Goal: Task Accomplishment & Management: Manage account settings

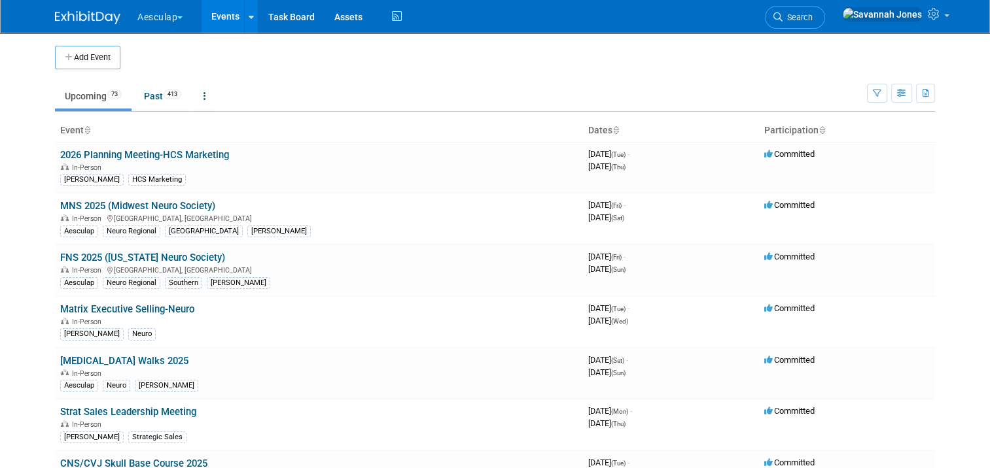
click at [141, 18] on button "Aesculap" at bounding box center [167, 14] width 63 height 29
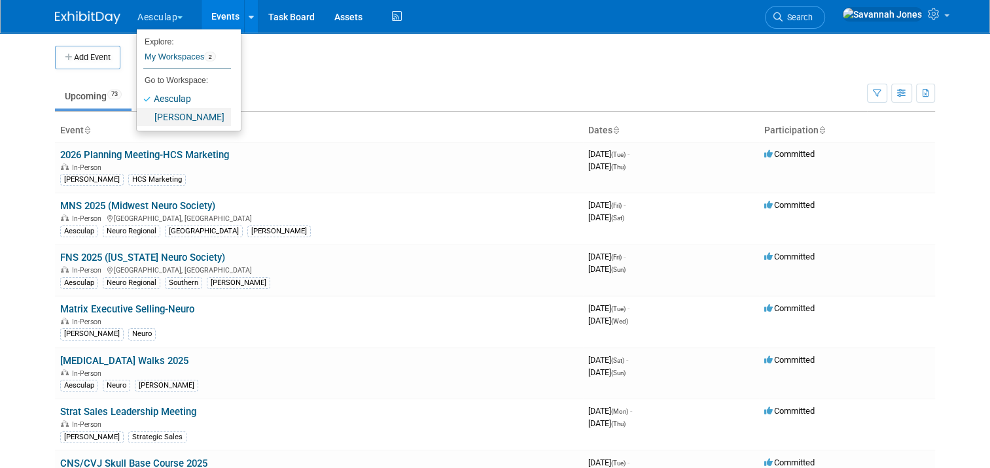
click at [184, 116] on link "[PERSON_NAME]" at bounding box center [184, 117] width 94 height 18
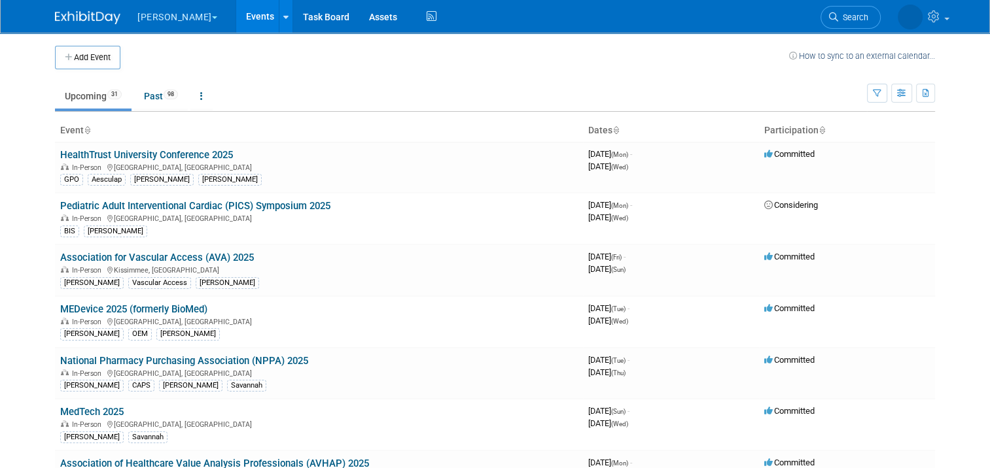
click at [264, 56] on td at bounding box center [454, 58] width 668 height 24
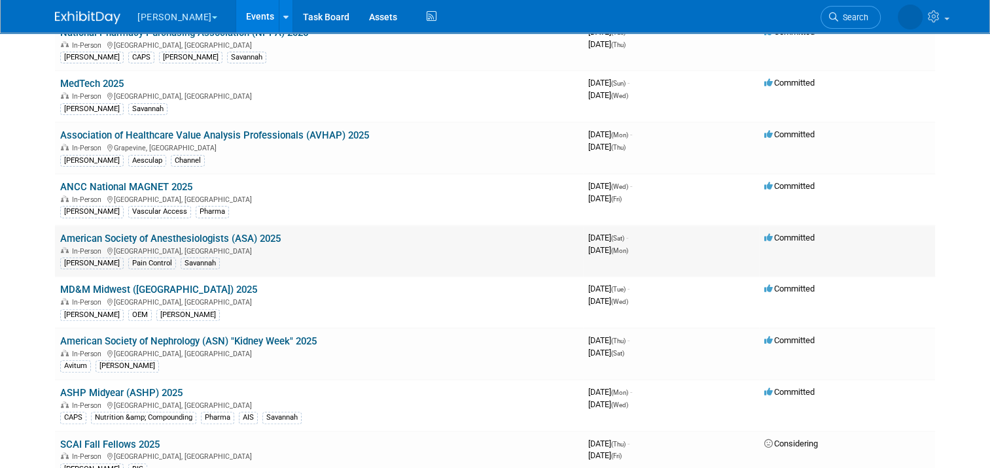
click at [259, 233] on link "American Society of Anesthesiologists (ASA) 2025" at bounding box center [170, 239] width 220 height 12
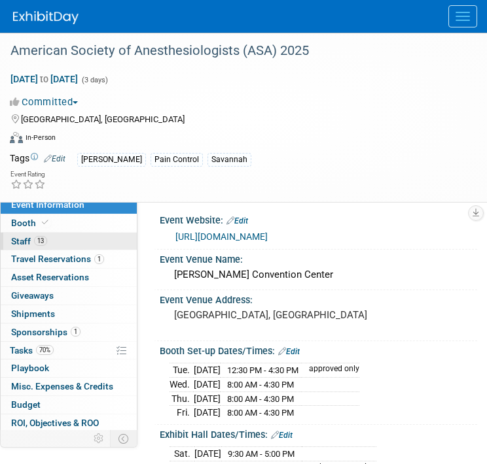
click at [90, 233] on link "13 Staff 13" at bounding box center [69, 242] width 136 height 18
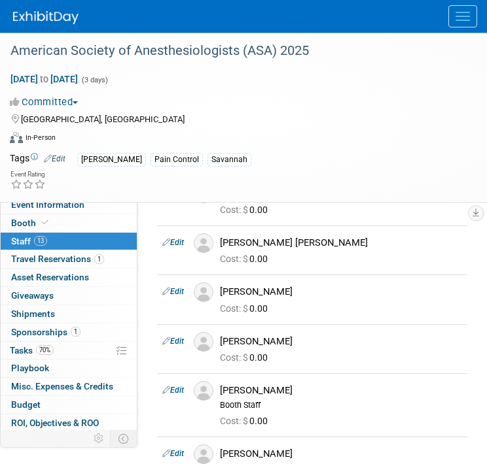
scroll to position [327, 0]
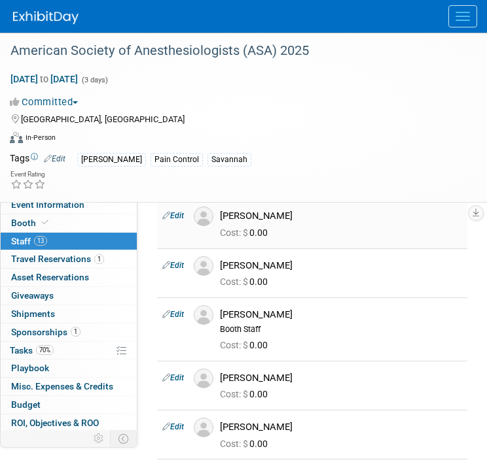
click at [180, 213] on link "Edit" at bounding box center [173, 215] width 22 height 9
select select "61363319-ffd2-4768-890b-d195781e83fc"
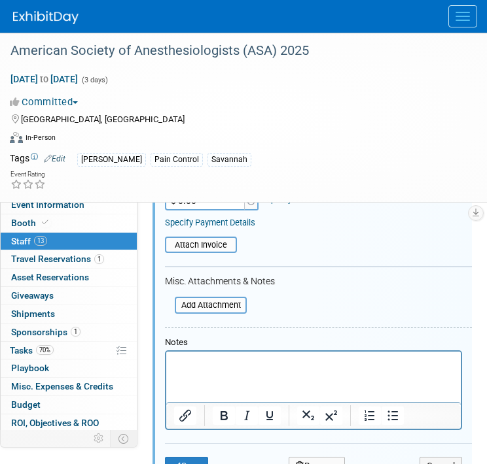
scroll to position [622, 0]
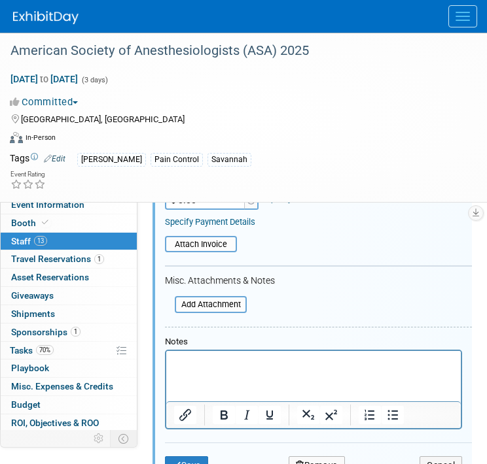
click at [266, 353] on html at bounding box center [313, 360] width 294 height 18
click at [267, 369] on html at bounding box center [313, 360] width 294 height 18
click at [194, 456] on button "Save" at bounding box center [186, 465] width 43 height 18
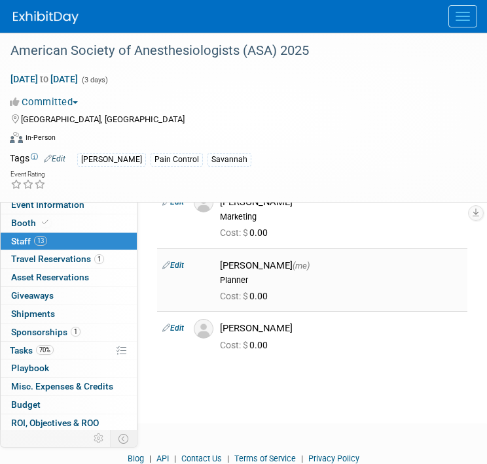
click at [176, 266] on link "Edit" at bounding box center [173, 265] width 22 height 9
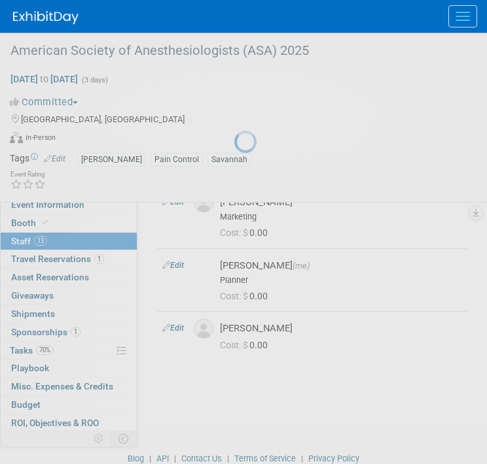
select select "17b955ad-fd28-4adb-8f65-c6f823633e6c"
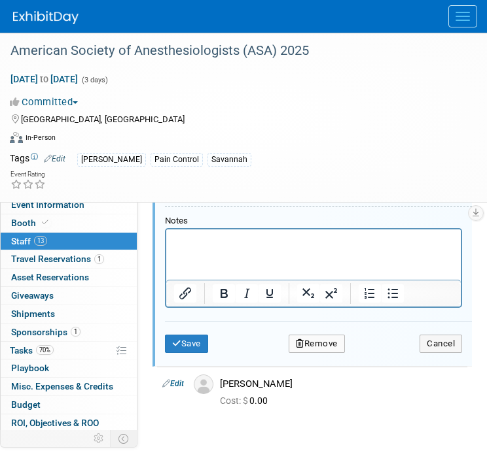
scroll to position [1096, 0]
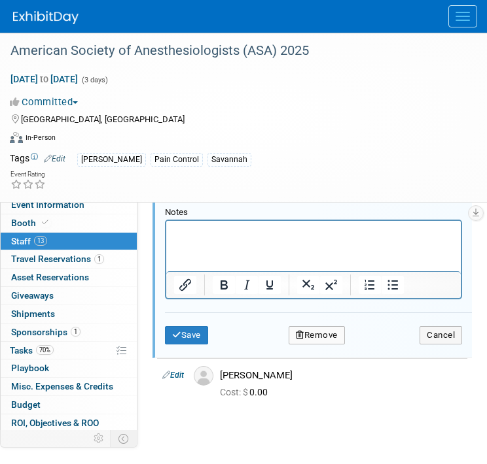
click at [280, 239] on html at bounding box center [313, 230] width 294 height 18
click at [185, 330] on button "Save" at bounding box center [186, 335] width 43 height 18
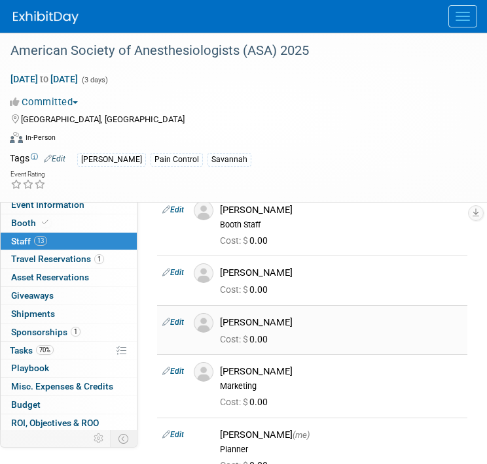
scroll to position [430, 0]
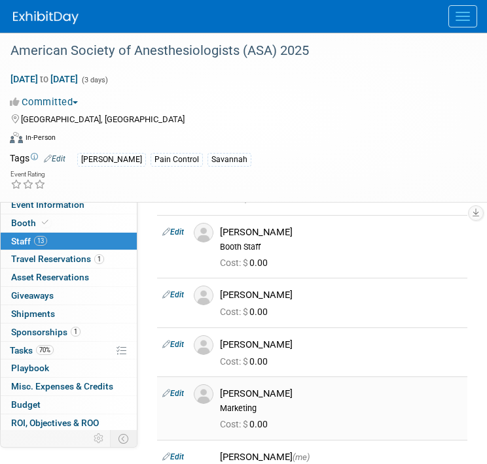
click at [175, 386] on td "Edit" at bounding box center [172, 408] width 31 height 63
click at [178, 395] on link "Edit" at bounding box center [173, 393] width 22 height 9
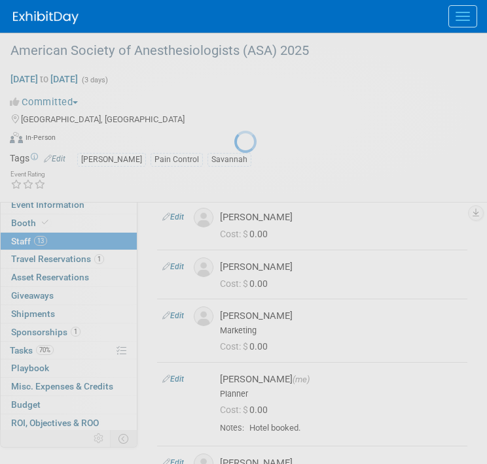
select select "d1c3db8f-4c04-4080-b662-623a6ab123a6"
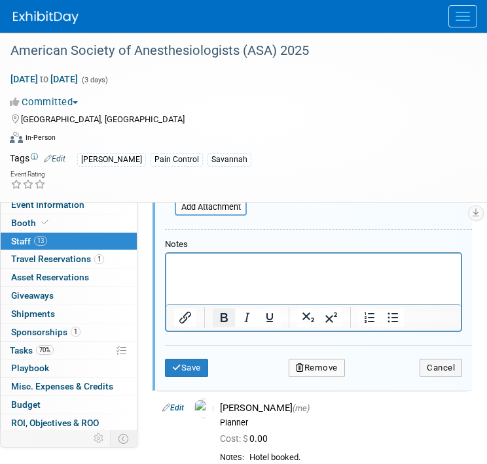
scroll to position [1013, 0]
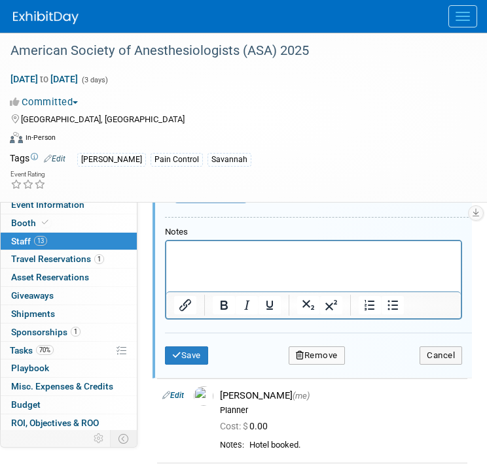
click at [241, 260] on html at bounding box center [313, 250] width 294 height 18
click at [187, 347] on button "Save" at bounding box center [186, 356] width 43 height 18
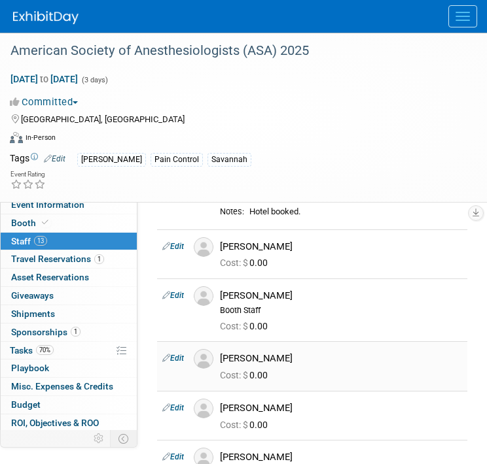
scroll to position [320, 0]
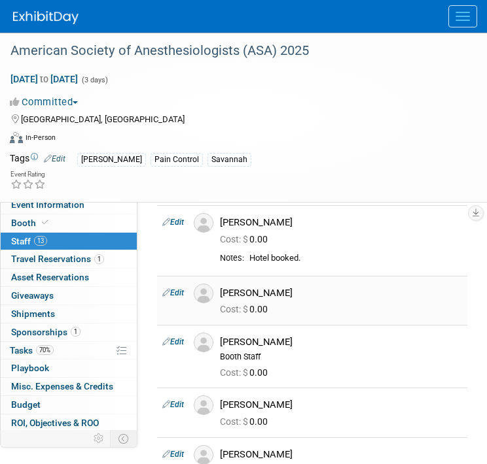
click at [183, 292] on link "Edit" at bounding box center [173, 292] width 22 height 9
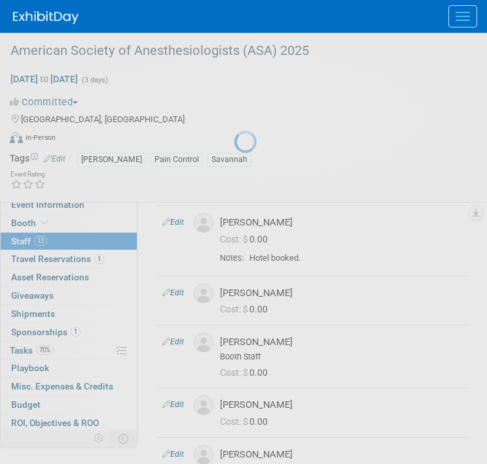
select select "c8783048-b34c-42b1-8575-b3e7944dc55f"
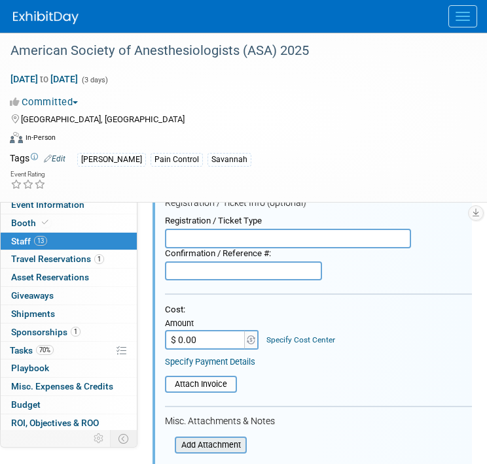
scroll to position [659, 0]
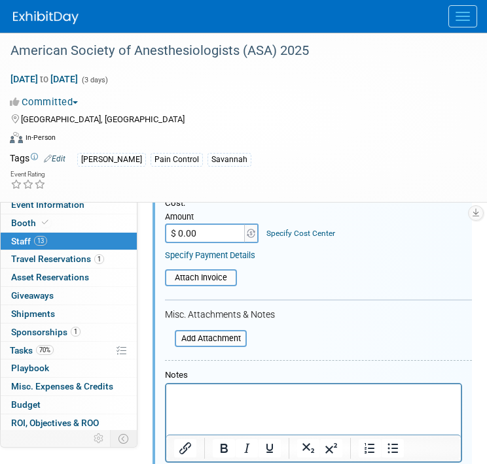
click at [250, 403] on html at bounding box center [313, 394] width 294 height 18
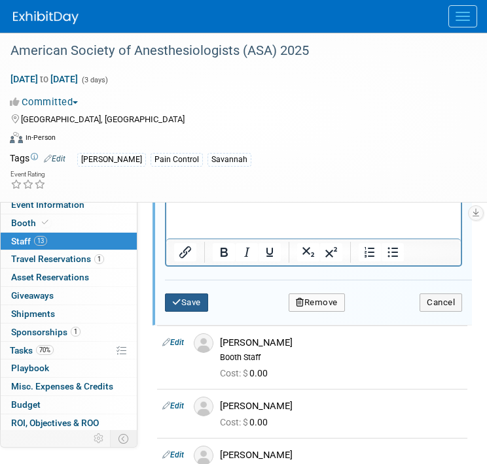
click at [184, 300] on button "Save" at bounding box center [186, 303] width 43 height 18
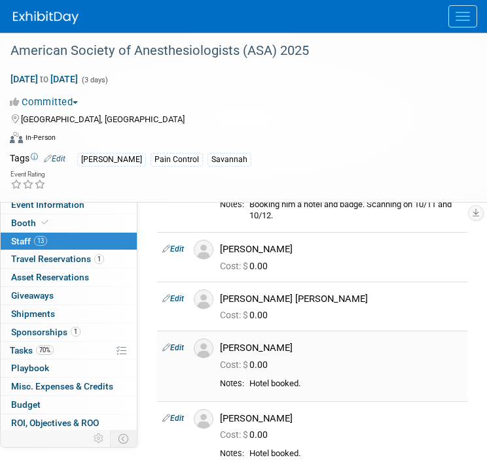
scroll to position [145, 0]
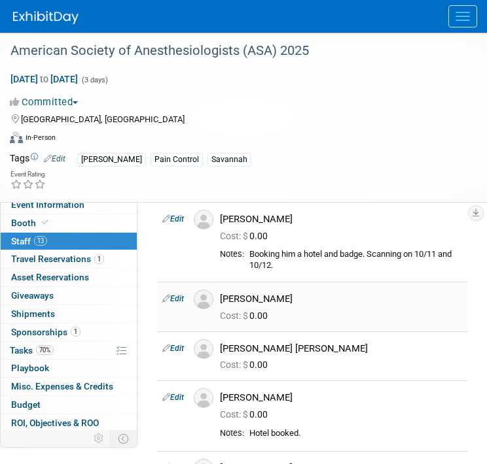
click at [181, 297] on link "Edit" at bounding box center [173, 298] width 22 height 9
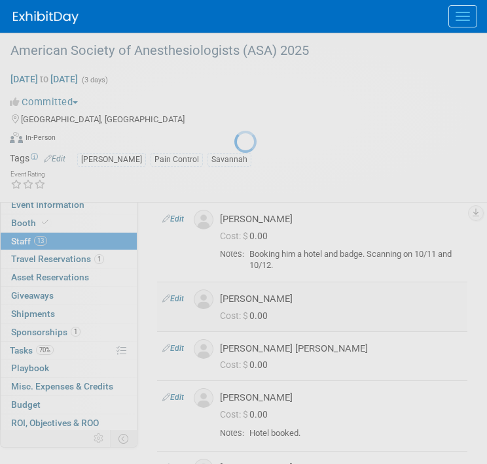
select select "12f1c873-a6b5-49f8-97b6-53ef2053b7b9"
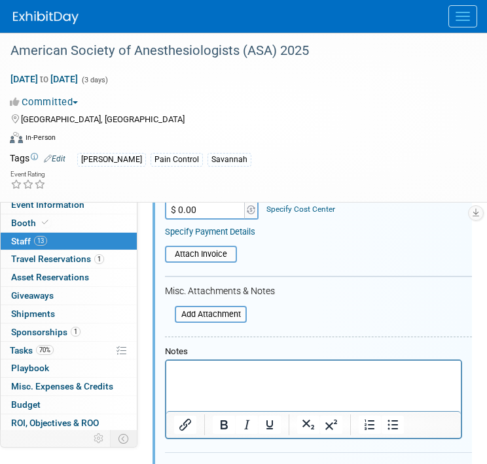
scroll to position [522, 0]
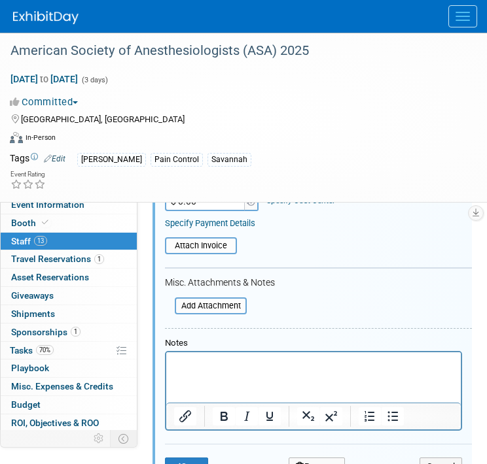
click at [268, 371] on html at bounding box center [313, 362] width 294 height 18
click at [194, 460] on button "Save" at bounding box center [186, 467] width 43 height 18
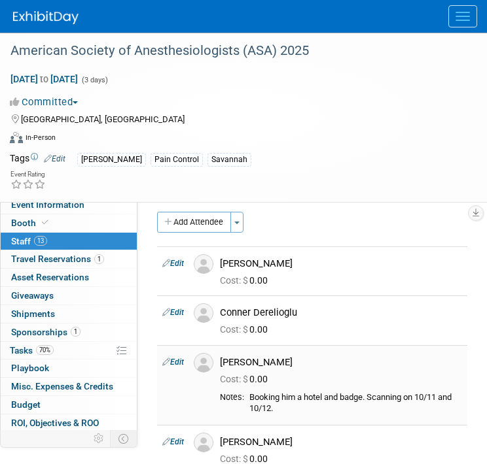
scroll to position [0, 0]
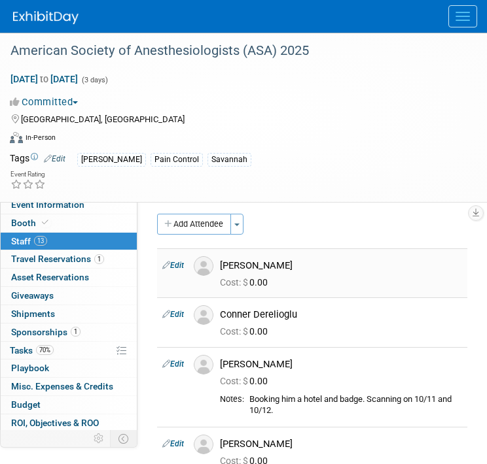
click at [171, 267] on link "Edit" at bounding box center [173, 265] width 22 height 9
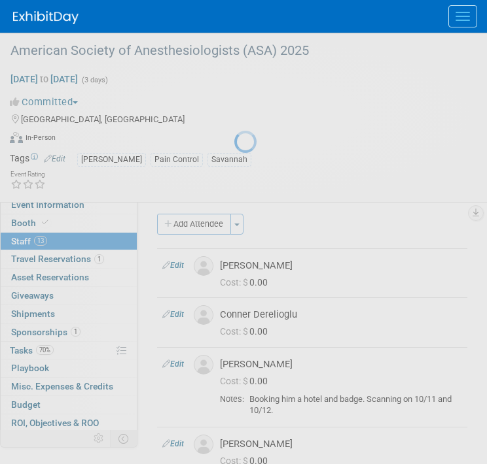
select select "23103ef2-5ded-43b2-8722-5eba02593105"
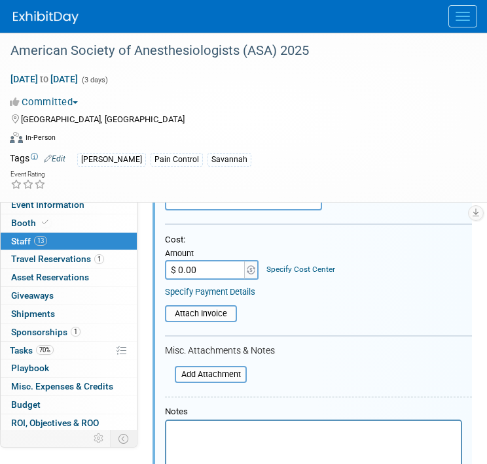
scroll to position [402, 0]
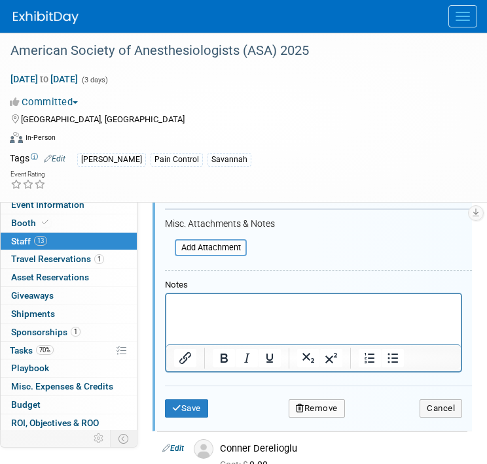
click at [240, 284] on div "Notes" at bounding box center [313, 285] width 297 height 11
click at [237, 306] on p "Rich Text Area. Press ALT-0 for help." at bounding box center [313, 305] width 279 height 13
click at [181, 400] on button "Save" at bounding box center [186, 409] width 43 height 18
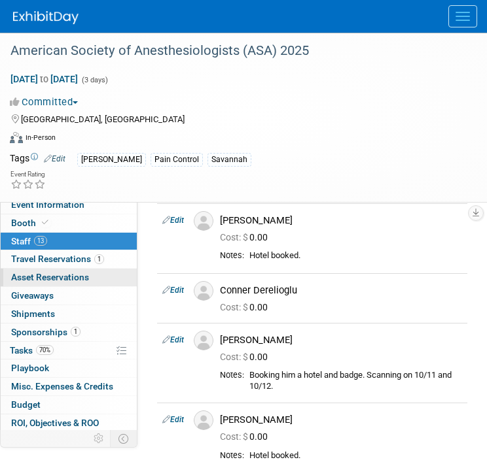
scroll to position [75, 0]
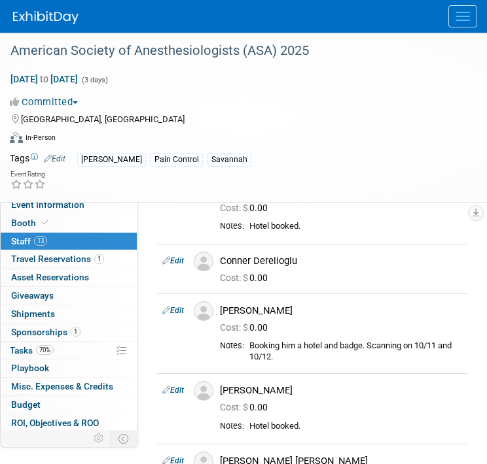
drag, startPoint x: 177, startPoint y: 257, endPoint x: 192, endPoint y: 262, distance: 15.9
click at [177, 257] on link "Edit" at bounding box center [173, 260] width 22 height 9
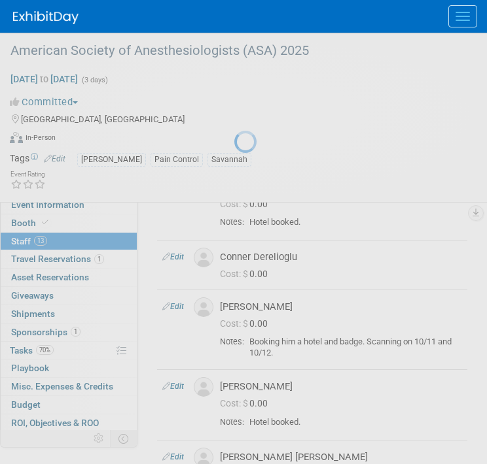
select select "676b892f-cf5d-4041-a7fe-7d79b03b4b4a"
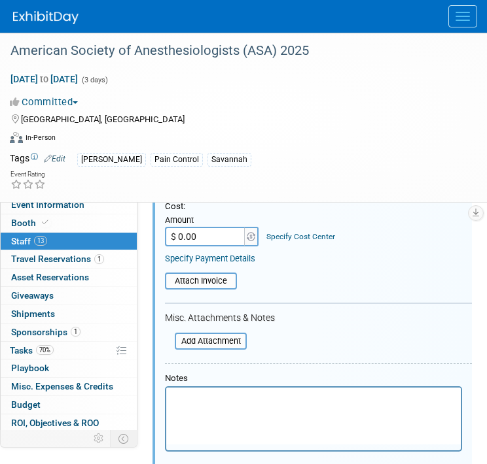
scroll to position [388, 0]
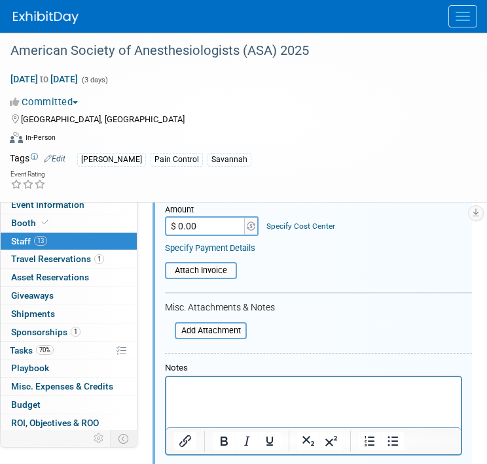
click at [245, 396] on html at bounding box center [313, 386] width 294 height 18
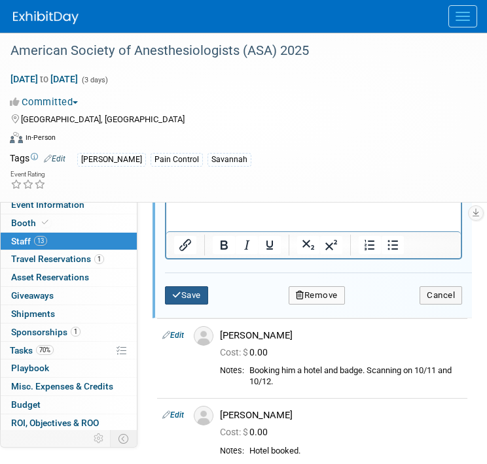
click at [201, 286] on button "Save" at bounding box center [186, 295] width 43 height 18
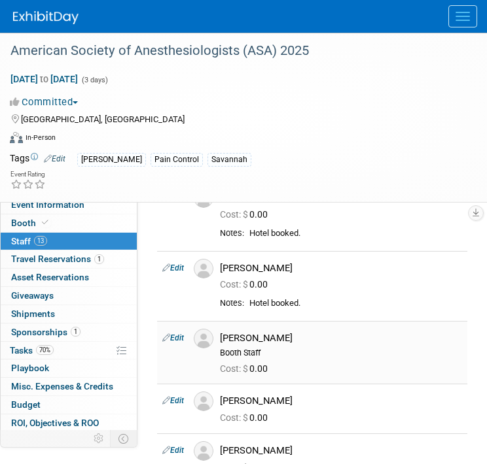
scroll to position [454, 0]
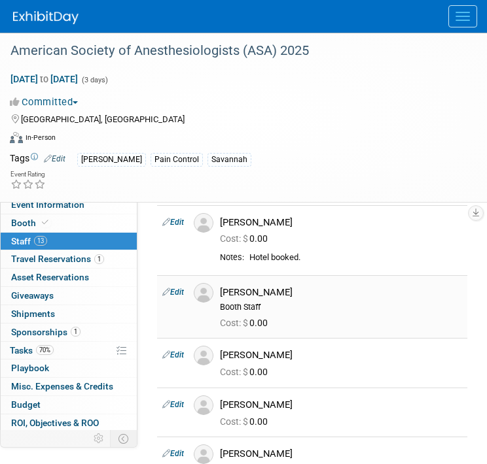
click at [175, 288] on link "Edit" at bounding box center [173, 292] width 22 height 9
select select "361a205a-1e02-4e5d-a2a6-b2d6ce5aa57b"
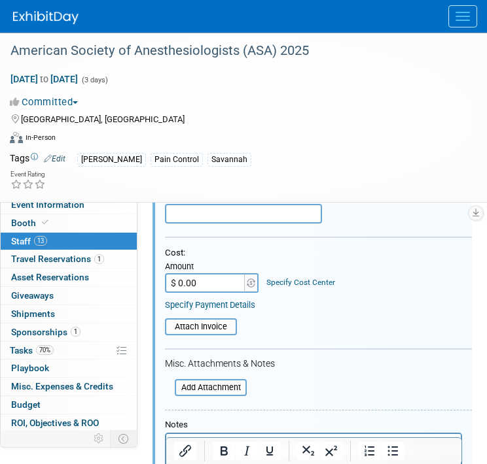
scroll to position [759, 0]
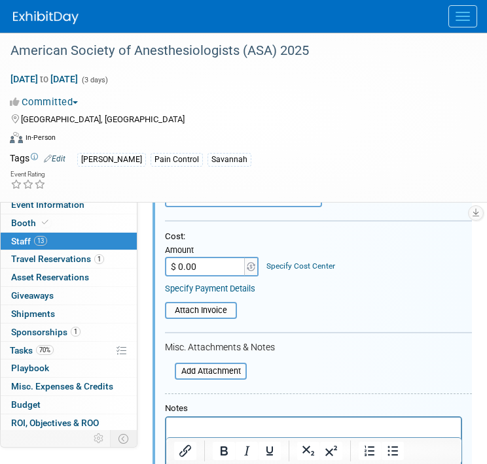
click at [245, 434] on p "Rich Text Area. Press ALT-0 for help." at bounding box center [313, 428] width 279 height 13
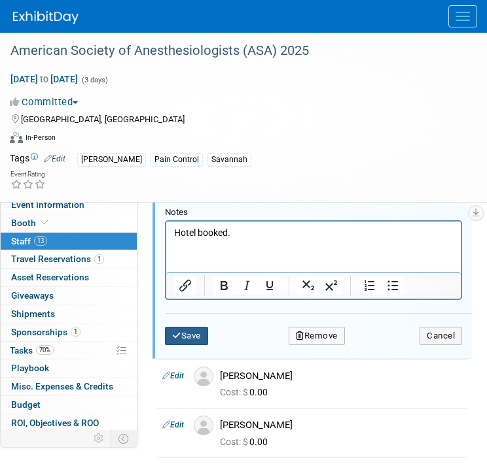
click at [191, 327] on button "Save" at bounding box center [186, 336] width 43 height 18
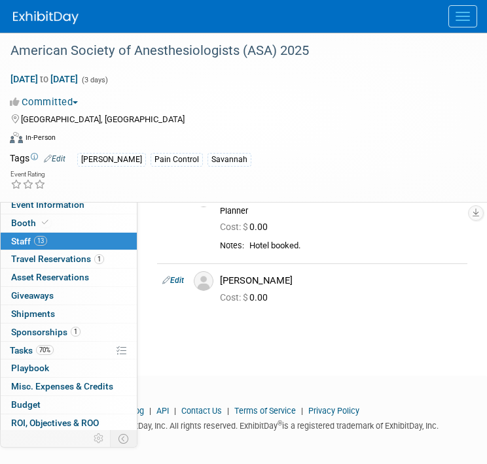
scroll to position [818, 0]
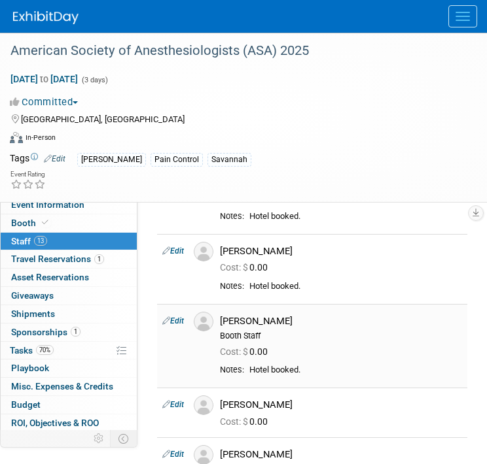
scroll to position [491, 0]
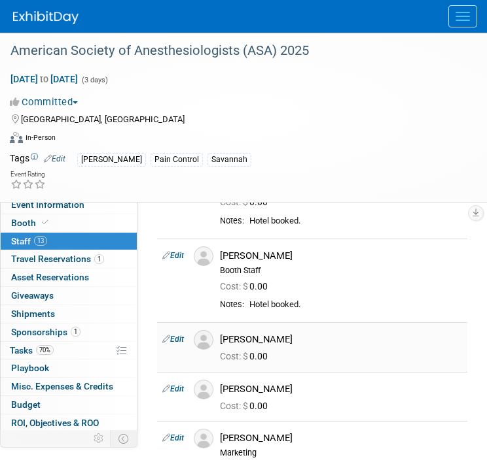
click at [173, 332] on td "Edit" at bounding box center [172, 346] width 31 height 49
click at [173, 335] on link "Edit" at bounding box center [173, 339] width 22 height 9
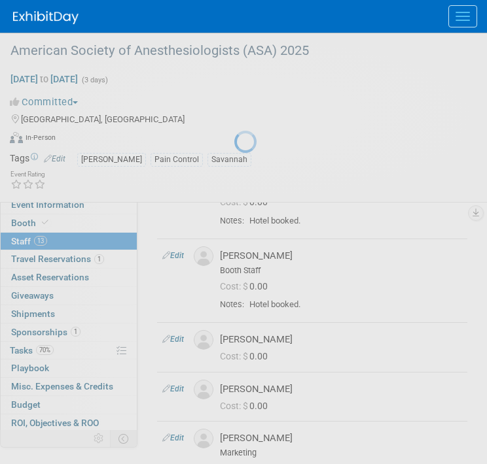
select select "7ccc1350-2fbe-4f3e-bd3b-78085382e1d8"
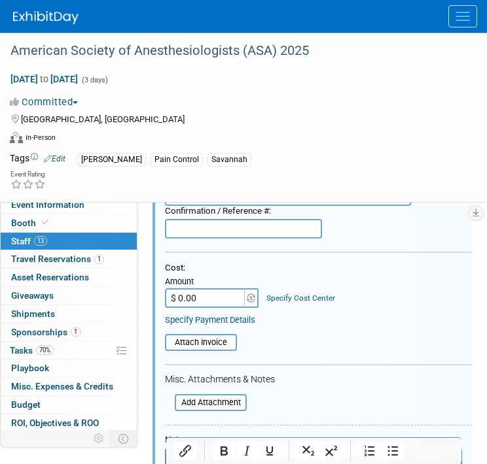
scroll to position [843, 0]
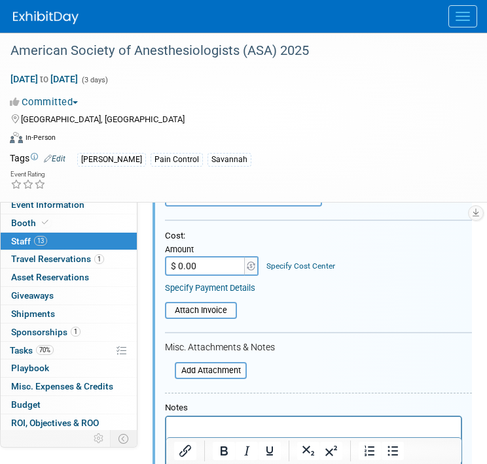
click at [243, 418] on html at bounding box center [313, 426] width 294 height 18
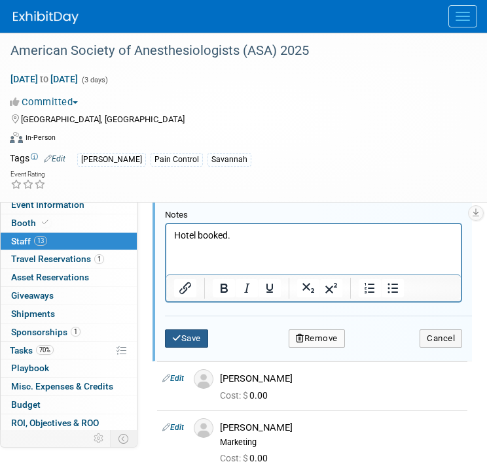
scroll to position [1039, 0]
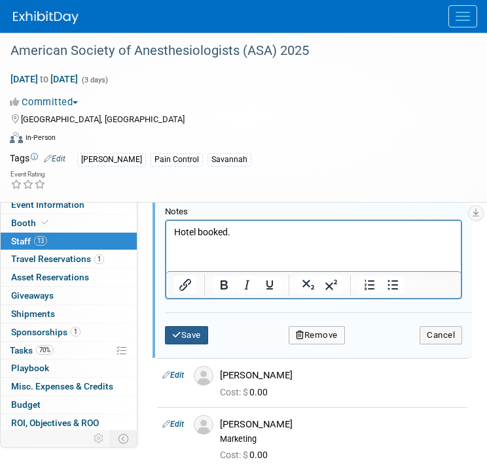
click at [182, 328] on button "Save" at bounding box center [186, 335] width 43 height 18
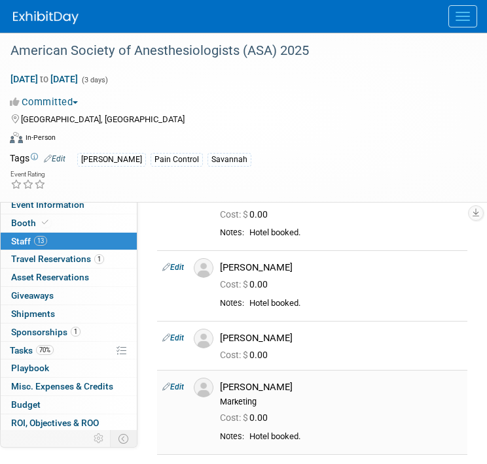
scroll to position [642, 0]
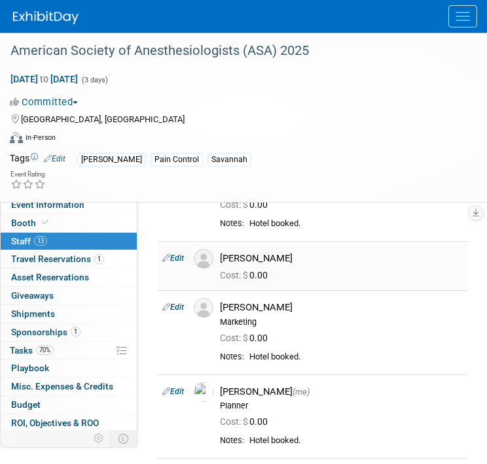
click at [171, 256] on link "Edit" at bounding box center [173, 258] width 22 height 9
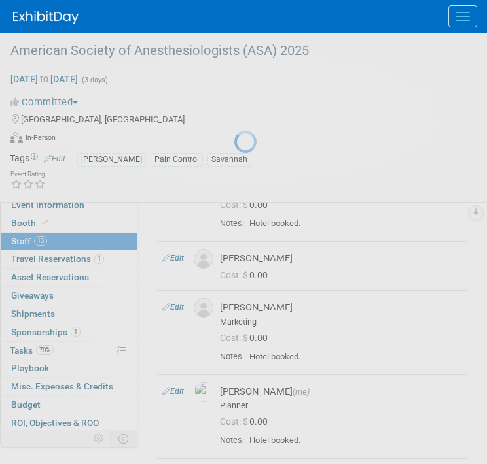
select select "8fad31cd-ace2-4d7d-ada5-877f6ae12f30"
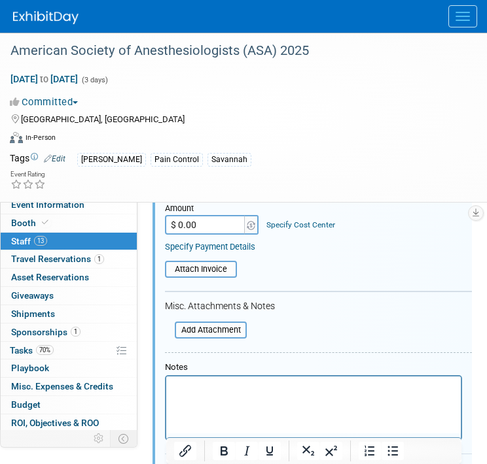
scroll to position [1082, 0]
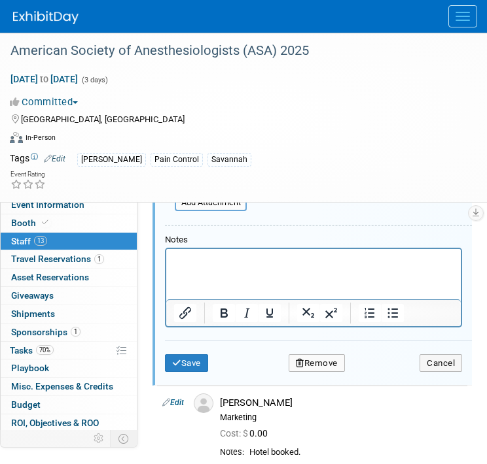
click at [247, 260] on p "Rich Text Area. Press ALT-0 for help." at bounding box center [313, 260] width 279 height 13
click at [184, 365] on button "Save" at bounding box center [186, 363] width 43 height 18
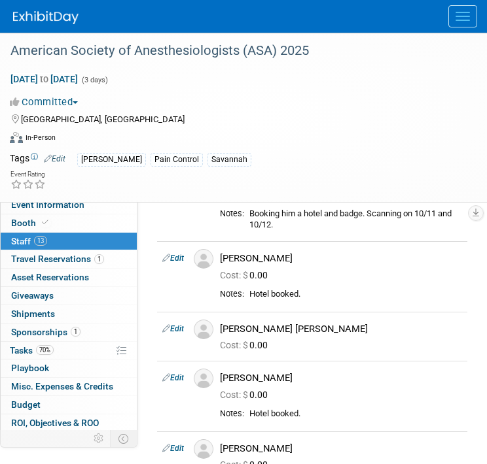
scroll to position [205, 0]
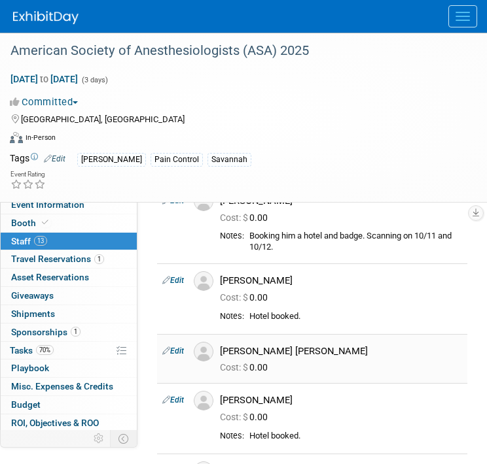
click at [178, 349] on link "Edit" at bounding box center [173, 351] width 22 height 9
select select "52d556f7-8709-4160-ab18-0dfc7dd0bfee"
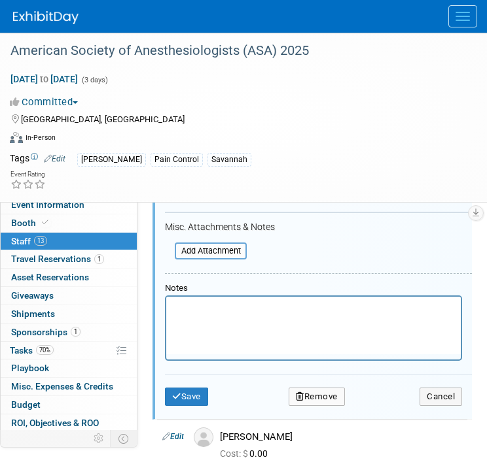
scroll to position [720, 0]
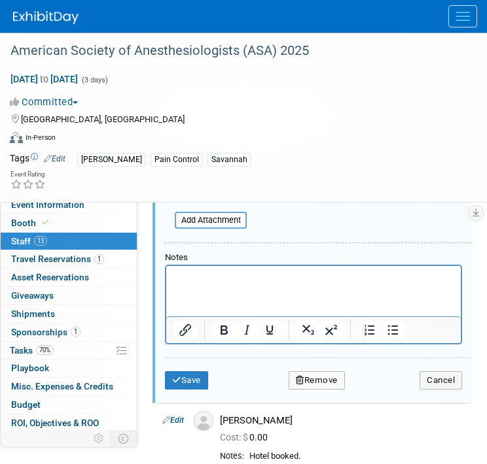
click at [246, 284] on html at bounding box center [313, 275] width 294 height 18
click at [186, 376] on button "Save" at bounding box center [186, 380] width 43 height 18
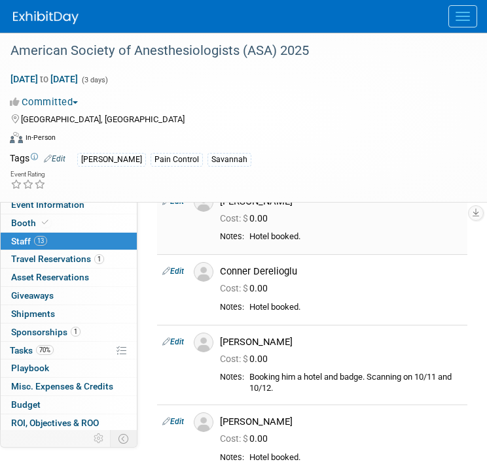
scroll to position [95, 0]
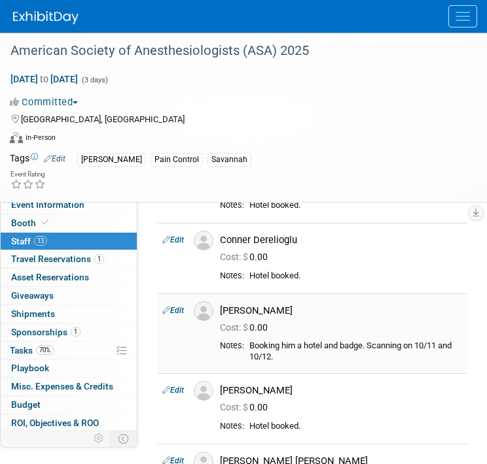
click at [169, 307] on icon at bounding box center [166, 310] width 8 height 14
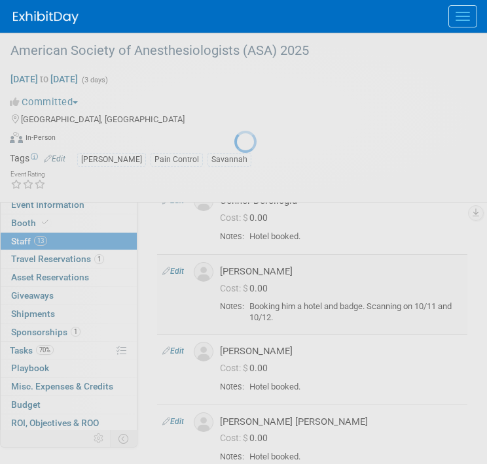
select select "e8ce3776-43f4-4bbb-aa1e-b44a7a3a1282"
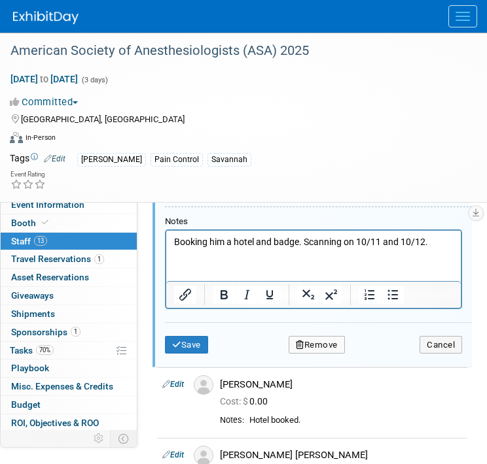
scroll to position [616, 0]
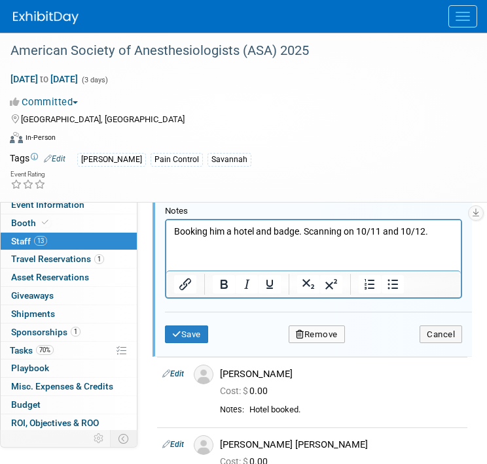
click at [205, 233] on p "Booking him a hotel and badge. Scanning on 10/11 and 10/12." at bounding box center [313, 231] width 279 height 13
click at [196, 332] on button "Save" at bounding box center [186, 335] width 43 height 18
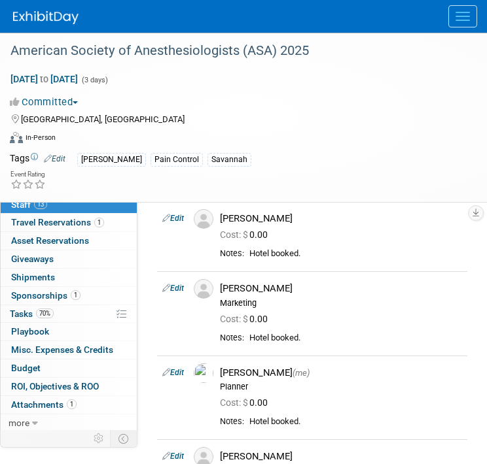
scroll to position [747, 0]
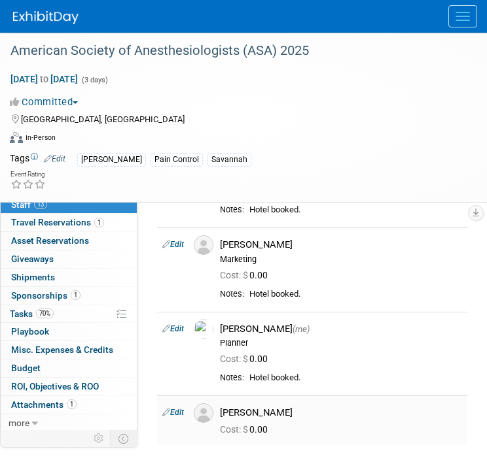
click at [175, 409] on link "Edit" at bounding box center [173, 412] width 22 height 9
select select "ff811596-3605-43ec-9778-4f6ab86ae03f"
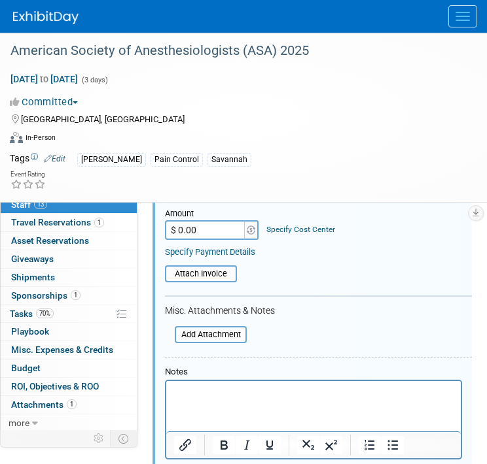
scroll to position [1349, 0]
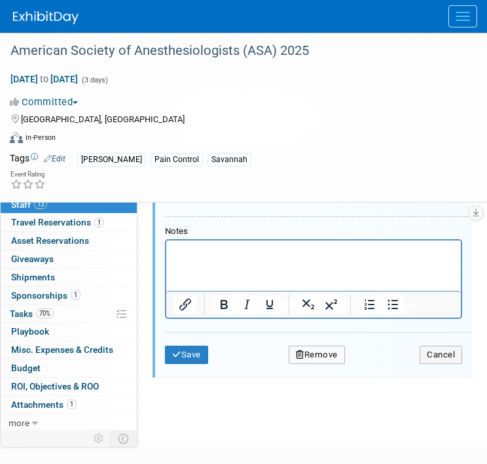
click at [233, 258] on html at bounding box center [313, 249] width 294 height 18
click at [183, 346] on button "Save" at bounding box center [186, 355] width 43 height 18
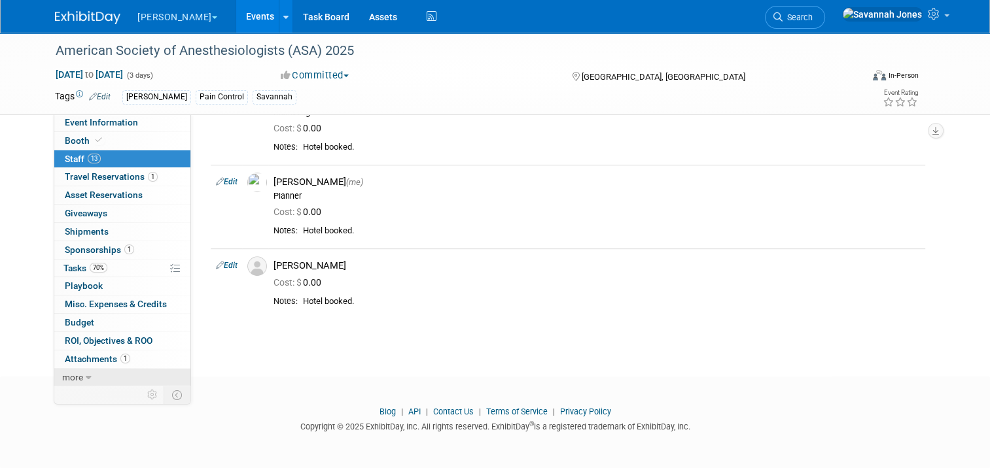
scroll to position [0, 0]
click at [128, 262] on link "70% Tasks 70%" at bounding box center [122, 269] width 136 height 18
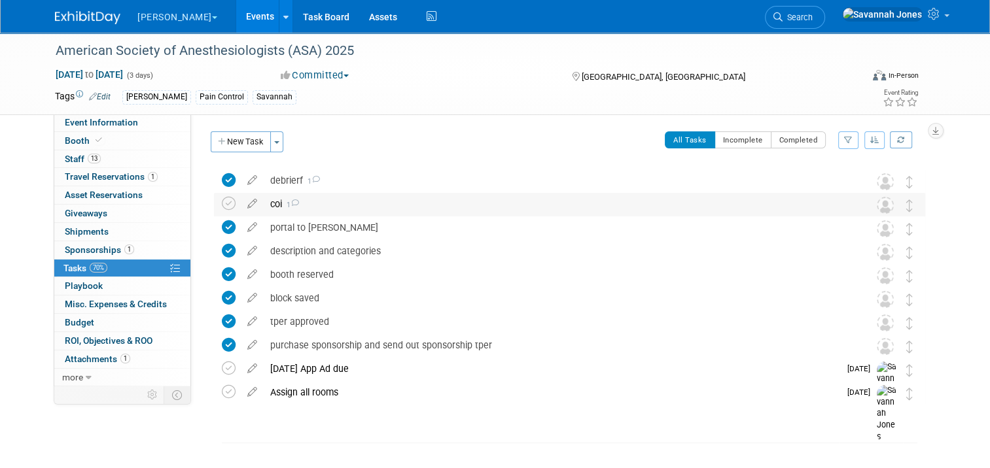
click at [361, 209] on div "coi 1" at bounding box center [557, 204] width 587 height 22
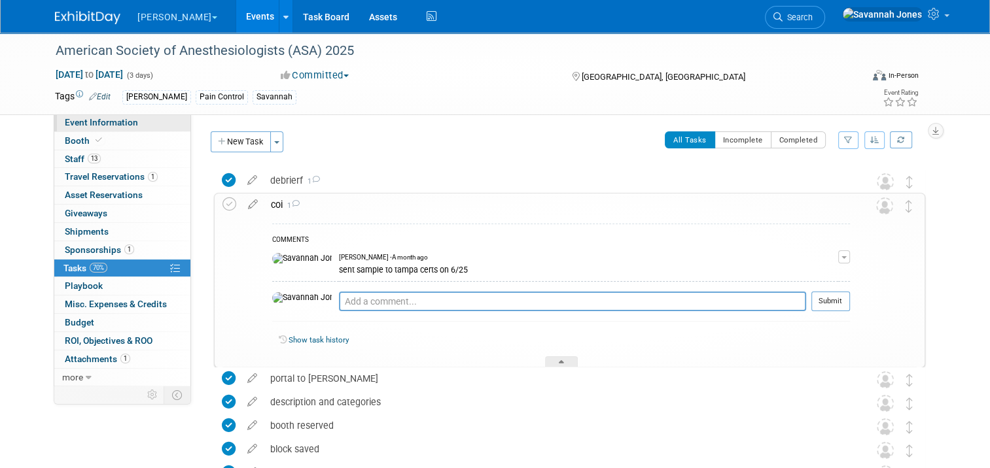
click at [135, 124] on link "Event Information" at bounding box center [122, 123] width 136 height 18
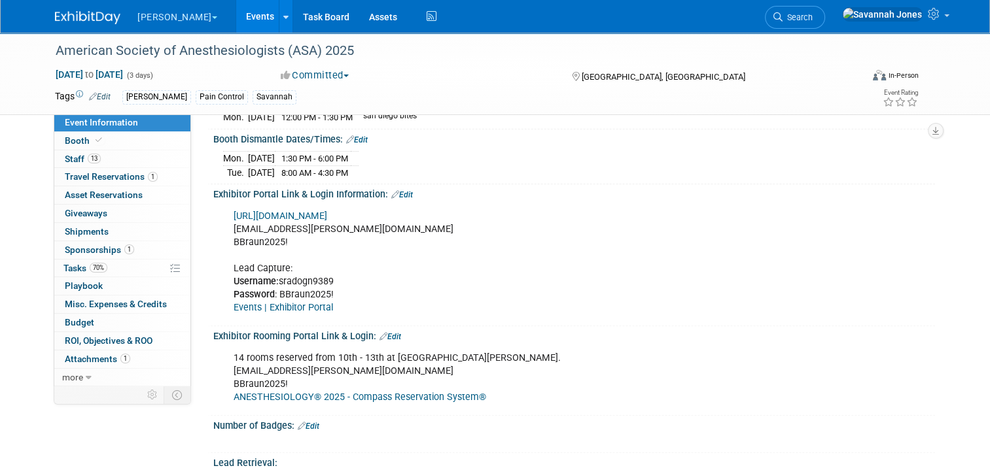
scroll to position [327, 0]
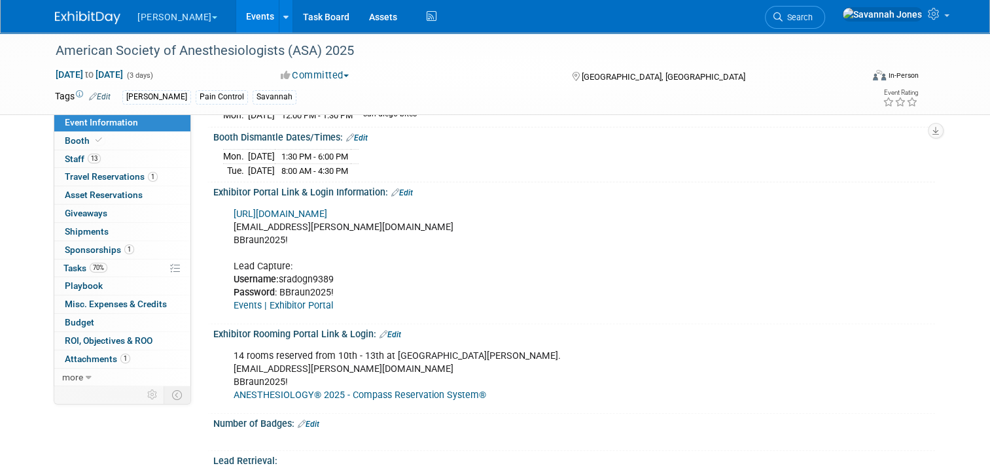
click at [327, 209] on link "https://ANES2025.exh.mapyourshow.com/" at bounding box center [280, 214] width 94 height 11
click at [108, 269] on link "70% Tasks 70%" at bounding box center [122, 269] width 136 height 18
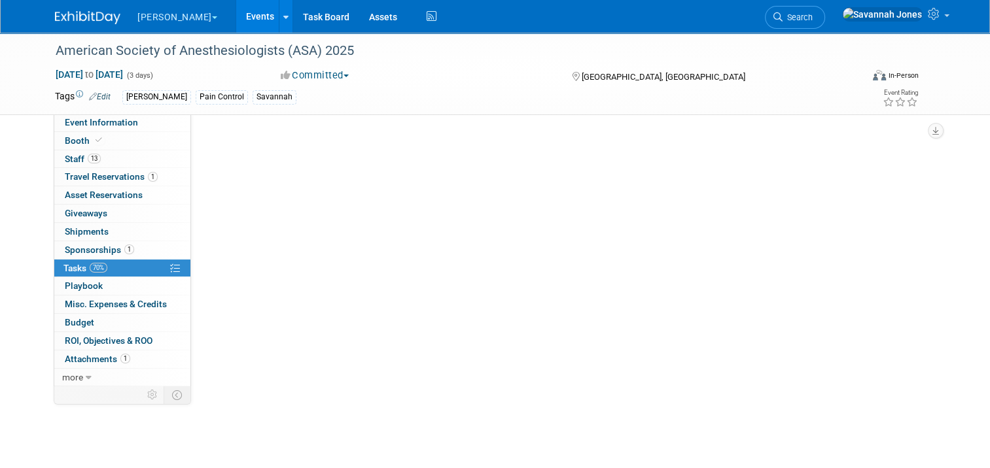
scroll to position [0, 0]
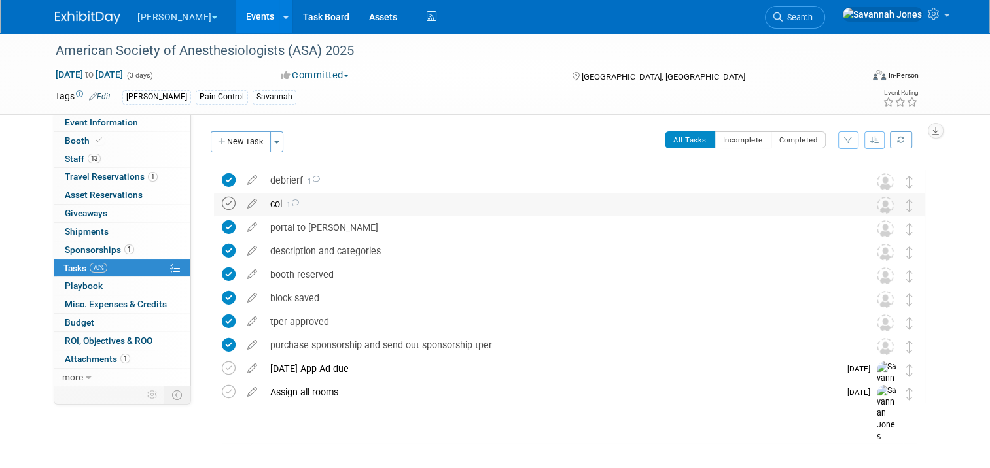
click at [222, 204] on icon at bounding box center [229, 204] width 14 height 14
click at [141, 242] on link "1 Sponsorships 1" at bounding box center [122, 250] width 136 height 18
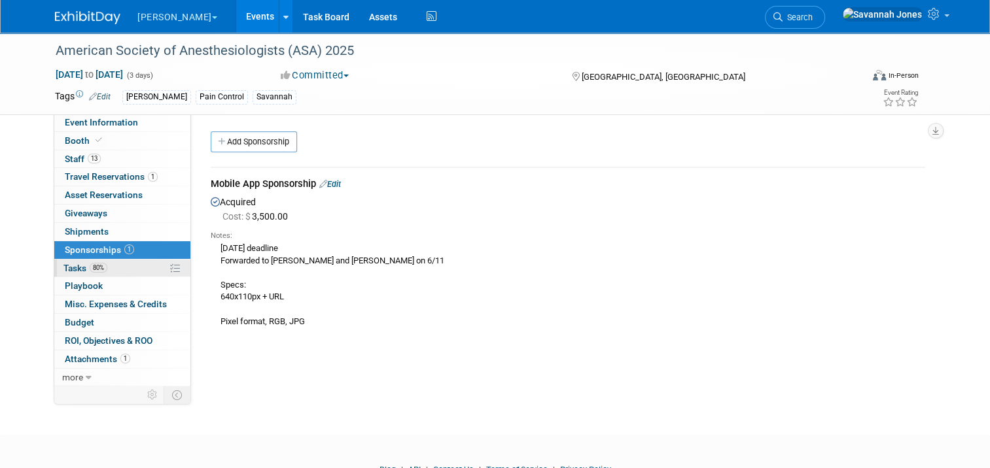
click at [98, 270] on span "80%" at bounding box center [99, 268] width 18 height 10
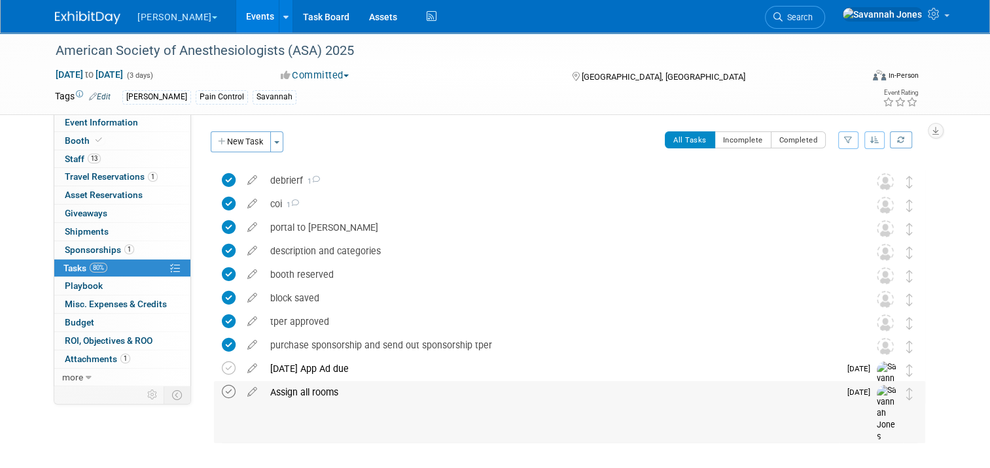
click at [222, 394] on icon at bounding box center [229, 392] width 14 height 14
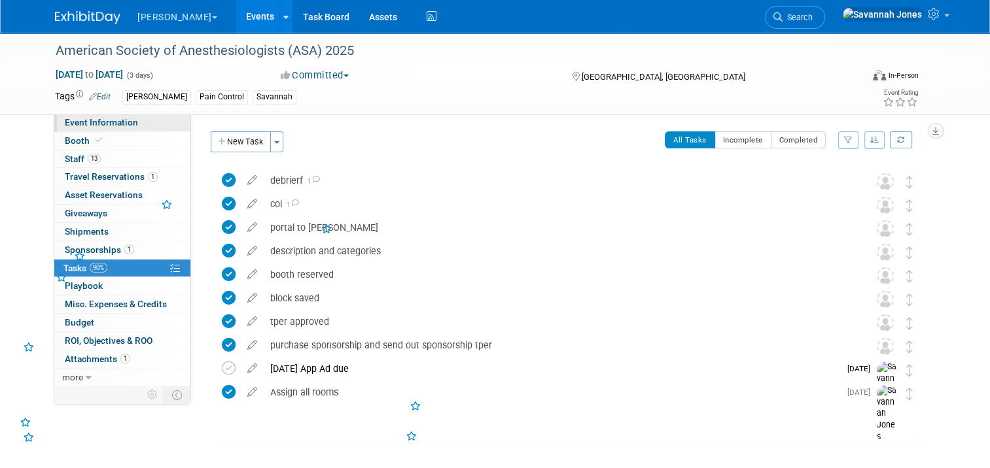
click at [154, 118] on link "Event Information" at bounding box center [122, 123] width 136 height 18
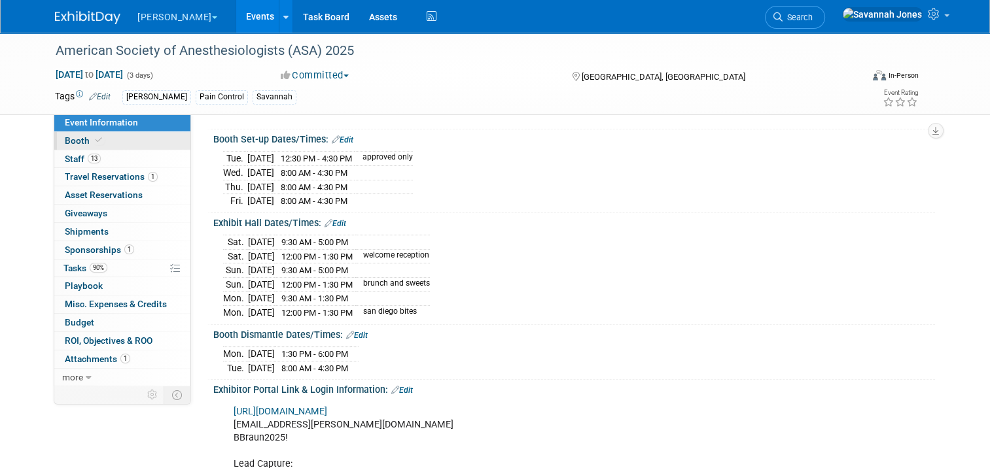
scroll to position [131, 0]
click at [91, 267] on span "90%" at bounding box center [99, 268] width 18 height 10
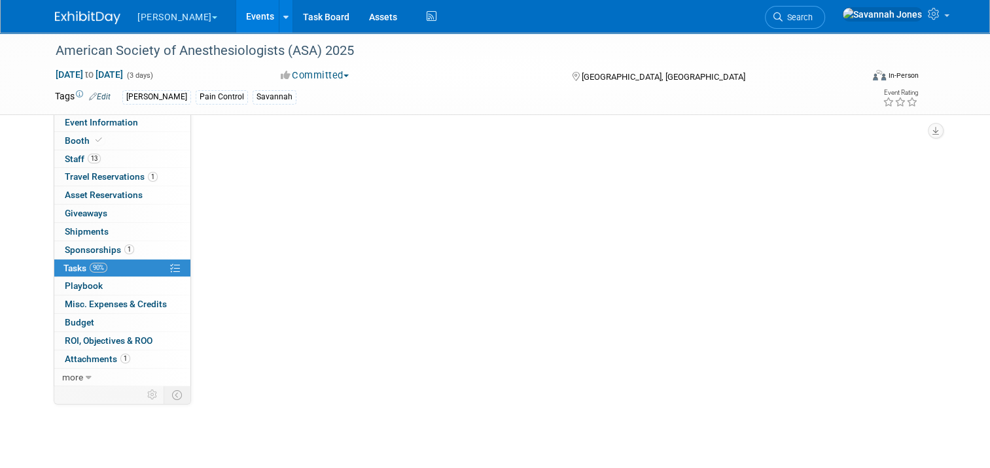
scroll to position [0, 0]
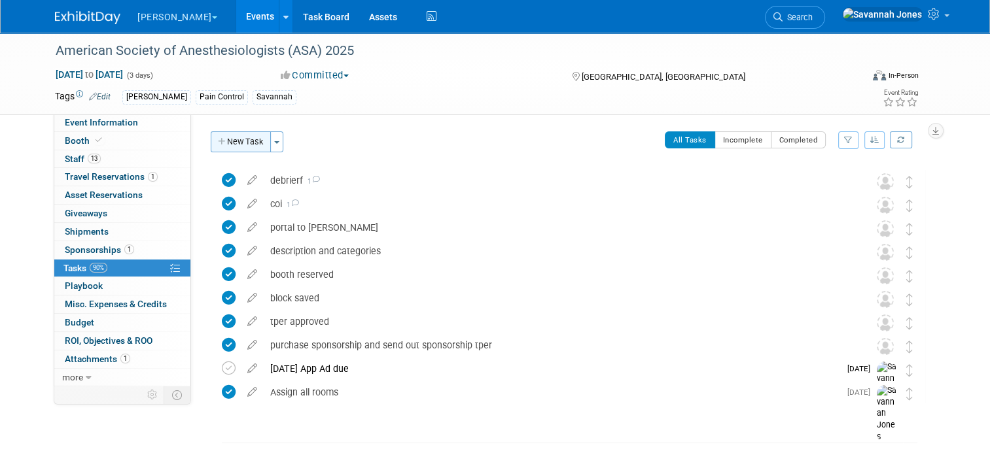
click at [229, 140] on button "New Task" at bounding box center [241, 141] width 60 height 21
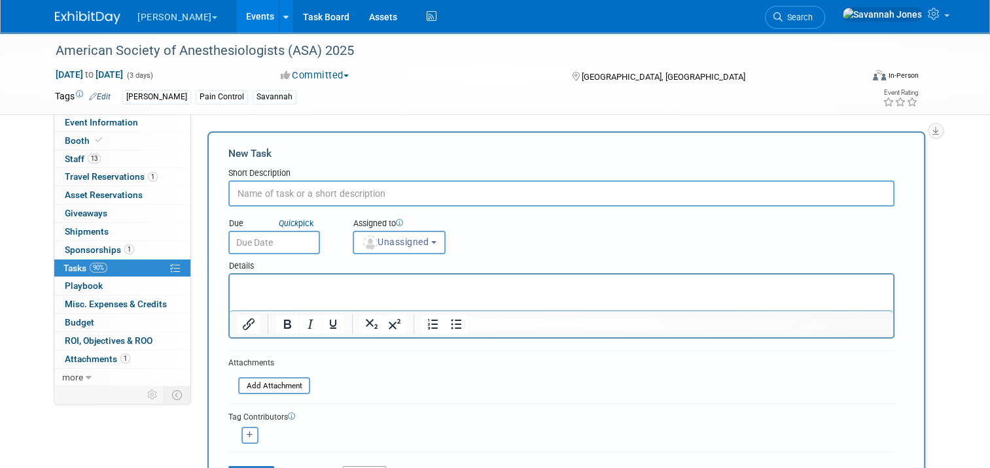
click at [303, 196] on input "text" at bounding box center [561, 194] width 666 height 26
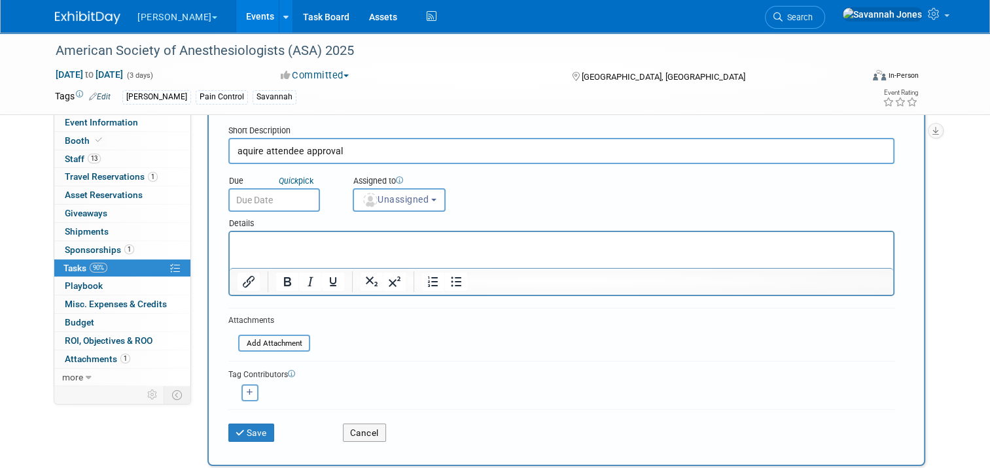
scroll to position [65, 0]
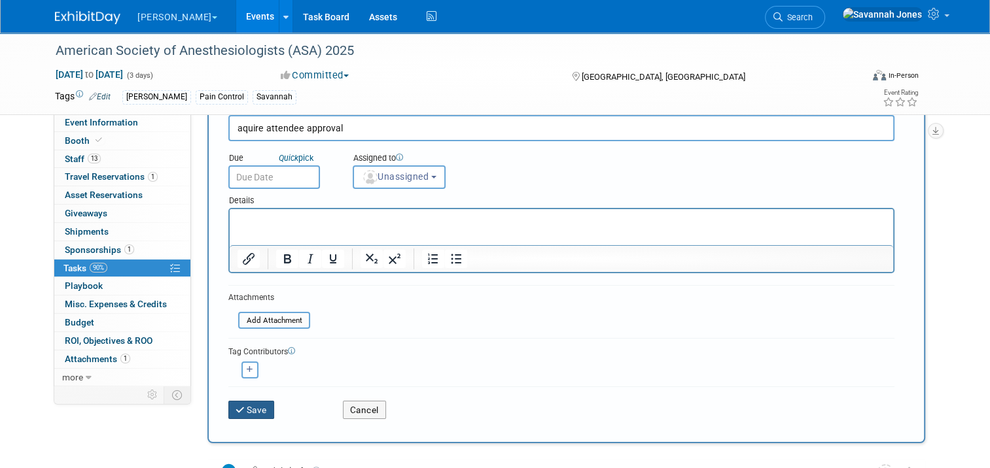
type input "aquire attendee approval"
click at [247, 411] on button "Save" at bounding box center [251, 410] width 46 height 18
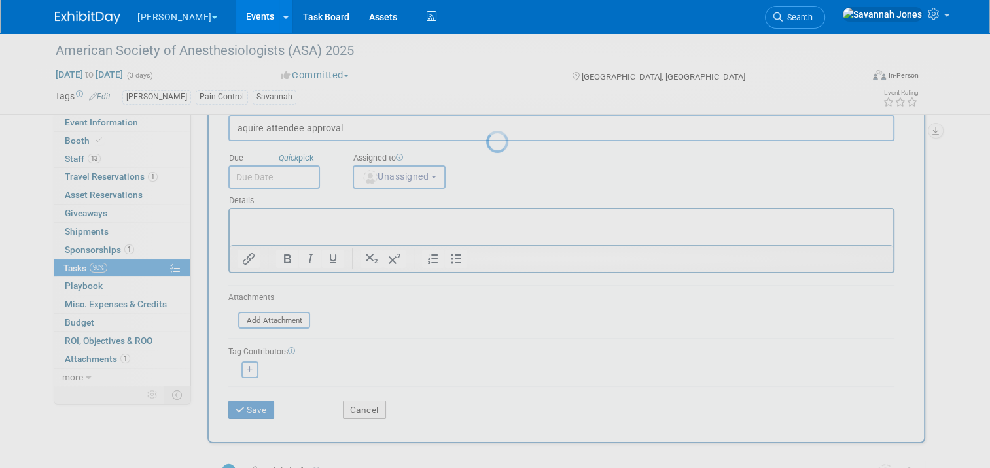
scroll to position [0, 0]
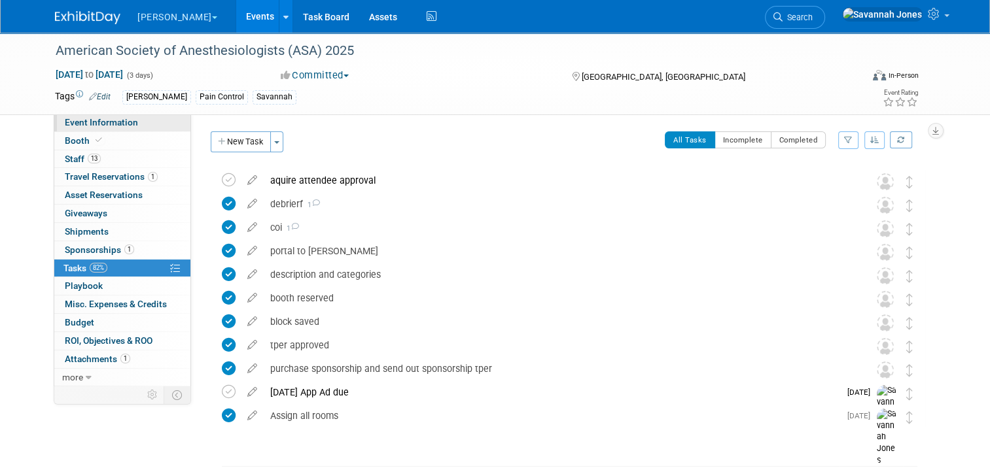
click at [129, 122] on link "Event Information" at bounding box center [122, 123] width 136 height 18
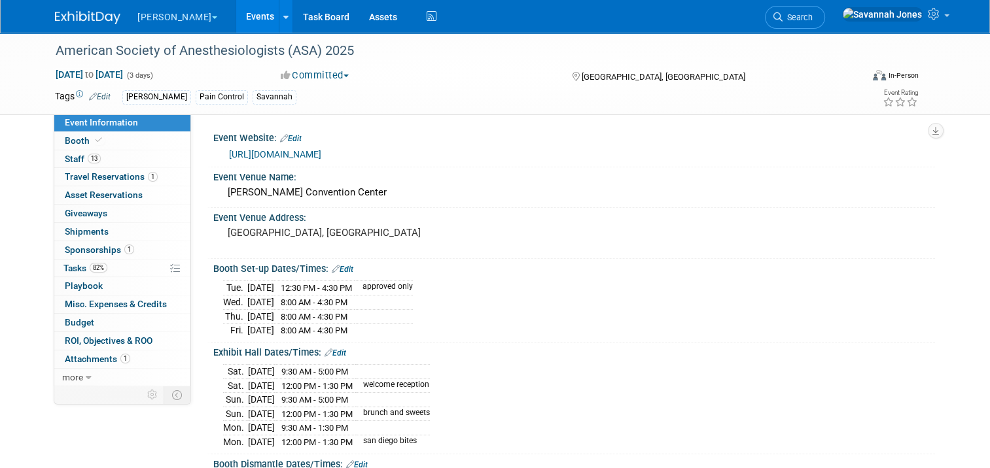
drag, startPoint x: 129, startPoint y: 122, endPoint x: 477, endPoint y: 125, distance: 347.3
click at [477, 125] on div "Event Website: Edit https://www.asahq.org/annualmeeting Event Venue Name: Henry…" at bounding box center [563, 249] width 744 height 271
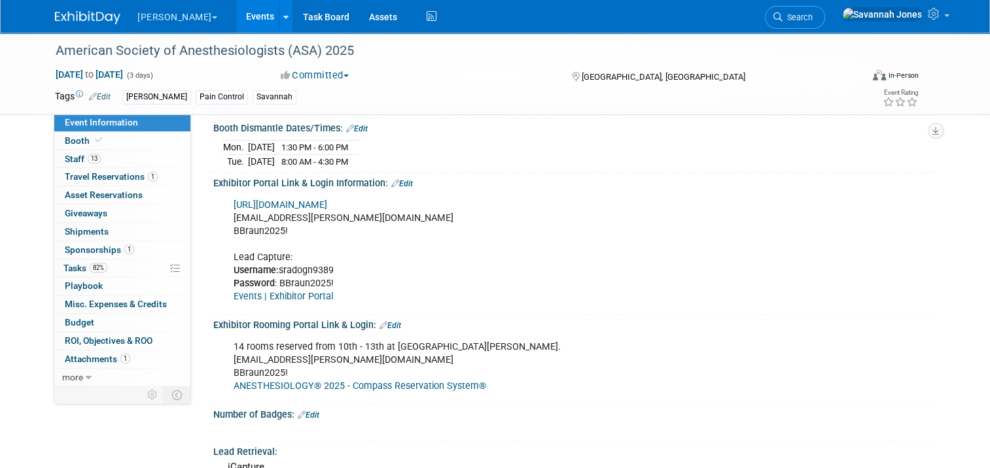
scroll to position [275, 0]
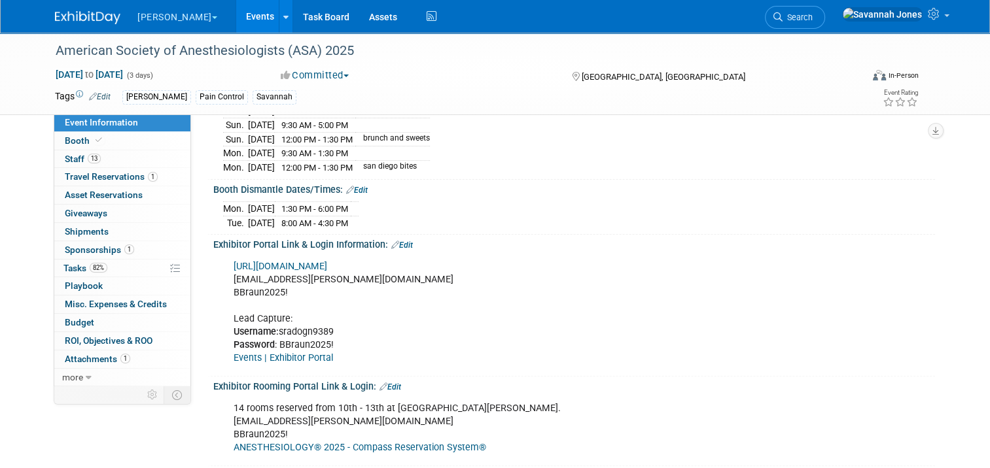
click at [327, 261] on link "https://ANES2025.exh.mapyourshow.com/" at bounding box center [280, 266] width 94 height 11
click at [149, 150] on link "13 Staff 13" at bounding box center [122, 159] width 136 height 18
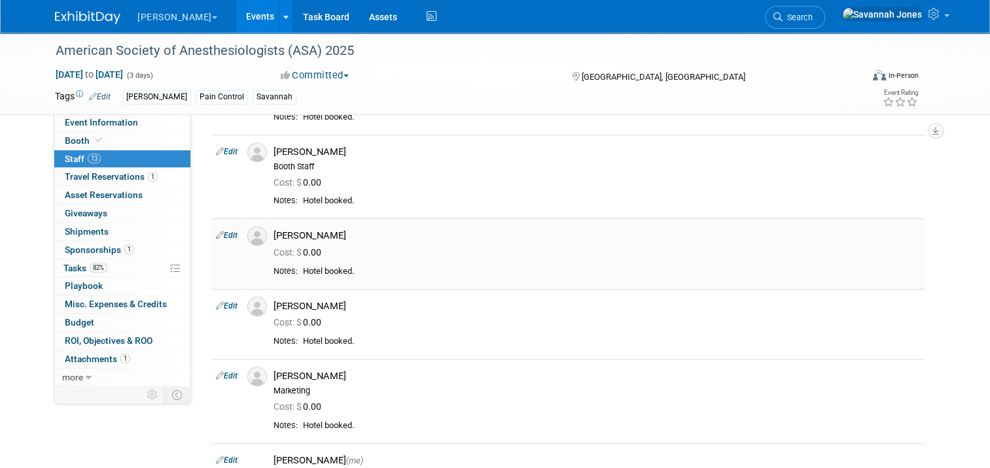
scroll to position [589, 0]
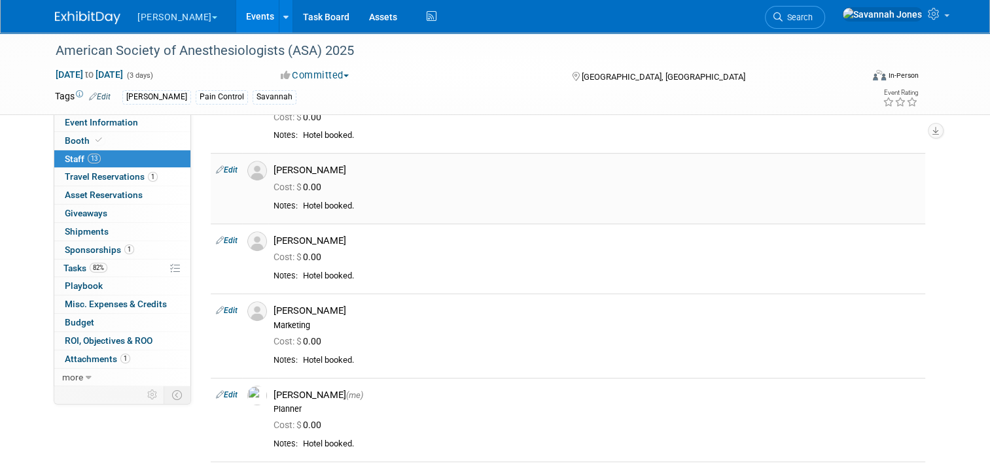
click at [224, 171] on link "Edit" at bounding box center [227, 169] width 22 height 9
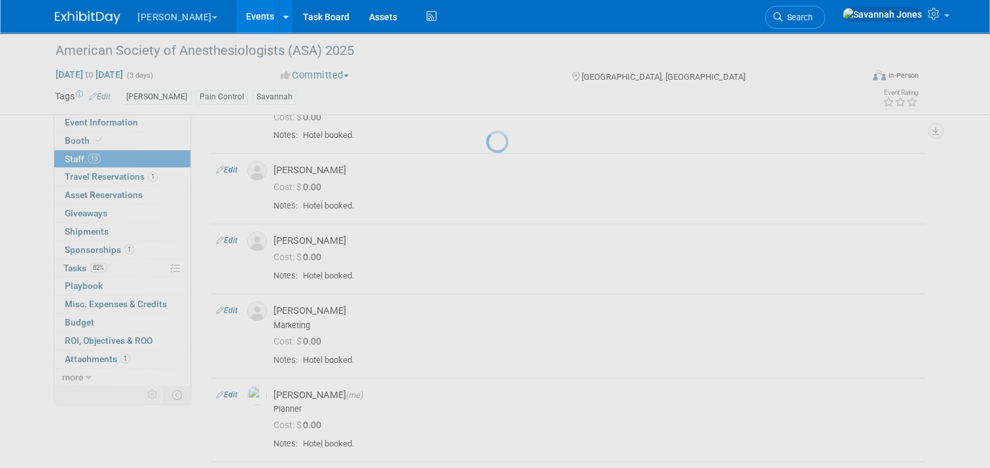
select select "7ccc1350-2fbe-4f3e-bd3b-78085382e1d8"
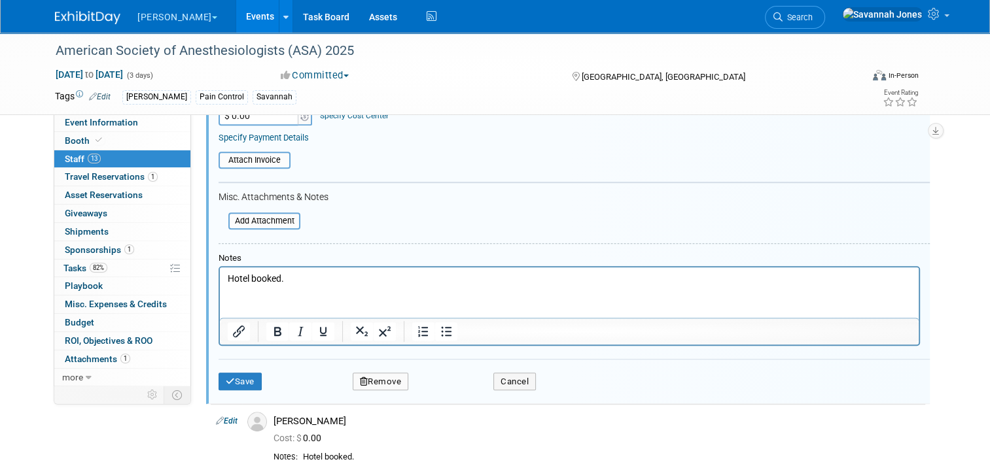
scroll to position [854, 0]
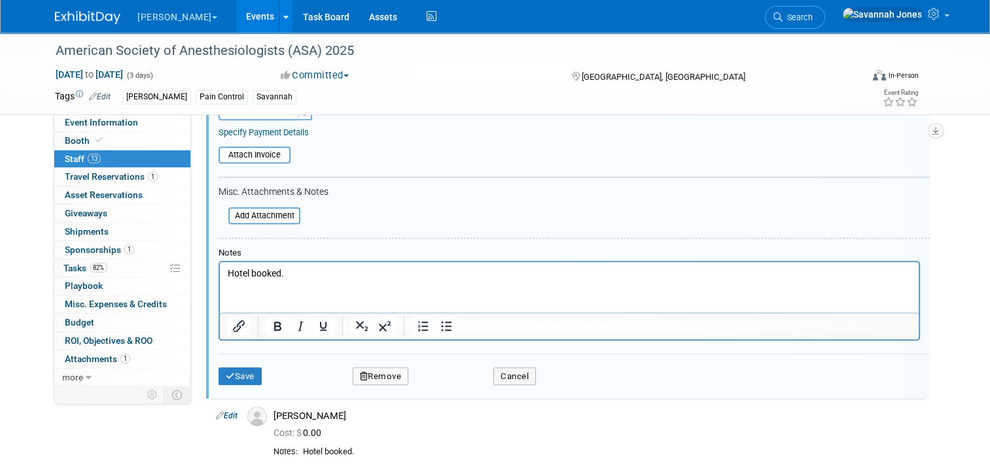
click at [379, 280] on html "Hotel booked." at bounding box center [569, 271] width 698 height 18
click at [254, 377] on button "Save" at bounding box center [239, 377] width 43 height 18
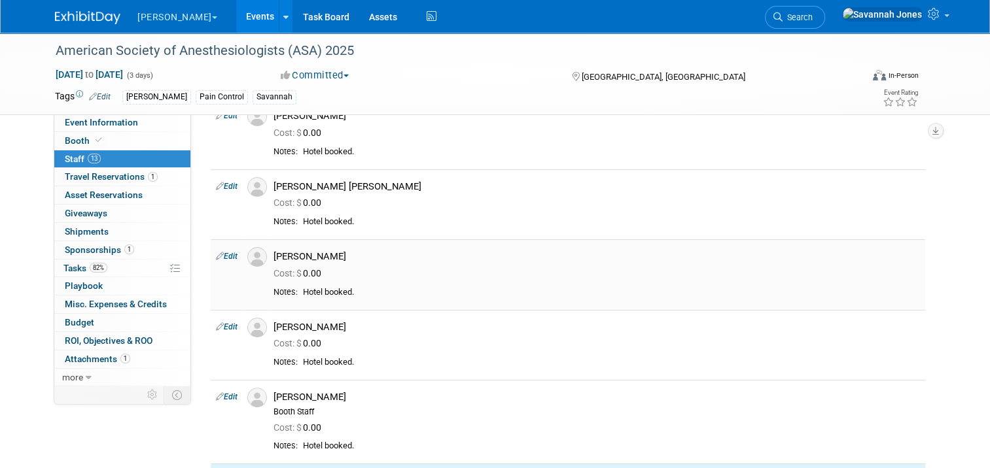
scroll to position [0, 0]
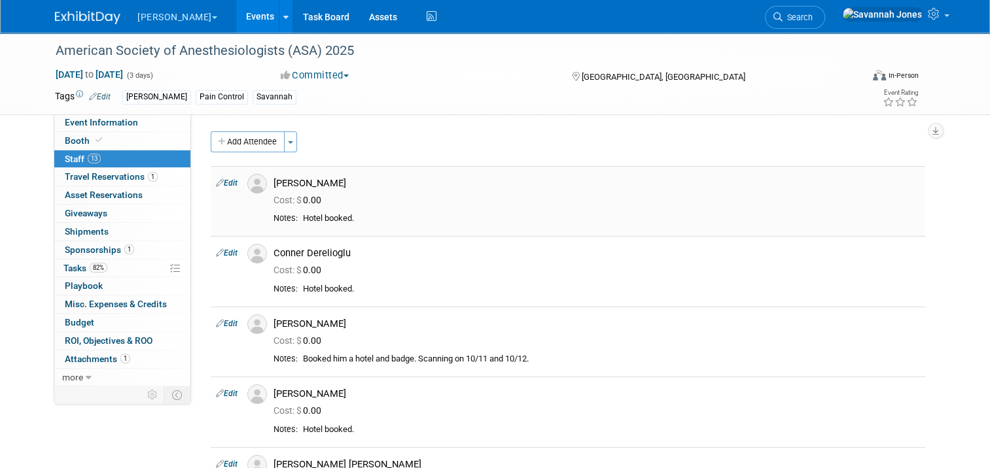
click at [217, 186] on link "Edit" at bounding box center [227, 183] width 22 height 9
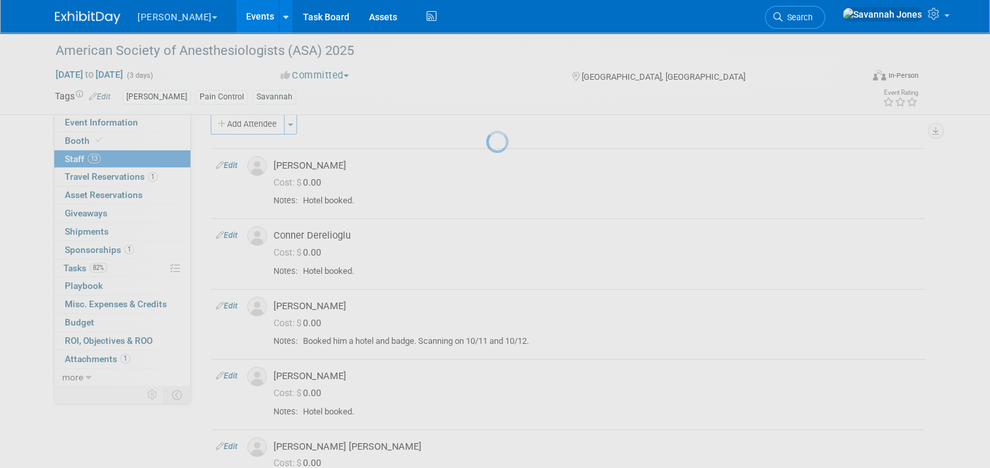
select select "23103ef2-5ded-43b2-8722-5eba02593105"
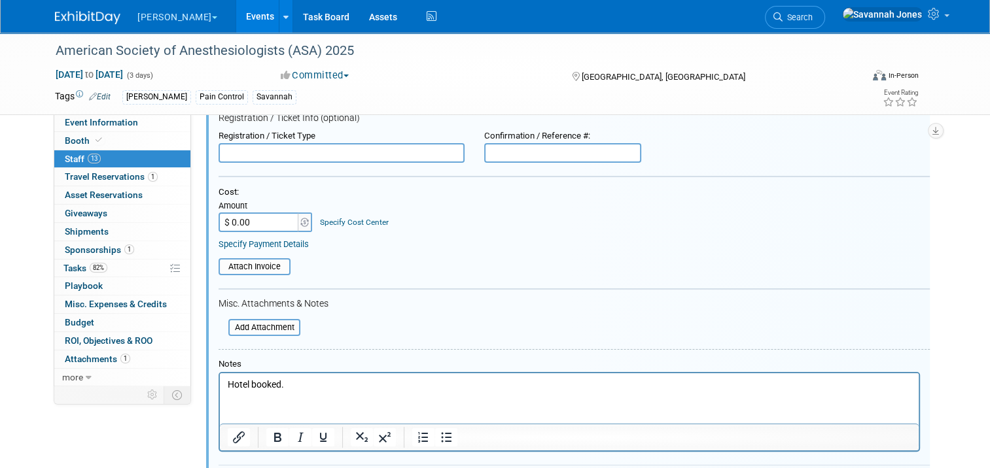
scroll to position [345, 0]
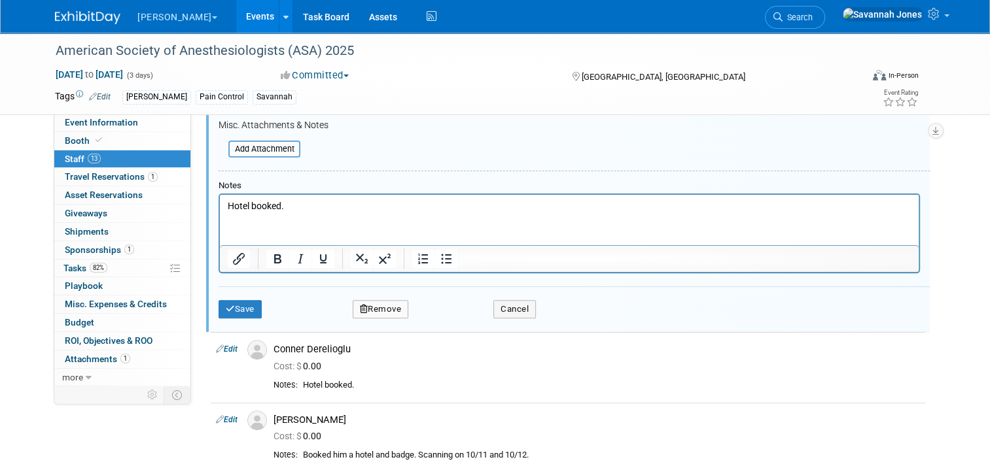
click at [328, 200] on p "Hotel booked." at bounding box center [569, 206] width 683 height 13
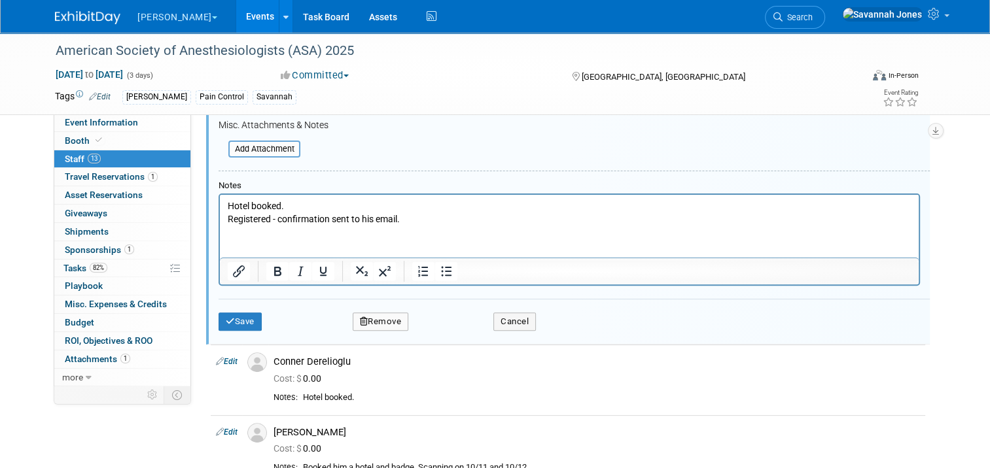
click at [328, 201] on p "Hotel booked." at bounding box center [569, 206] width 683 height 13
drag, startPoint x: 435, startPoint y: 230, endPoint x: 247, endPoint y: 207, distance: 189.2
click at [220, 197] on html "Hotel booked. Confirmation in my email. Registered - confirmation sent to his e…" at bounding box center [569, 210] width 698 height 31
drag, startPoint x: 477, startPoint y: 221, endPoint x: 426, endPoint y: 383, distance: 169.8
click at [220, 195] on html "Hotel booked. Confirmation in my email. Registered - confirmation sent to his e…" at bounding box center [569, 210] width 698 height 31
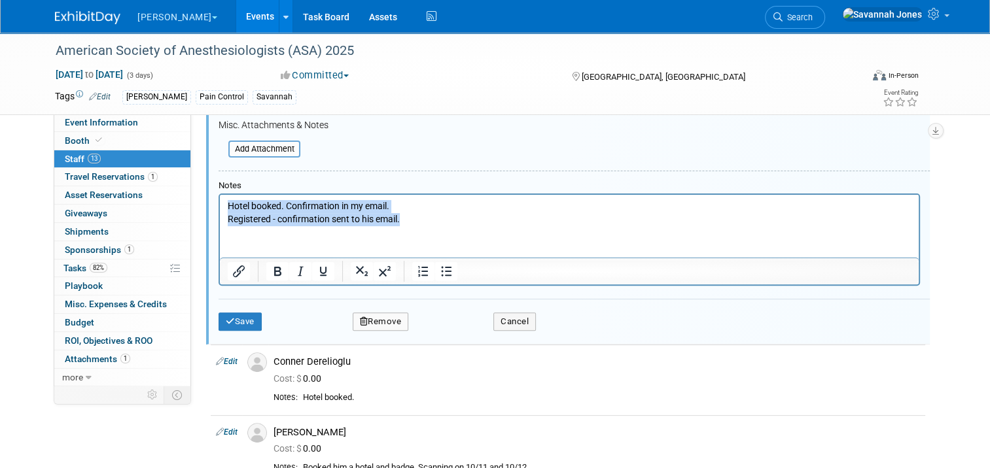
copy body "Hotel booked. Confirmation in my email. Registered - confirmation sent to his e…"
click at [246, 320] on button "Save" at bounding box center [239, 322] width 43 height 18
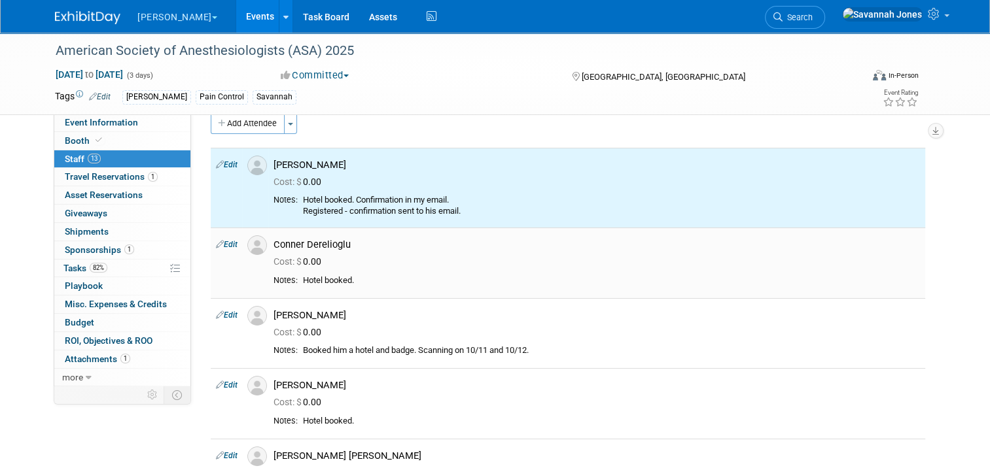
scroll to position [0, 0]
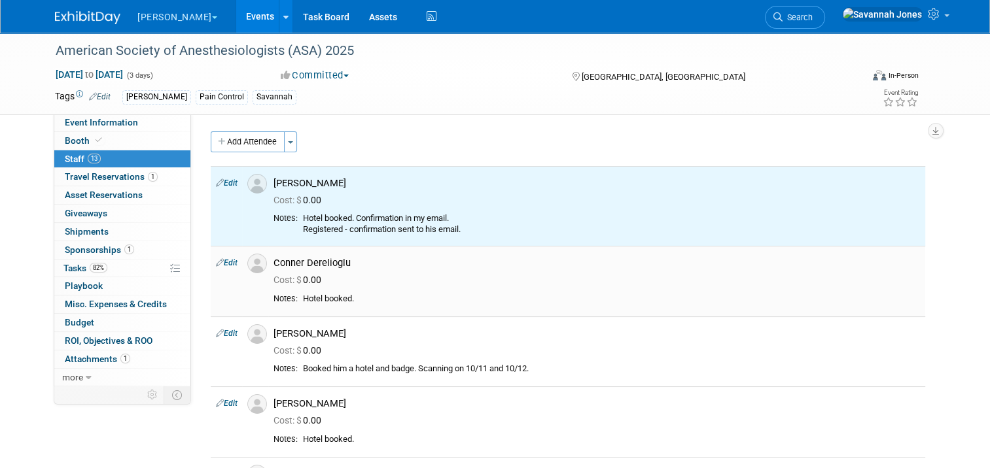
click at [225, 262] on link "Edit" at bounding box center [227, 262] width 22 height 9
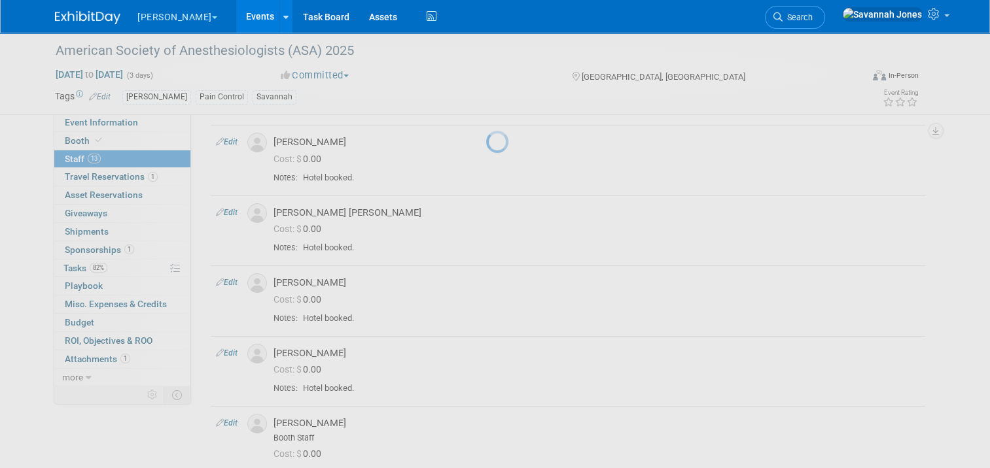
select select "676b892f-cf5d-4041-a7fe-7d79b03b4b4a"
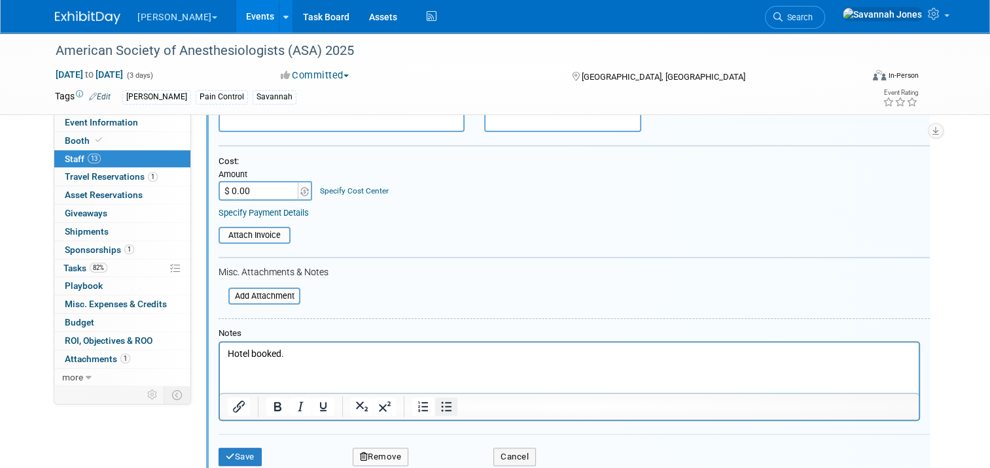
scroll to position [359, 0]
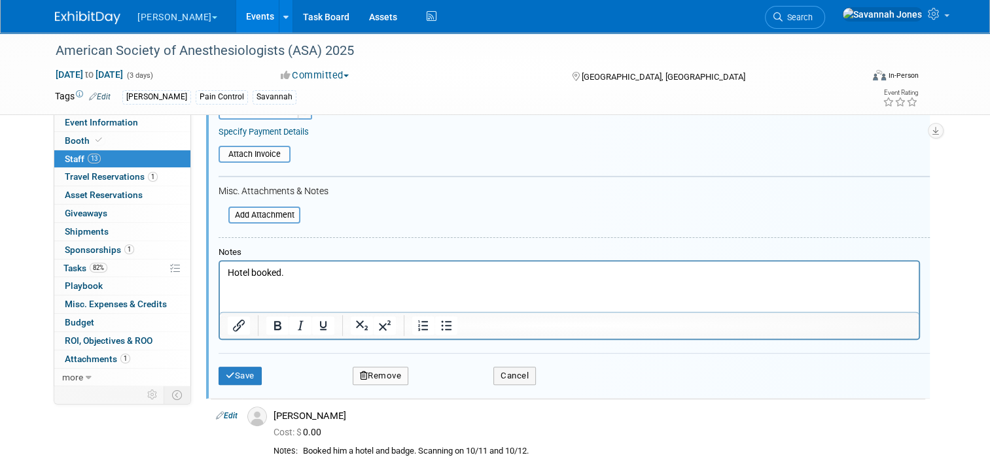
drag, startPoint x: 332, startPoint y: 286, endPoint x: 188, endPoint y: 268, distance: 144.3
click at [220, 268] on html "Hotel booked." at bounding box center [569, 270] width 698 height 18
drag, startPoint x: 301, startPoint y: 278, endPoint x: 201, endPoint y: 268, distance: 100.5
click at [220, 268] on html "Hotel booked." at bounding box center [569, 270] width 698 height 18
paste body "Rich Text Area. Press ALT-0 for help."
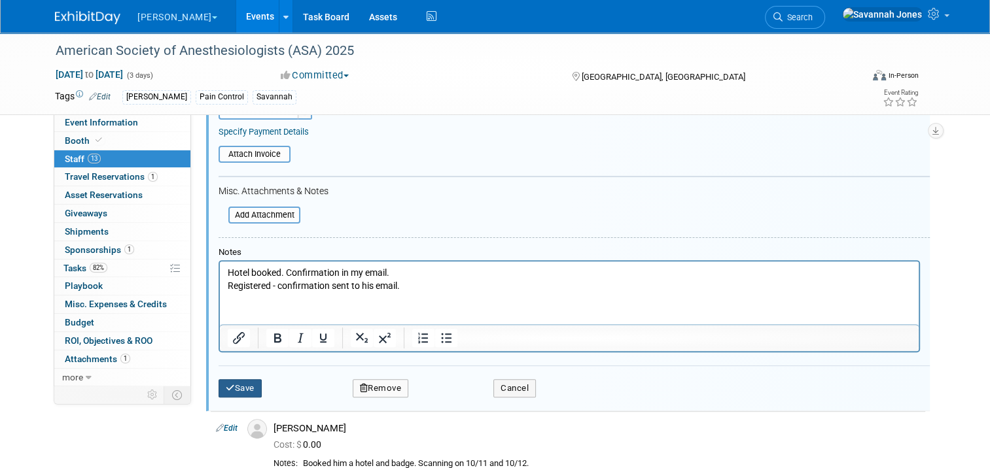
click at [244, 379] on button "Save" at bounding box center [239, 388] width 43 height 18
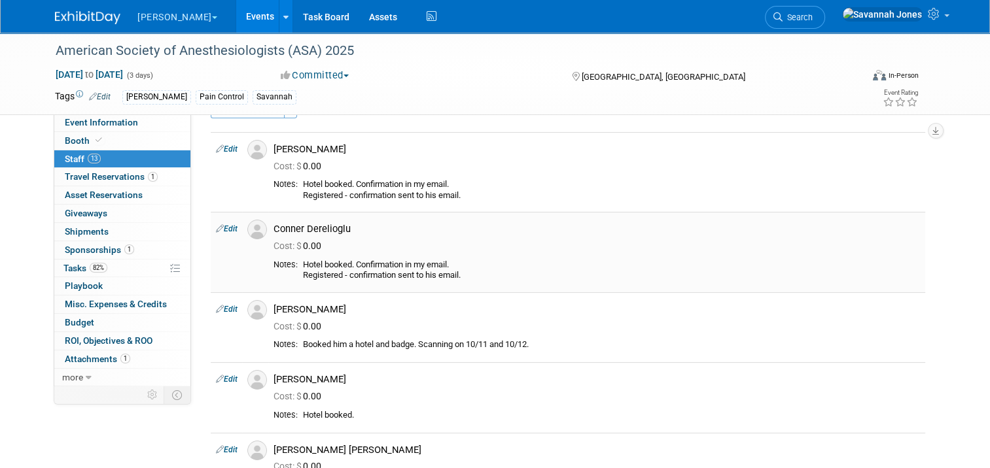
scroll to position [0, 0]
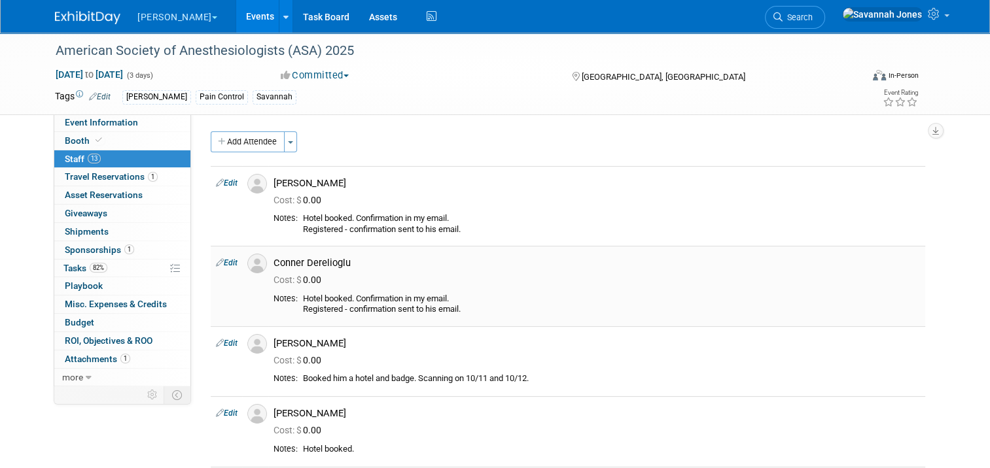
drag, startPoint x: 460, startPoint y: 316, endPoint x: 312, endPoint y: 301, distance: 148.6
click at [312, 301] on div "Notes: Hotel booked. Confirmation in my email. Registered - confirmation sent t…" at bounding box center [596, 307] width 646 height 26
click at [456, 314] on div "Hotel booked. Confirmation in my email. Registered - confirmation sent to his e…" at bounding box center [611, 305] width 617 height 22
drag, startPoint x: 466, startPoint y: 310, endPoint x: 293, endPoint y: 309, distance: 172.7
click at [298, 309] on td "Hotel booked. Confirmation in my email. Registered - confirmation sent to his e…" at bounding box center [609, 305] width 622 height 22
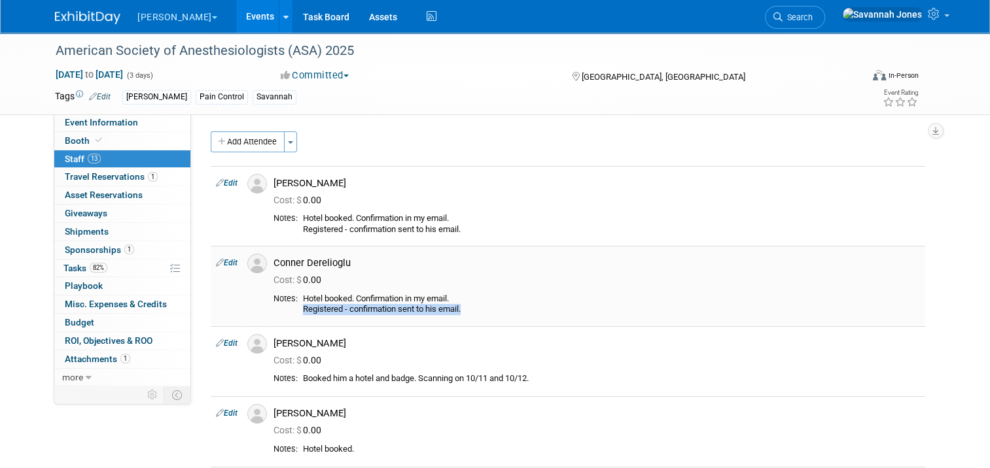
drag, startPoint x: 293, startPoint y: 309, endPoint x: 334, endPoint y: 309, distance: 41.2
copy div "Registered - confirmation sent to his email."
click at [222, 348] on td "Edit" at bounding box center [226, 361] width 31 height 70
click at [222, 345] on link "Edit" at bounding box center [227, 343] width 22 height 9
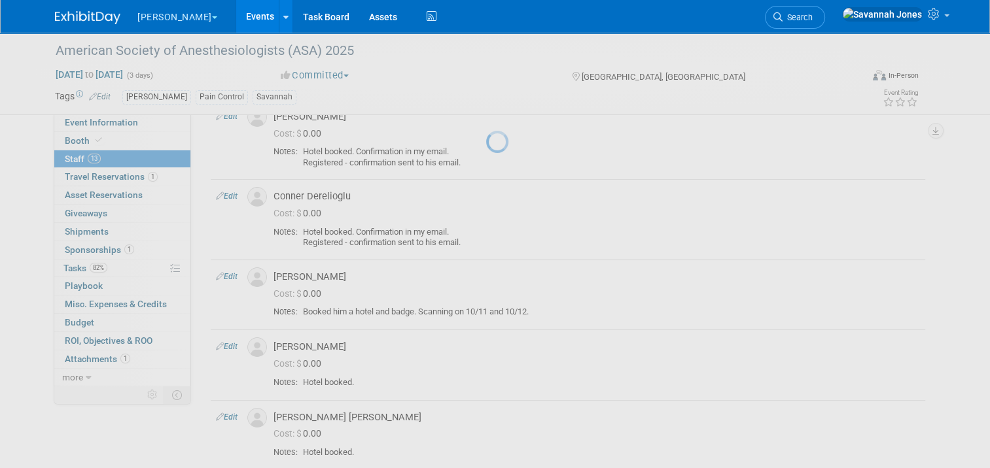
select select "e8ce3776-43f4-4bbb-aa1e-b44a7a3a1282"
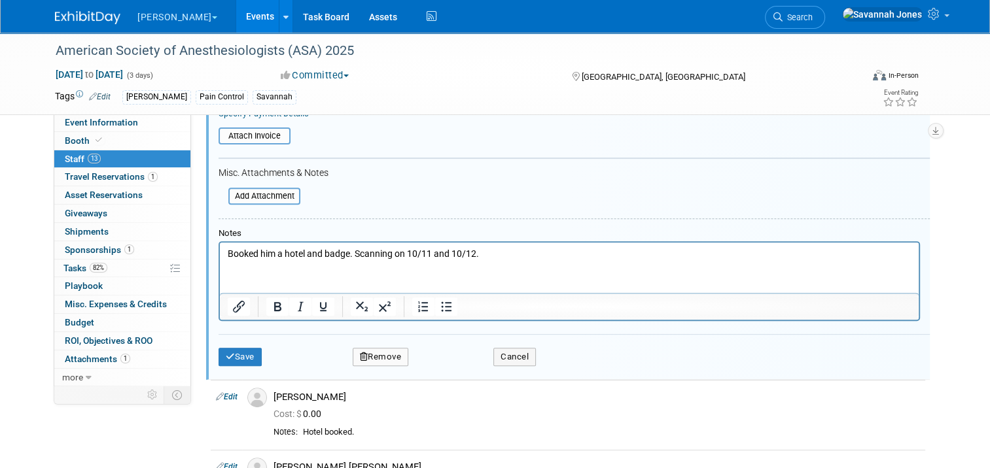
scroll to position [460, 0]
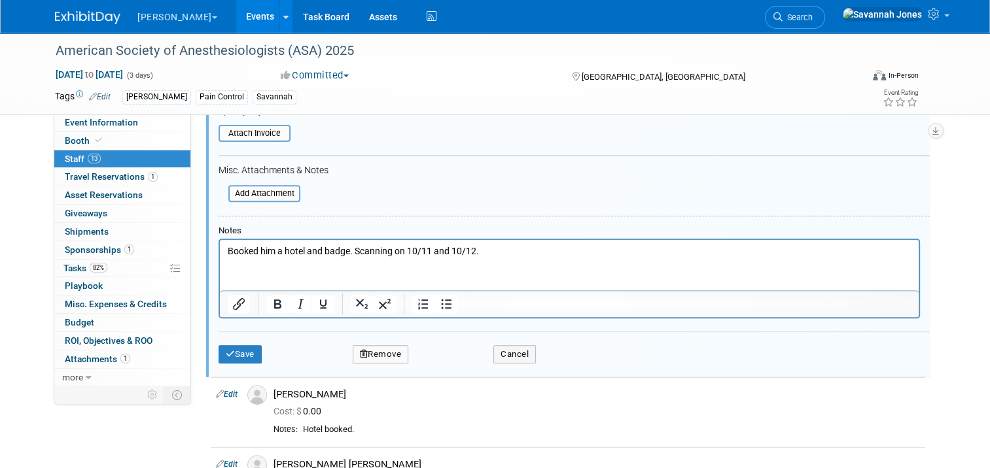
click at [530, 241] on html "Booked him a hotel and badge. Scanning on 10/11 and 10/12." at bounding box center [569, 249] width 698 height 18
click at [543, 254] on p "Booked him a hotel and badge. Scanning on 10/11 and 10/12." at bounding box center [569, 251] width 683 height 13
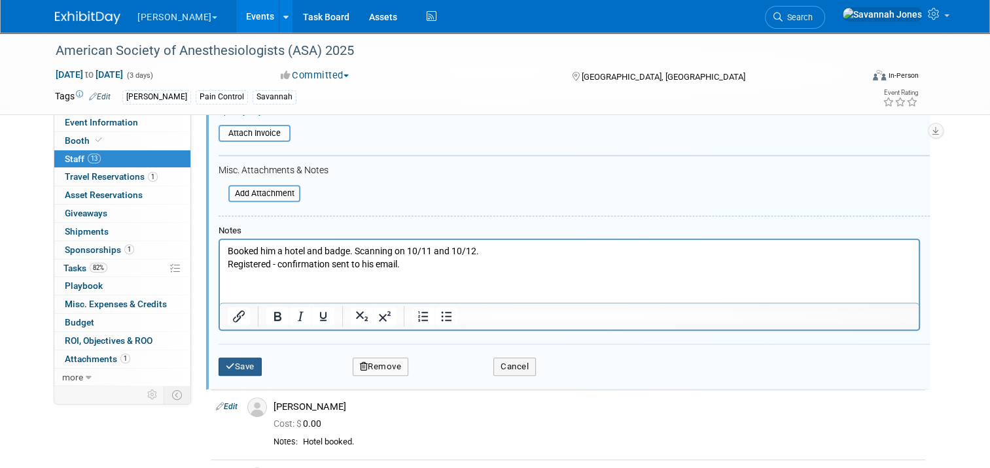
click at [238, 365] on button "Save" at bounding box center [239, 367] width 43 height 18
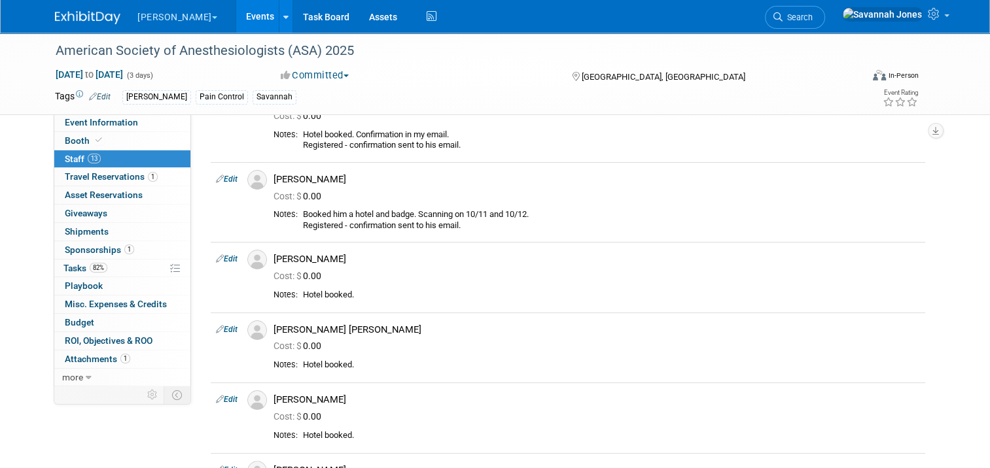
scroll to position [0, 0]
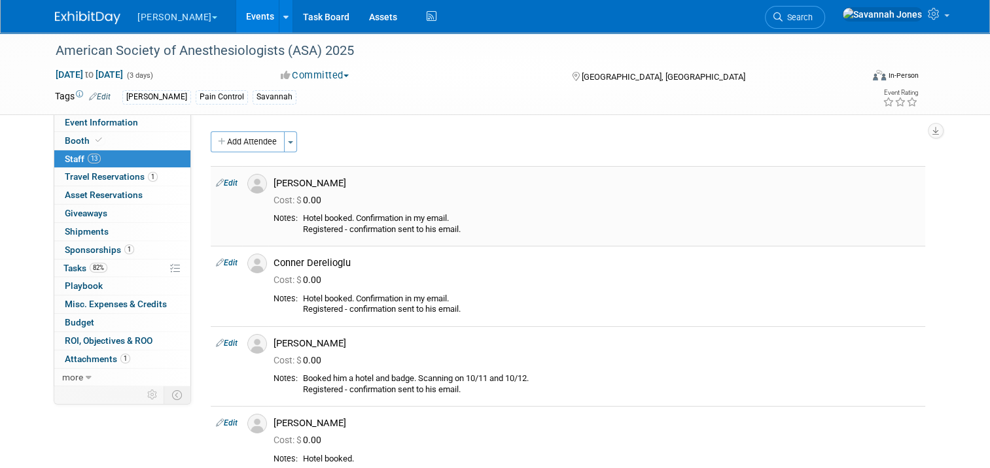
drag, startPoint x: 471, startPoint y: 233, endPoint x: 309, endPoint y: 219, distance: 162.2
click at [303, 215] on div "Hotel booked. Confirmation in my email. Registered - confirmation sent to his e…" at bounding box center [611, 224] width 617 height 22
copy div "Hotel booked. Confirmation in my email. Registered - confirmation sent to his e…"
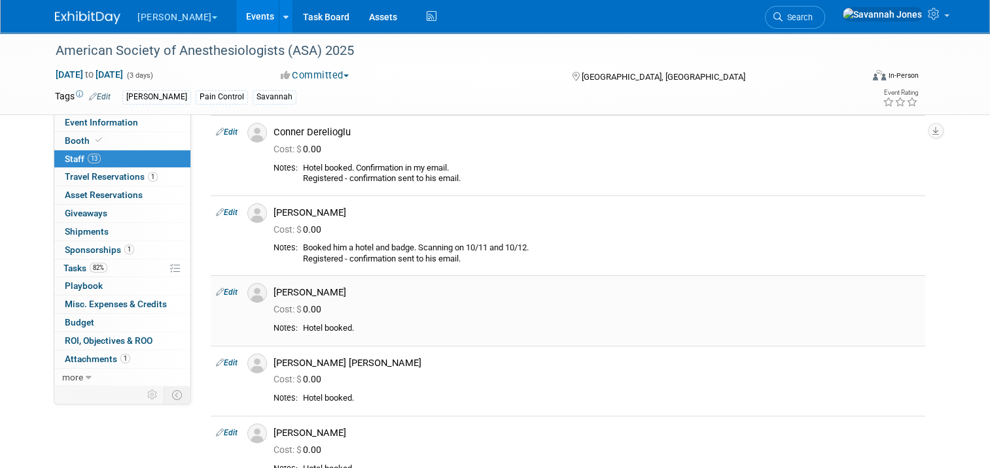
click at [222, 288] on link "Edit" at bounding box center [227, 292] width 22 height 9
select select "12f1c873-a6b5-49f8-97b6-53ef2053b7b9"
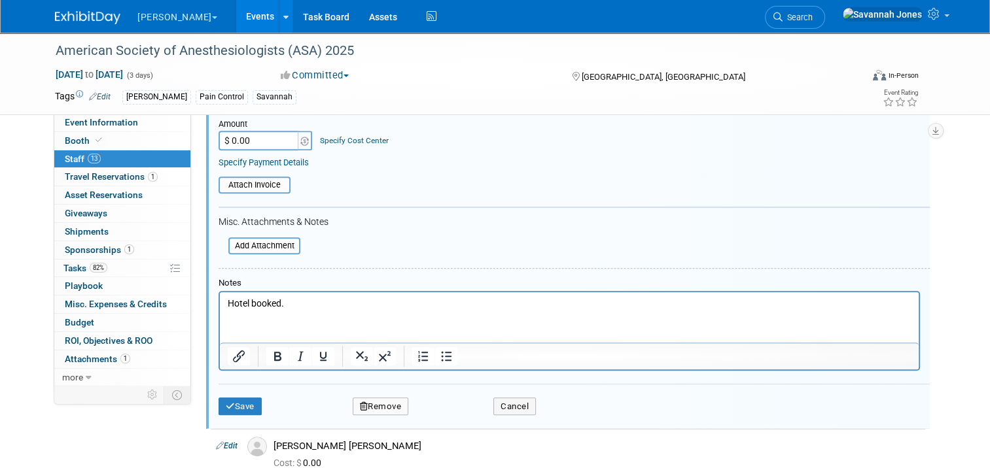
scroll to position [518, 0]
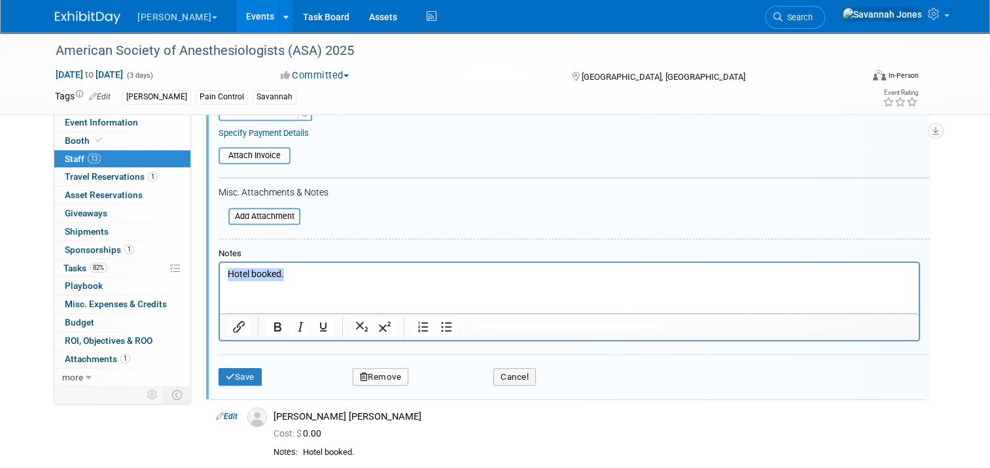
drag, startPoint x: 369, startPoint y: 268, endPoint x: 205, endPoint y: 273, distance: 164.2
click at [220, 273] on html "Hotel booked." at bounding box center [569, 271] width 698 height 18
paste body "Rich Text Area. Press ALT-0 for help."
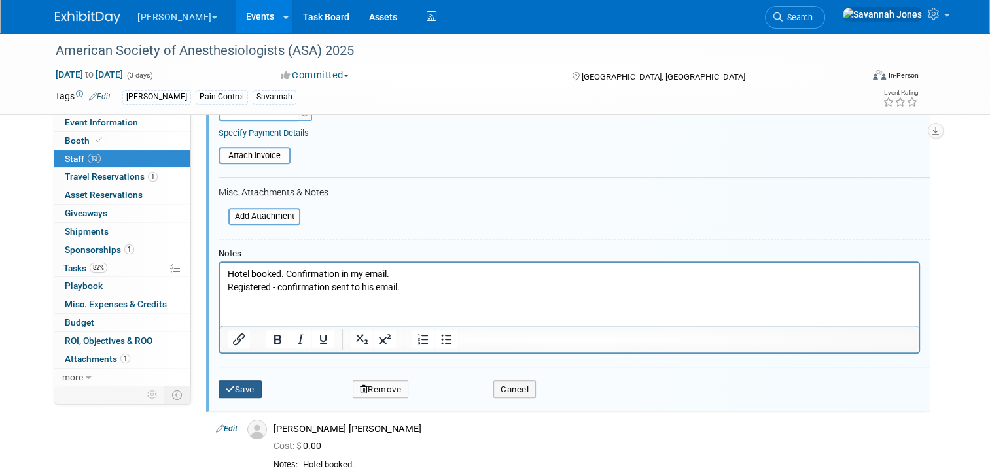
click at [229, 381] on button "Save" at bounding box center [239, 390] width 43 height 18
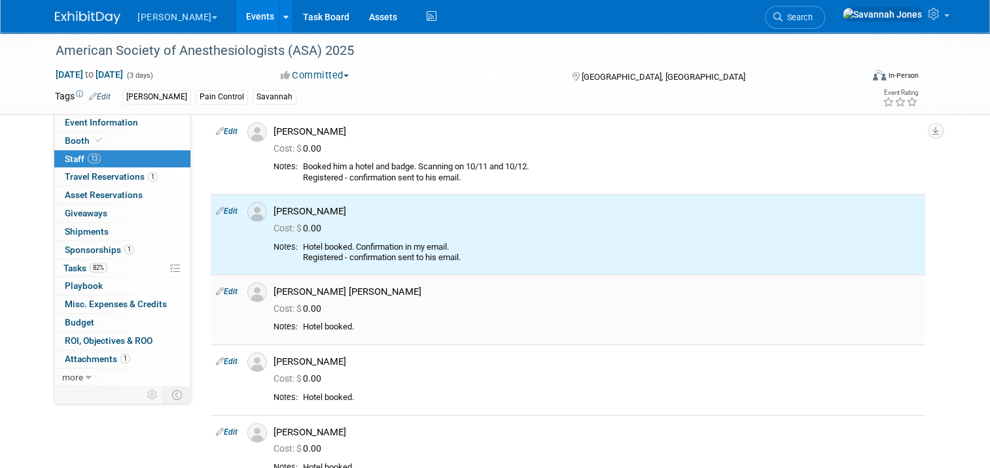
scroll to position [191, 0]
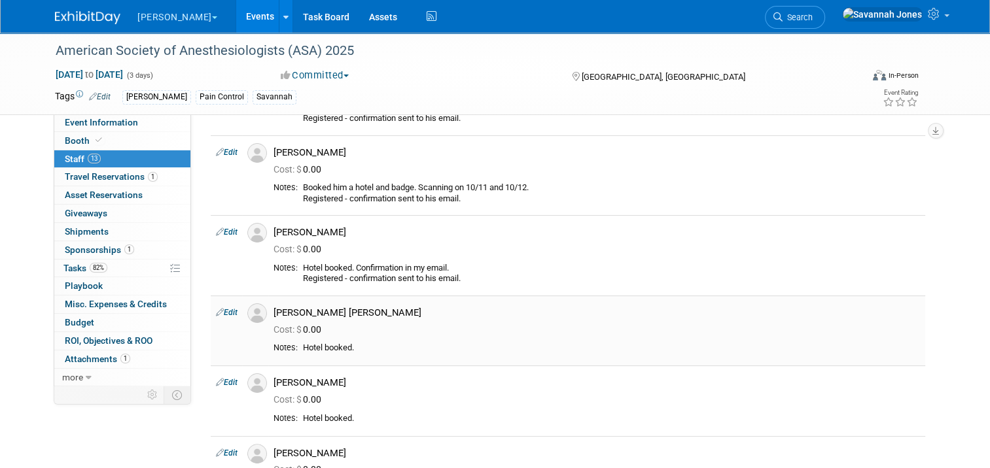
click at [220, 313] on link "Edit" at bounding box center [227, 312] width 22 height 9
select select "52d556f7-8709-4160-ab18-0dfc7dd0bfee"
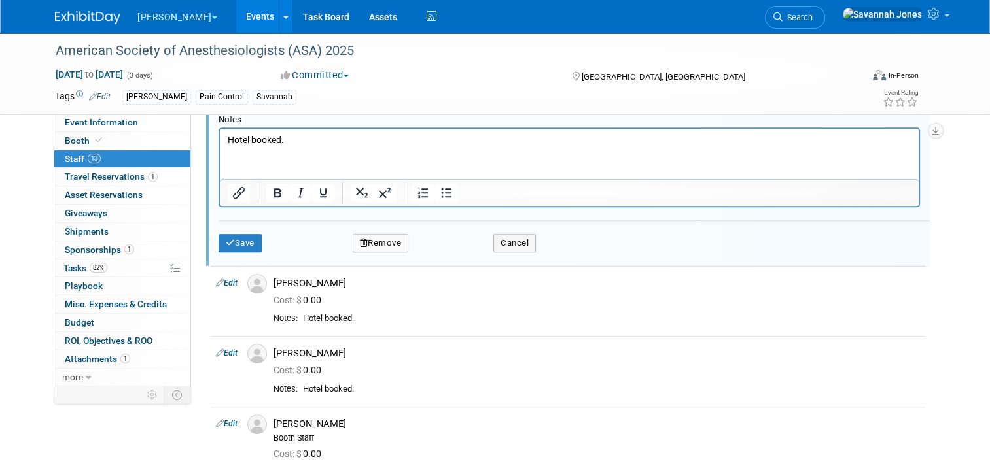
scroll to position [664, 0]
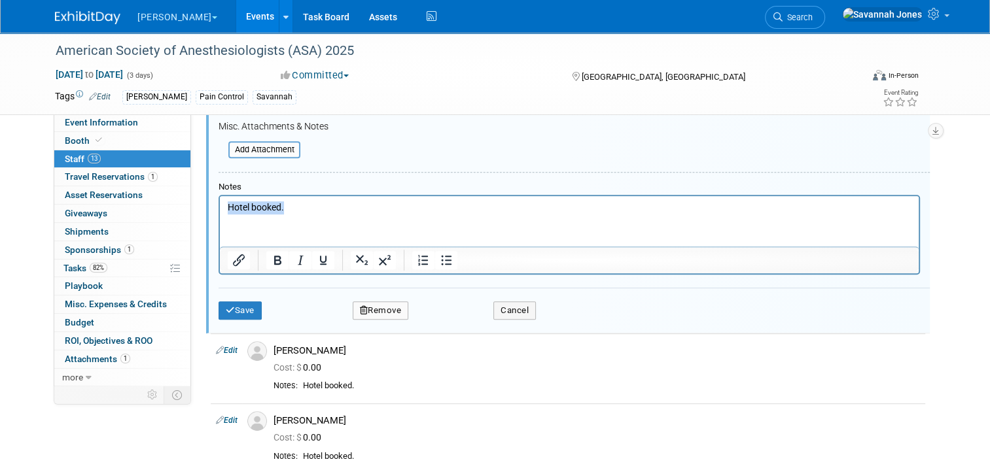
drag, startPoint x: 275, startPoint y: 208, endPoint x: 222, endPoint y: 207, distance: 53.6
click at [221, 207] on html "Hotel booked." at bounding box center [569, 205] width 698 height 18
paste body "Rich Text Area. Press ALT-0 for help."
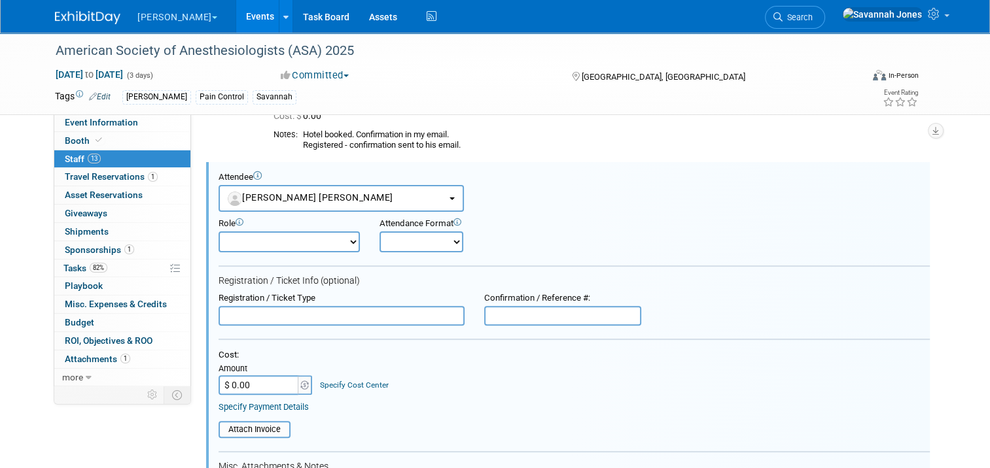
scroll to position [141, 0]
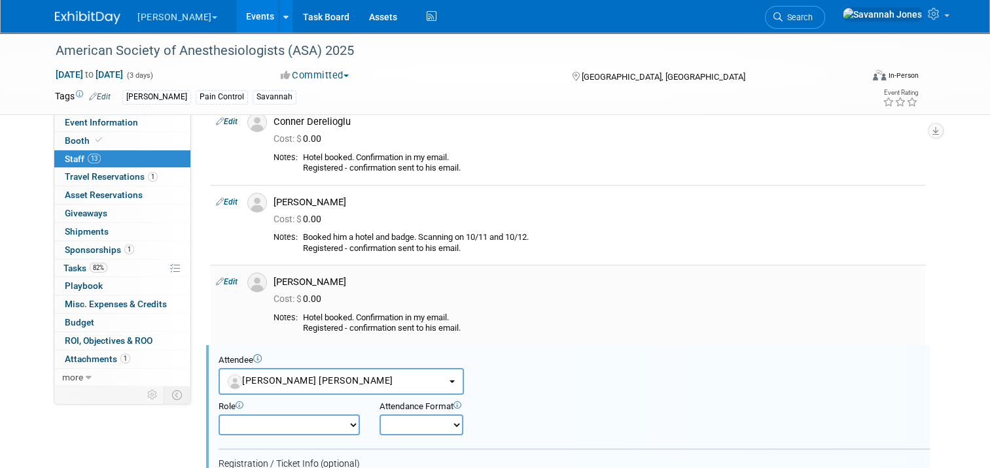
drag, startPoint x: 470, startPoint y: 328, endPoint x: 294, endPoint y: 320, distance: 176.1
click at [298, 320] on td "Hotel booked. Confirmation in my email. Registered - confirmation sent to his e…" at bounding box center [609, 324] width 622 height 22
copy div "Hotel booked. Confirmation in my email. Registered - confirmation sent to his e…"
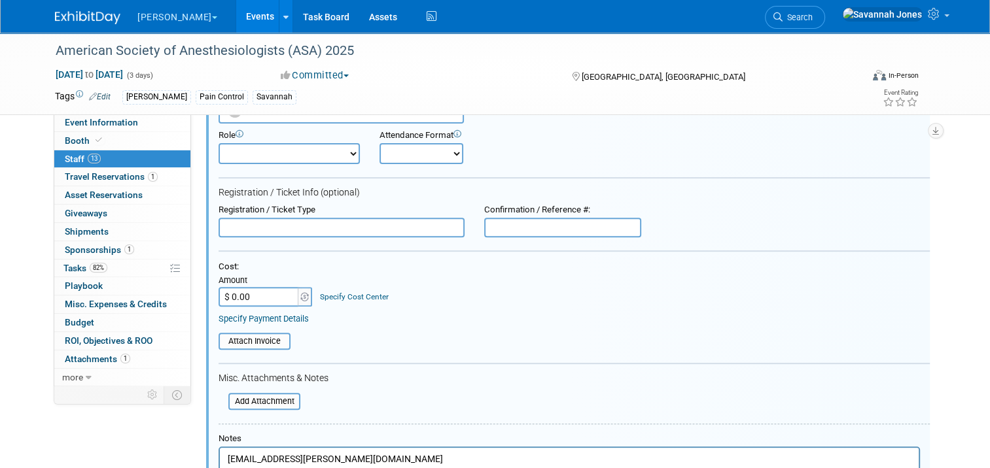
scroll to position [468, 0]
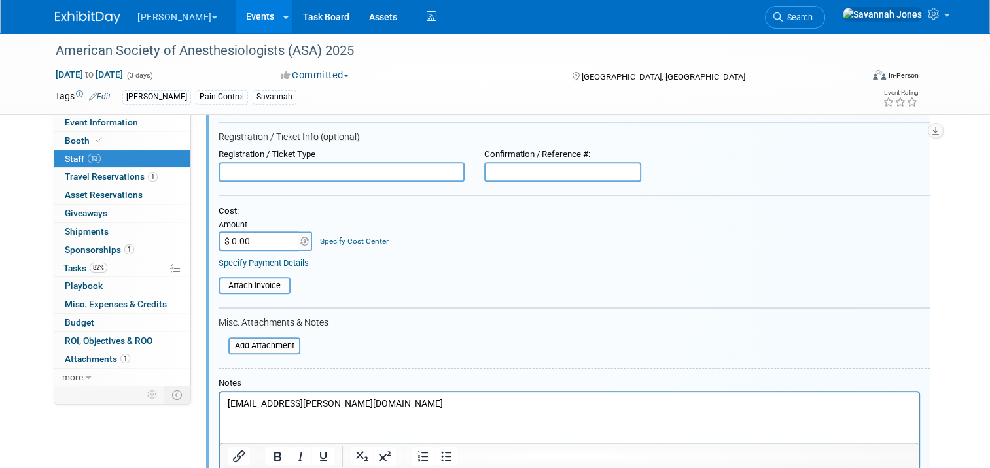
drag, startPoint x: 369, startPoint y: 411, endPoint x: 244, endPoint y: 396, distance: 125.9
click at [244, 396] on html "drew.arendas@bbraunusa.com" at bounding box center [569, 401] width 698 height 18
click at [368, 396] on html "drew.arendas@bbraunusa.com" at bounding box center [569, 401] width 698 height 18
drag, startPoint x: 353, startPoint y: 404, endPoint x: 180, endPoint y: 404, distance: 173.3
click at [220, 404] on html "drew.arendas@bbraunusa.com" at bounding box center [569, 401] width 698 height 18
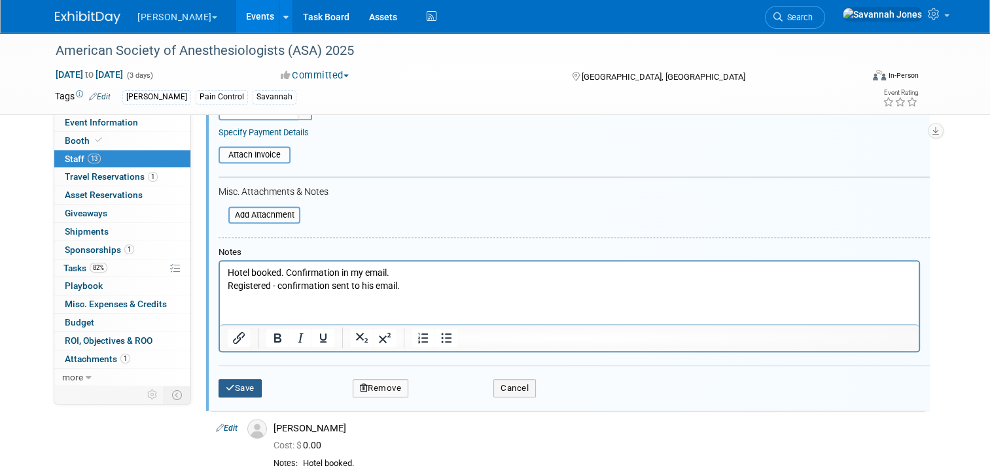
click at [235, 386] on button "Save" at bounding box center [239, 388] width 43 height 18
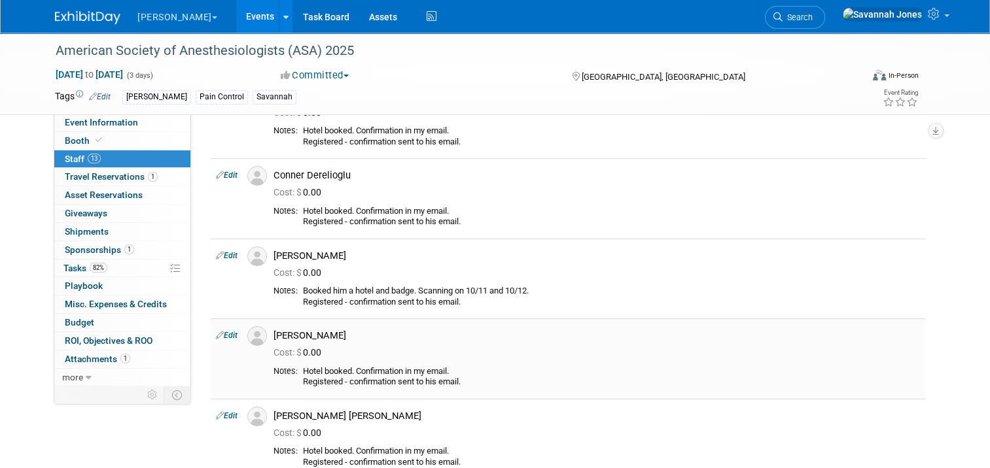
scroll to position [196, 0]
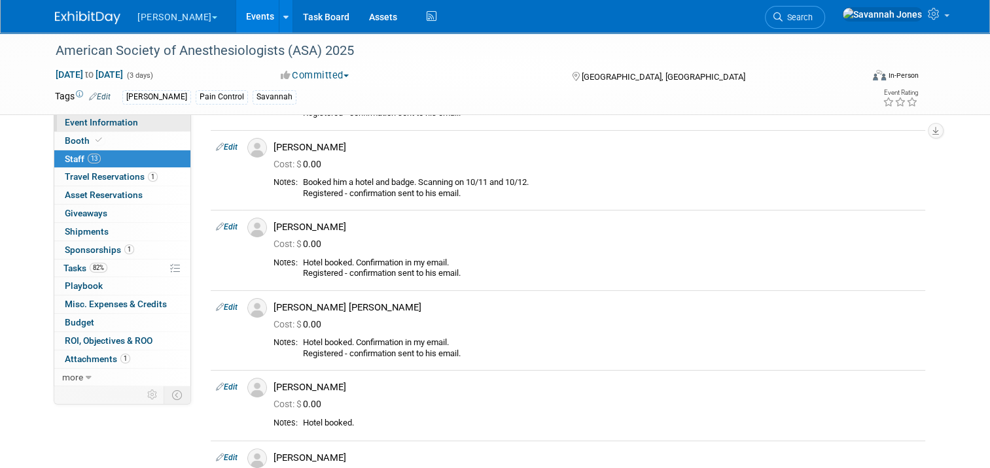
click at [147, 124] on link "Event Information" at bounding box center [122, 123] width 136 height 18
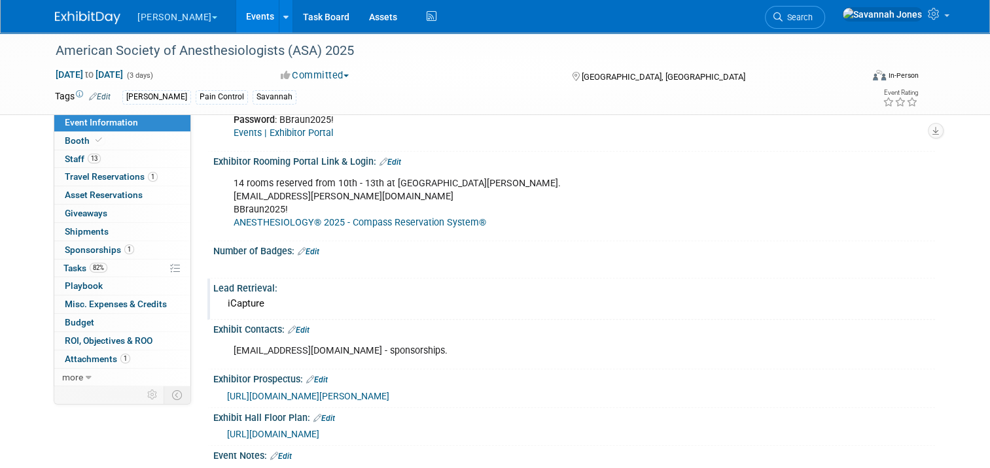
scroll to position [523, 0]
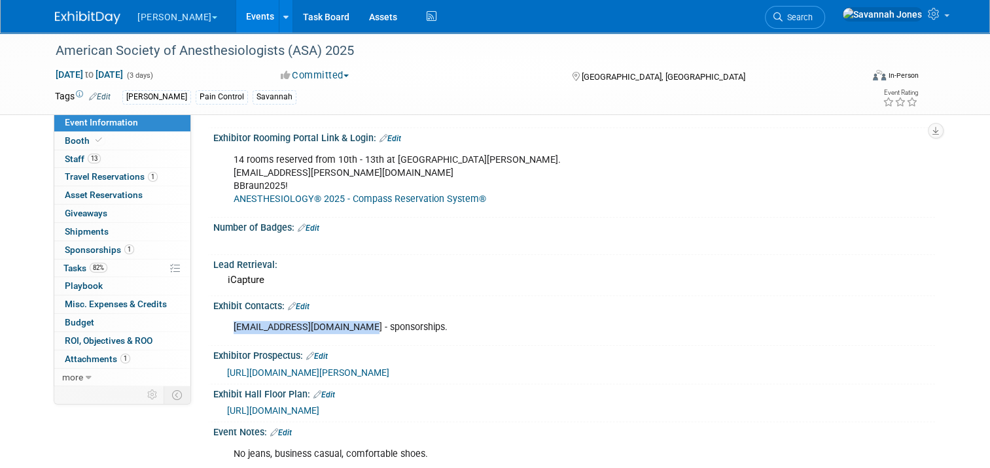
drag, startPoint x: 351, startPoint y: 319, endPoint x: 220, endPoint y: 320, distance: 130.2
click at [224, 320] on div "ccarchia@tradeshowlogic.com - sponsorships." at bounding box center [509, 328] width 570 height 26
copy div "ccarchia@tradeshowlogic.com"
click at [81, 164] on span "Staff 13" at bounding box center [83, 159] width 36 height 10
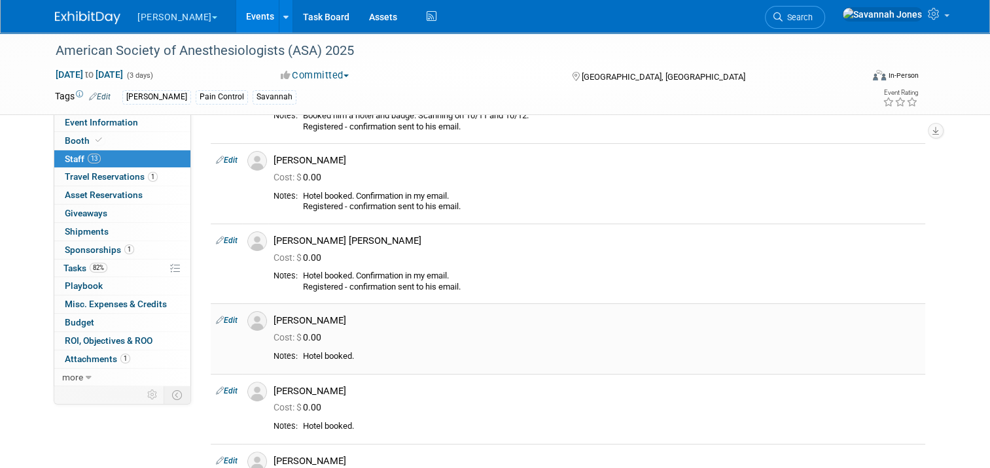
scroll to position [327, 0]
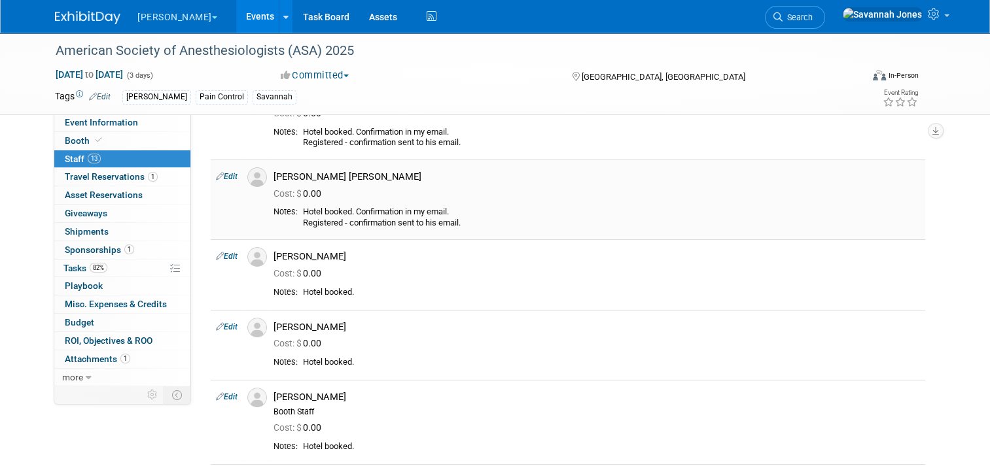
drag, startPoint x: 479, startPoint y: 226, endPoint x: 296, endPoint y: 212, distance: 183.7
click at [303, 212] on div "Hotel booked. Confirmation in my email. Registered - confirmation sent to his e…" at bounding box center [611, 218] width 617 height 22
copy div "Hotel booked. Confirmation in my email. Registered - confirmation sent to his e…"
click at [227, 252] on link "Edit" at bounding box center [227, 256] width 22 height 9
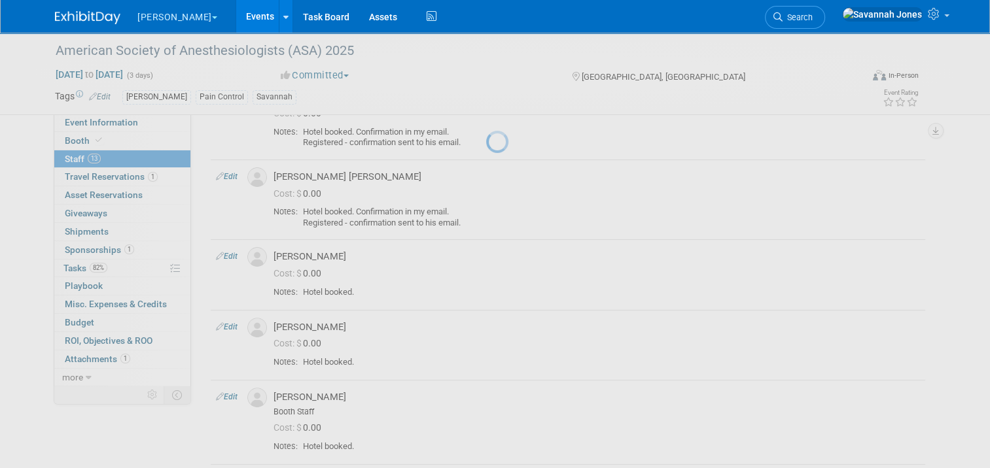
select select "61363319-ffd2-4768-890b-d195781e83fc"
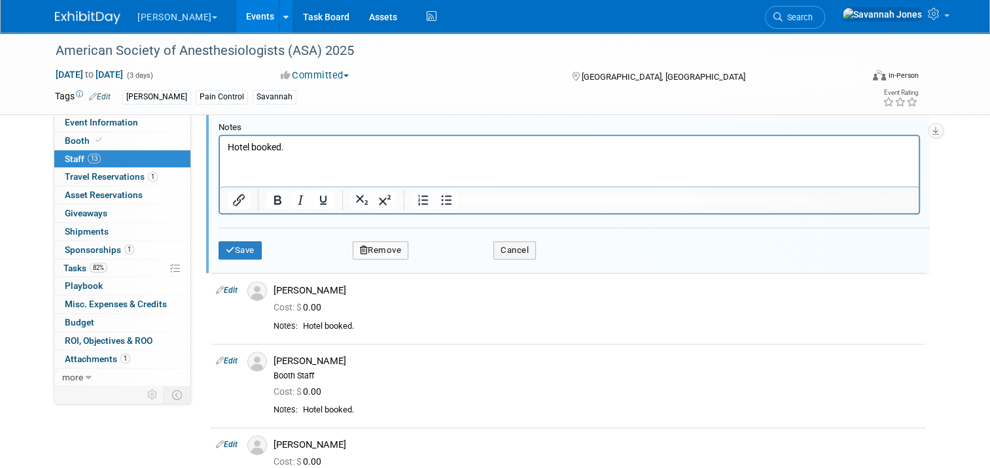
scroll to position [728, 0]
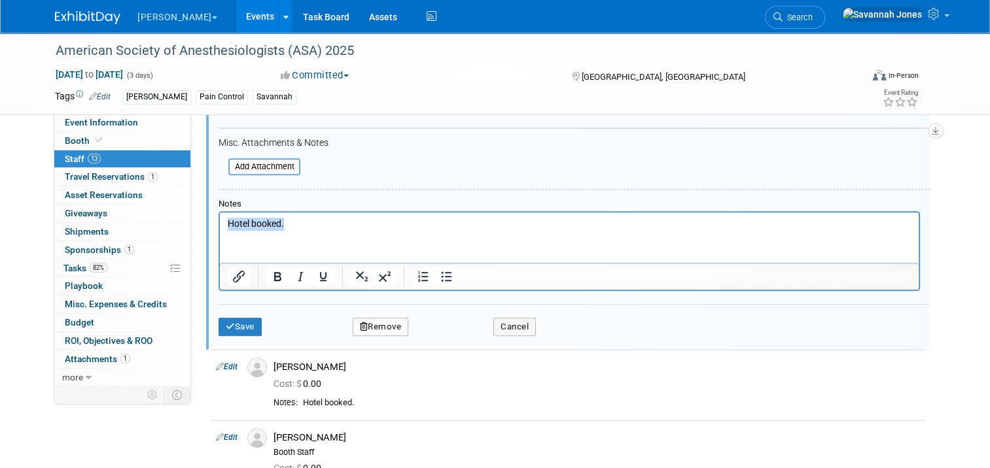
drag, startPoint x: 292, startPoint y: 221, endPoint x: 426, endPoint y: 430, distance: 248.5
click at [220, 222] on html "Hotel booked." at bounding box center [569, 222] width 698 height 18
paste body "Rich Text Area. Press ALT-0 for help."
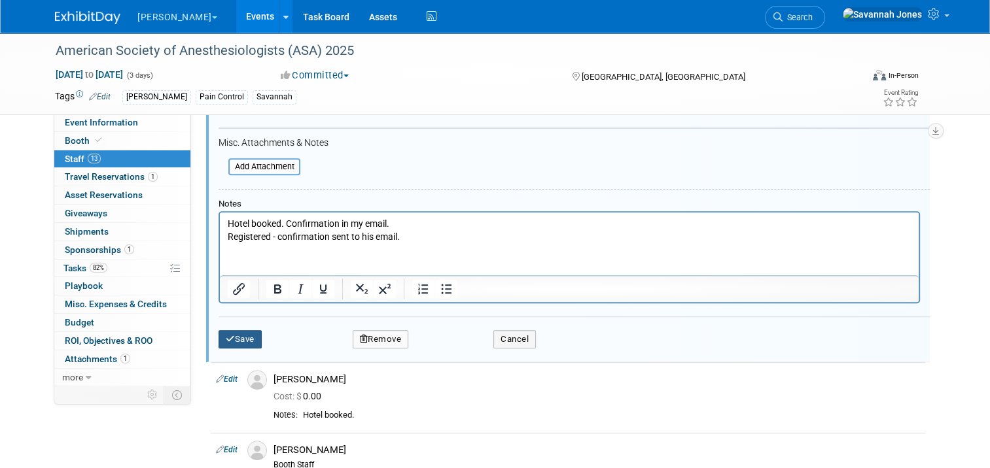
click at [227, 332] on button "Save" at bounding box center [239, 339] width 43 height 18
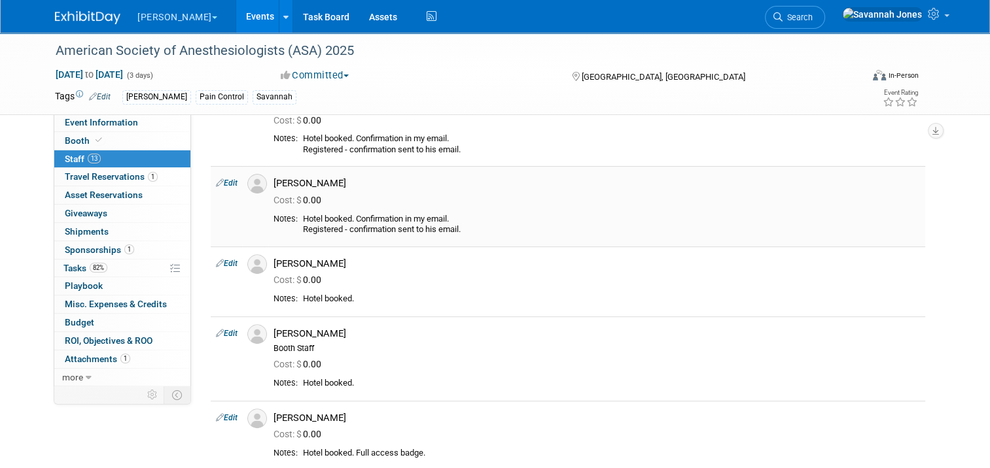
scroll to position [401, 0]
drag, startPoint x: 487, startPoint y: 233, endPoint x: 296, endPoint y: 216, distance: 192.4
click at [303, 216] on div "Hotel booked. Confirmation in my email. Registered - confirmation sent to his e…" at bounding box center [611, 224] width 617 height 22
copy div "Hotel booked. Confirmation in my email. Registered - confirmation sent to his e…"
click at [220, 258] on link "Edit" at bounding box center [227, 262] width 22 height 9
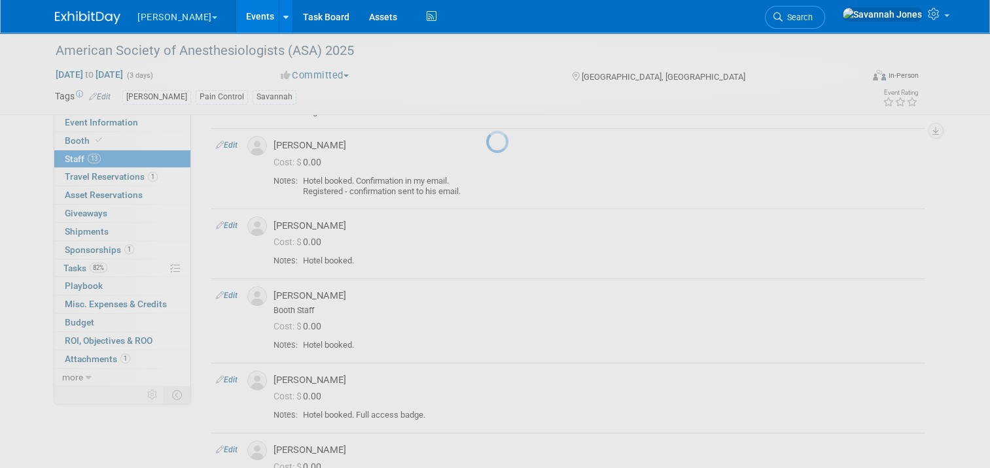
select select "c8783048-b34c-42b1-8575-b3e7944dc55f"
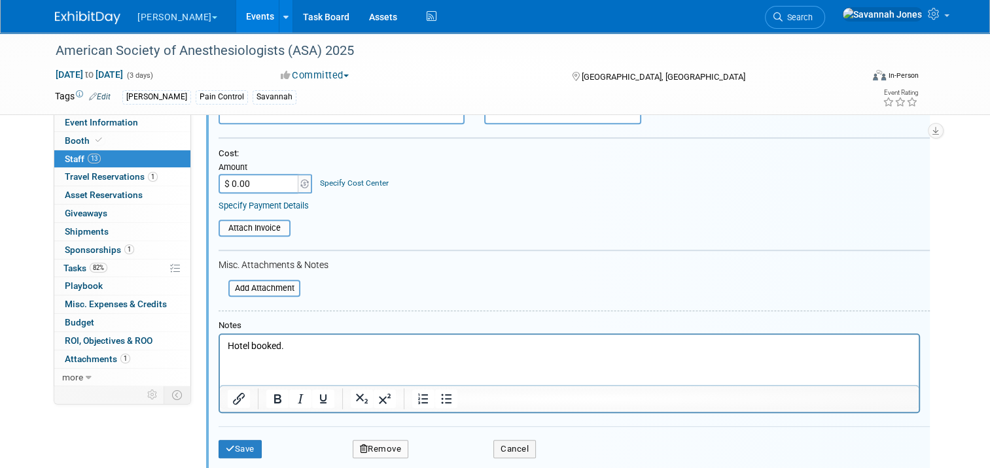
scroll to position [751, 0]
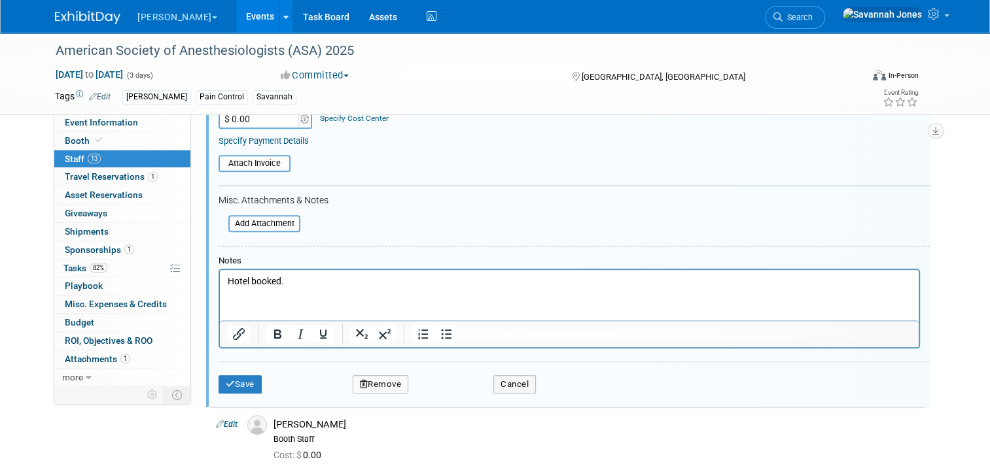
click at [303, 288] on html "Hotel booked." at bounding box center [569, 279] width 698 height 18
drag, startPoint x: 301, startPoint y: 289, endPoint x: 226, endPoint y: 279, distance: 75.9
click at [226, 279] on html "Hotel booked." at bounding box center [569, 279] width 698 height 18
drag, startPoint x: 286, startPoint y: 287, endPoint x: 426, endPoint y: 538, distance: 286.9
click at [220, 272] on html "Hotel booked." at bounding box center [569, 279] width 698 height 18
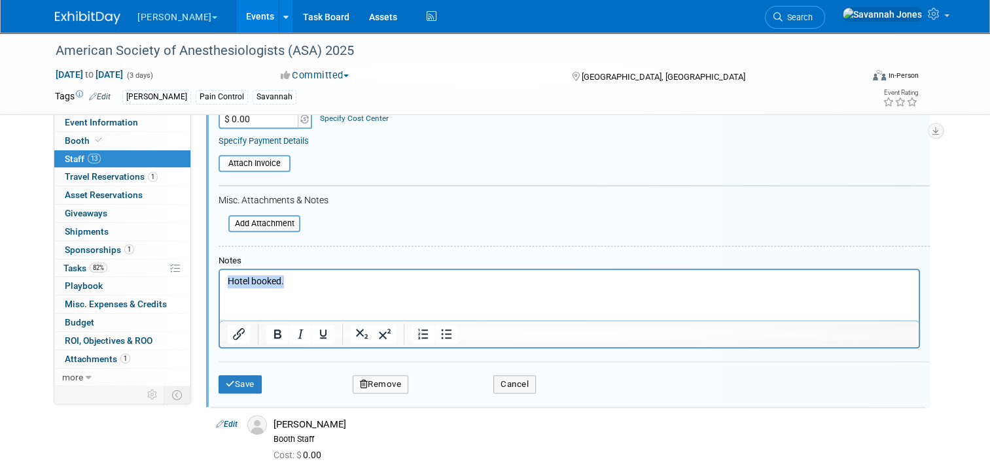
paste body "Rich Text Area. Press ALT-0 for help."
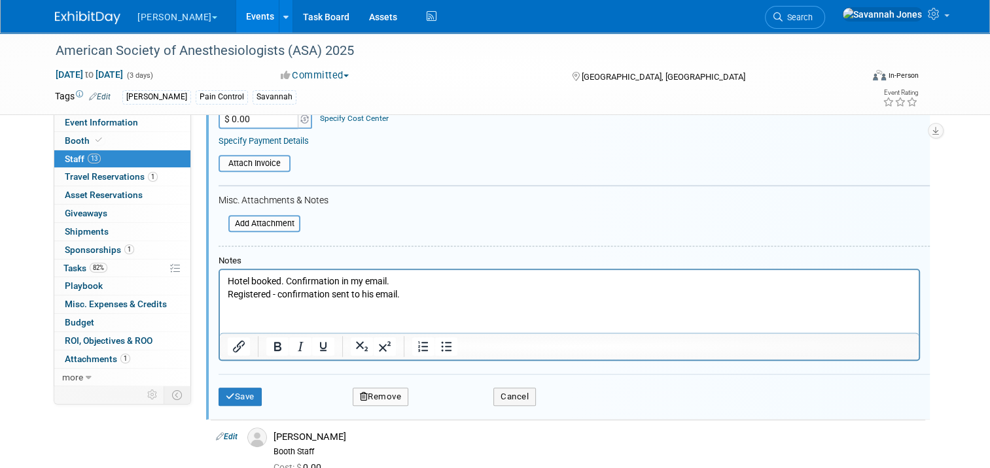
click at [256, 388] on td "Save" at bounding box center [272, 397] width 108 height 18
click at [253, 388] on button "Save" at bounding box center [239, 397] width 43 height 18
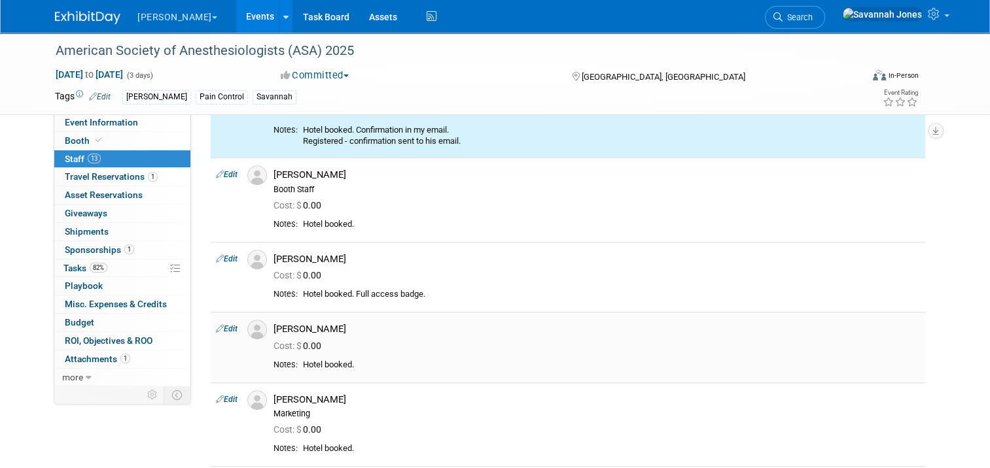
scroll to position [555, 0]
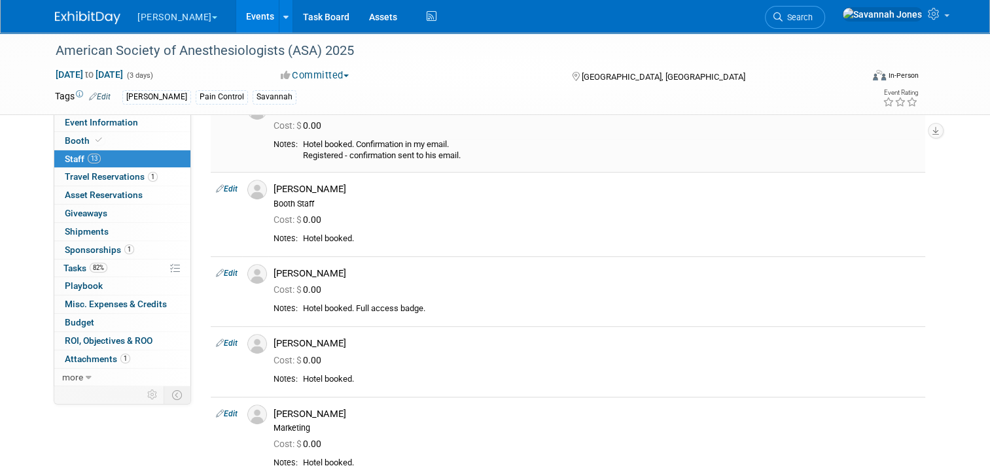
drag, startPoint x: 501, startPoint y: 151, endPoint x: 296, endPoint y: 141, distance: 204.9
click at [303, 141] on div "Hotel booked. Confirmation in my email. Registered - confirmation sent to his e…" at bounding box center [611, 150] width 617 height 22
drag, startPoint x: 296, startPoint y: 141, endPoint x: 303, endPoint y: 145, distance: 7.9
copy div "Hotel booked. Confirmation in my email. Registered - confirmation sent to his e…"
click at [217, 191] on link "Edit" at bounding box center [227, 188] width 22 height 9
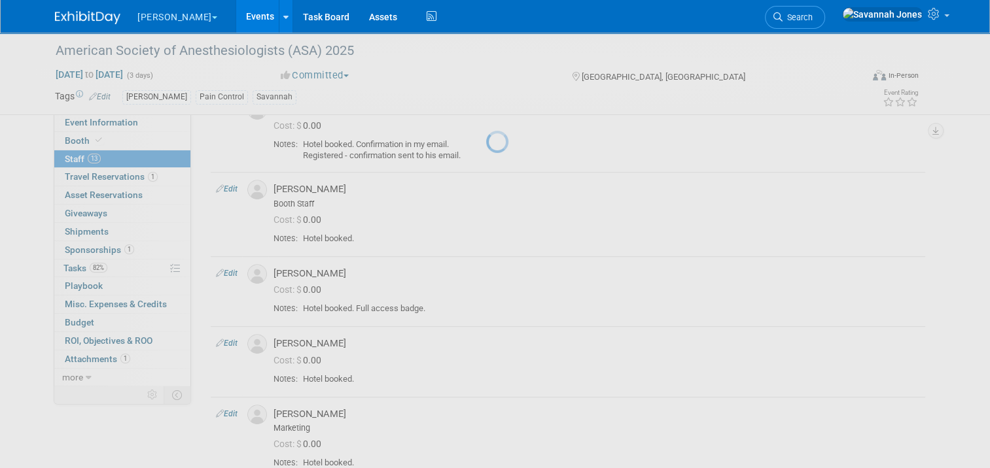
select select "361a205a-1e02-4e5d-a2a6-b2d6ce5aa57b"
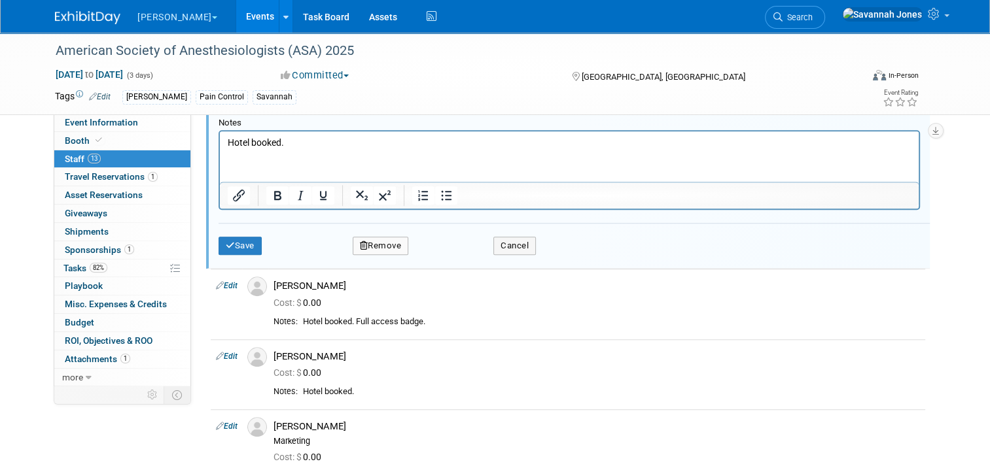
scroll to position [904, 0]
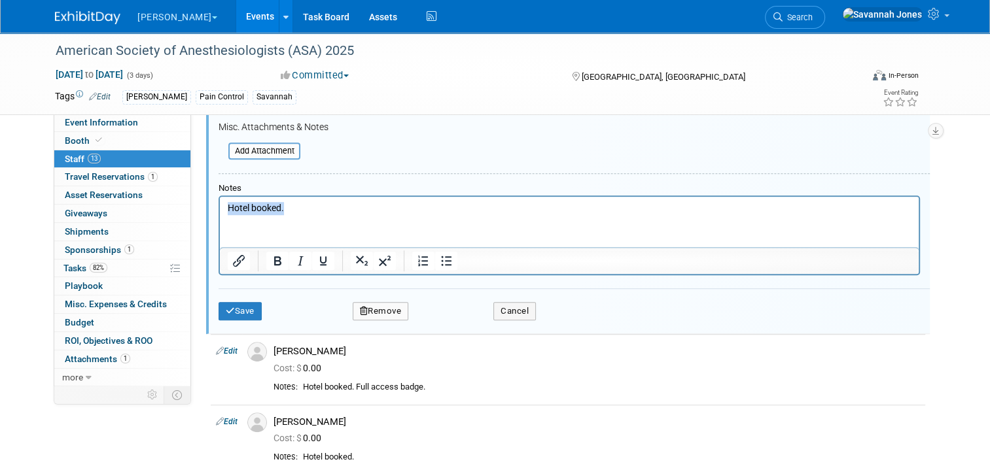
drag, startPoint x: 329, startPoint y: 213, endPoint x: 221, endPoint y: 195, distance: 109.5
click at [221, 197] on html "Hotel booked." at bounding box center [569, 206] width 698 height 18
paste body "Rich Text Area. Press ALT-0 for help."
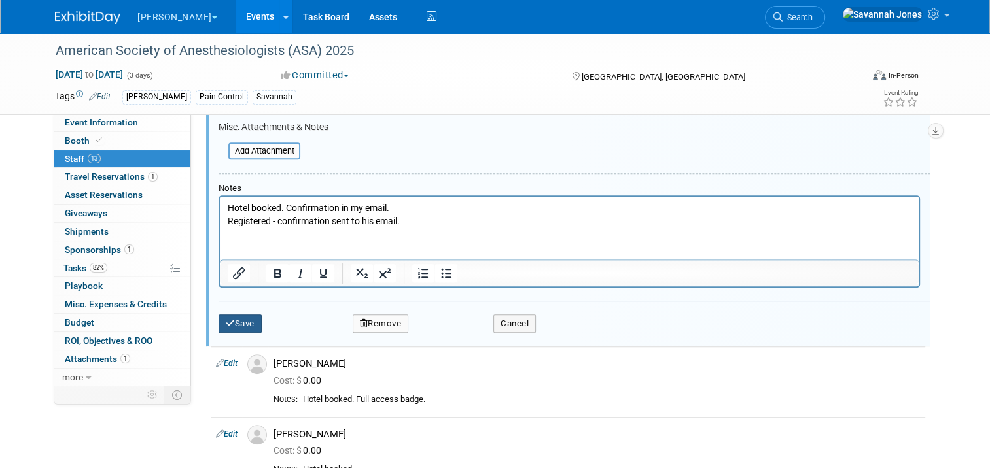
click at [247, 318] on button "Save" at bounding box center [239, 324] width 43 height 18
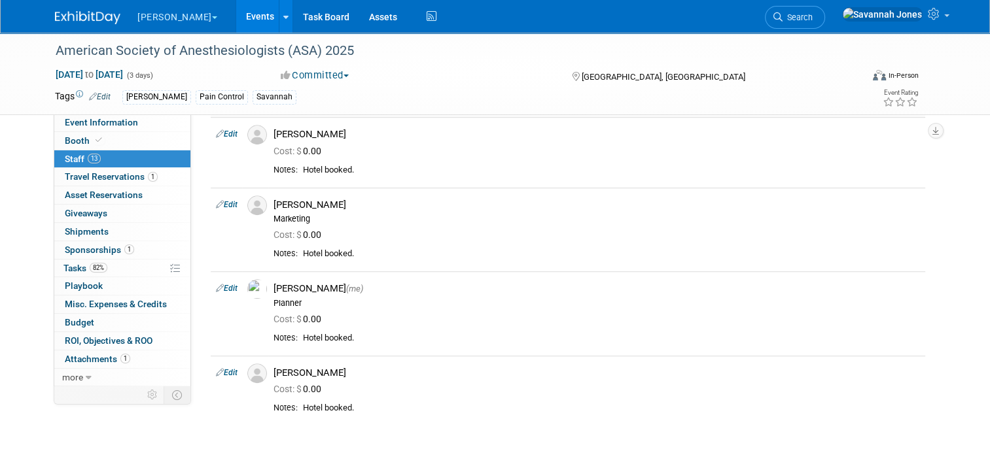
scroll to position [557, 0]
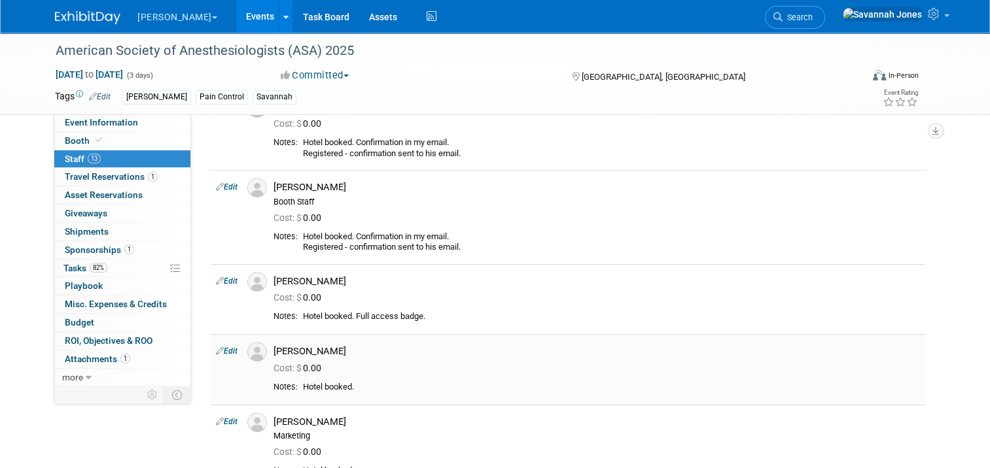
click at [227, 347] on link "Edit" at bounding box center [227, 351] width 22 height 9
select select "8fad31cd-ace2-4d7d-ada5-877f6ae12f30"
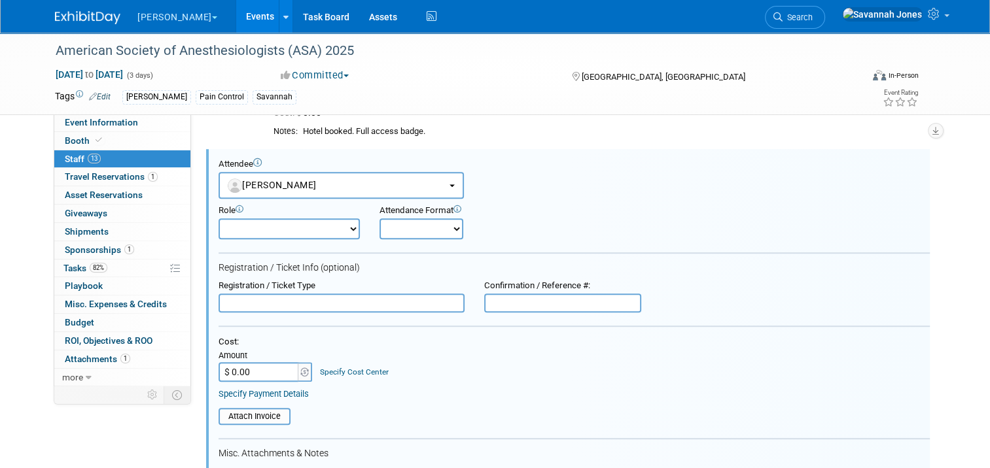
scroll to position [480, 0]
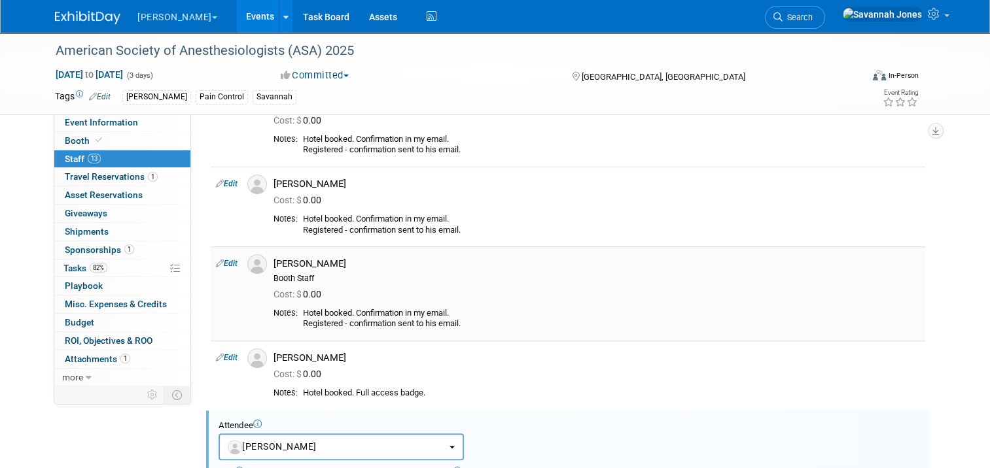
drag, startPoint x: 463, startPoint y: 320, endPoint x: 298, endPoint y: 311, distance: 165.7
click at [303, 311] on div "Hotel booked. Confirmation in my email. Registered - confirmation sent to his e…" at bounding box center [611, 319] width 617 height 22
copy div "Hotel booked. Confirmation in my email. Registered - confirmation sent to his e…"
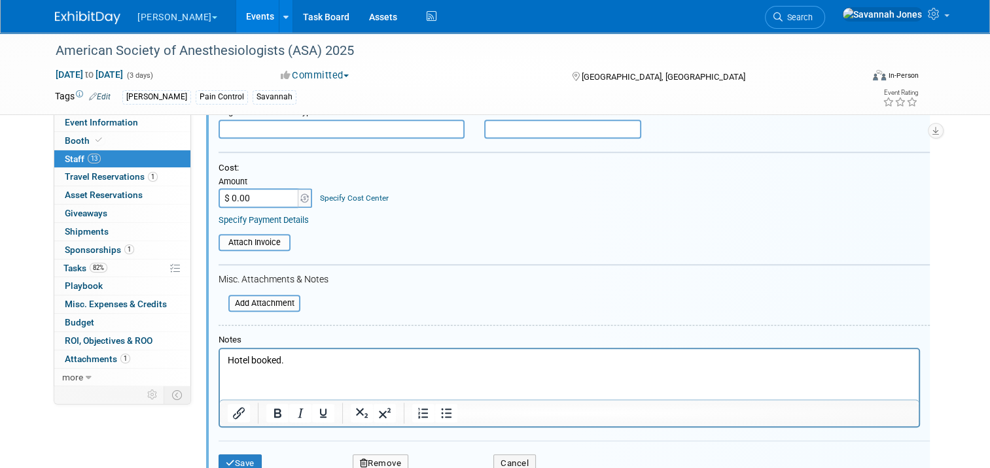
scroll to position [938, 0]
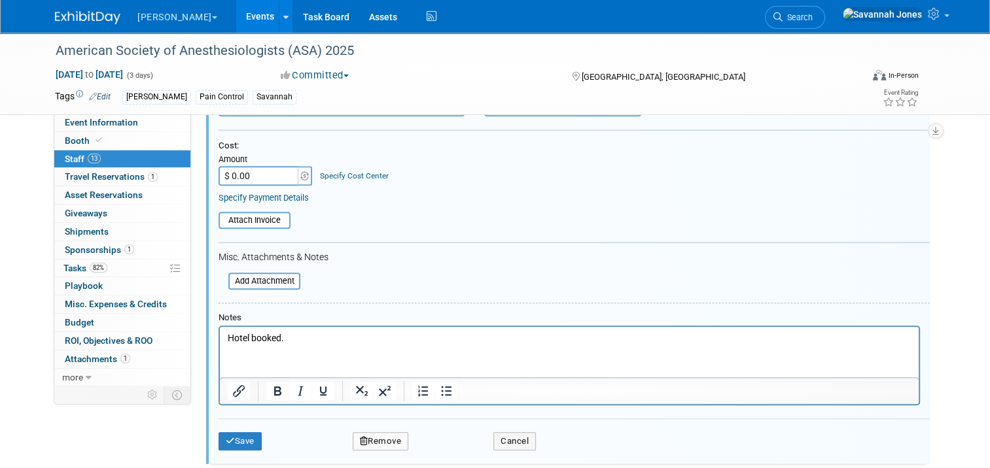
click at [319, 345] on html "Hotel booked." at bounding box center [569, 336] width 698 height 18
click at [315, 341] on p "Hotel booked." at bounding box center [569, 338] width 683 height 13
drag, startPoint x: 315, startPoint y: 341, endPoint x: 222, endPoint y: 336, distance: 93.0
click at [222, 336] on html "Hotel booked." at bounding box center [569, 336] width 698 height 18
paste body "Rich Text Area. Press ALT-0 for help."
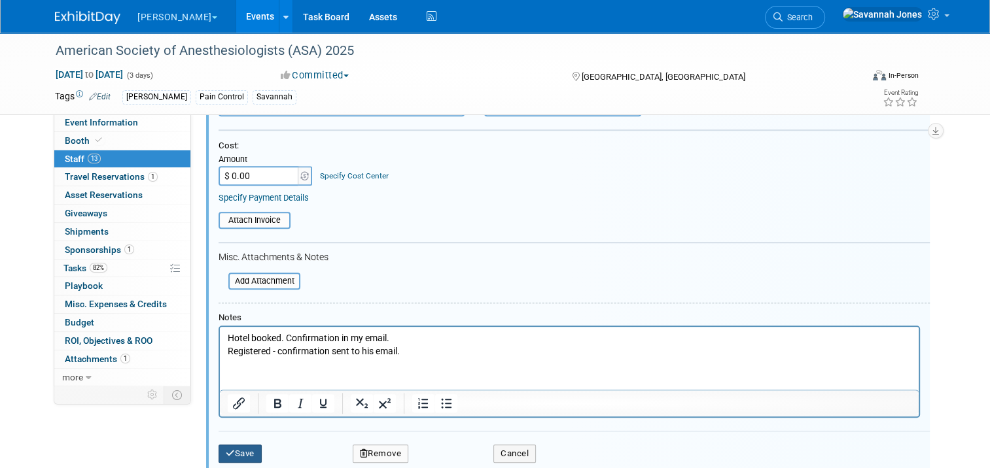
click at [242, 445] on button "Save" at bounding box center [239, 454] width 43 height 18
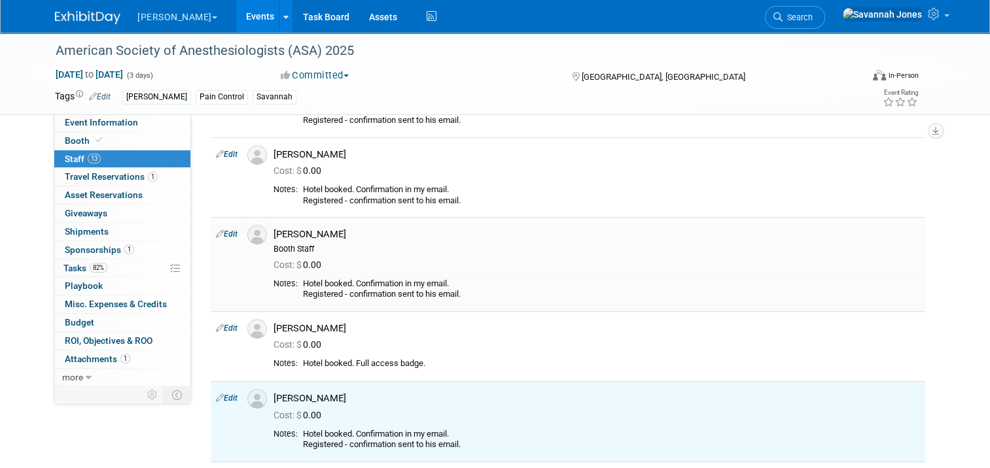
scroll to position [501, 0]
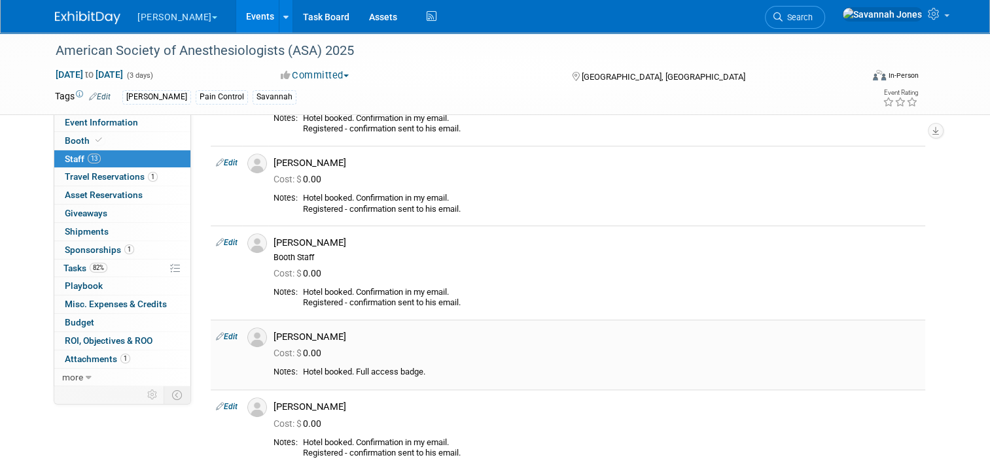
click at [220, 338] on link "Edit" at bounding box center [227, 336] width 22 height 9
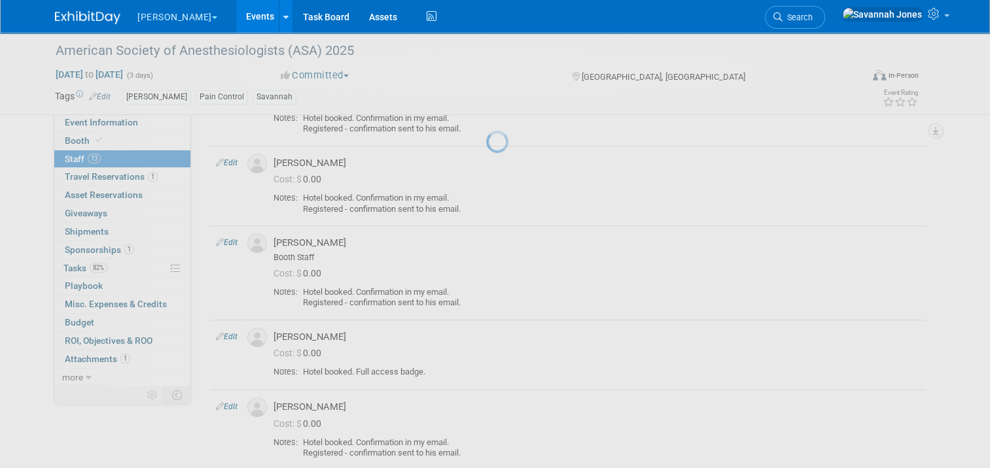
select select "7ccc1350-2fbe-4f3e-bd3b-78085382e1d8"
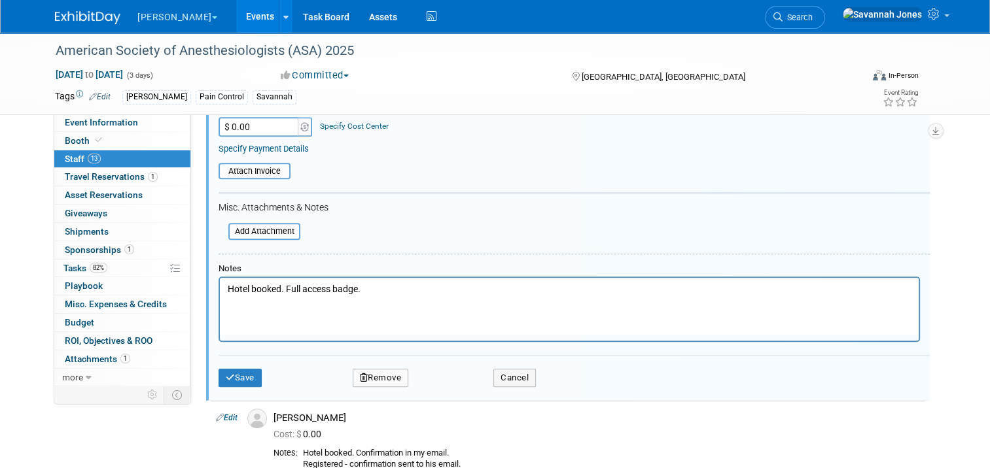
scroll to position [932, 0]
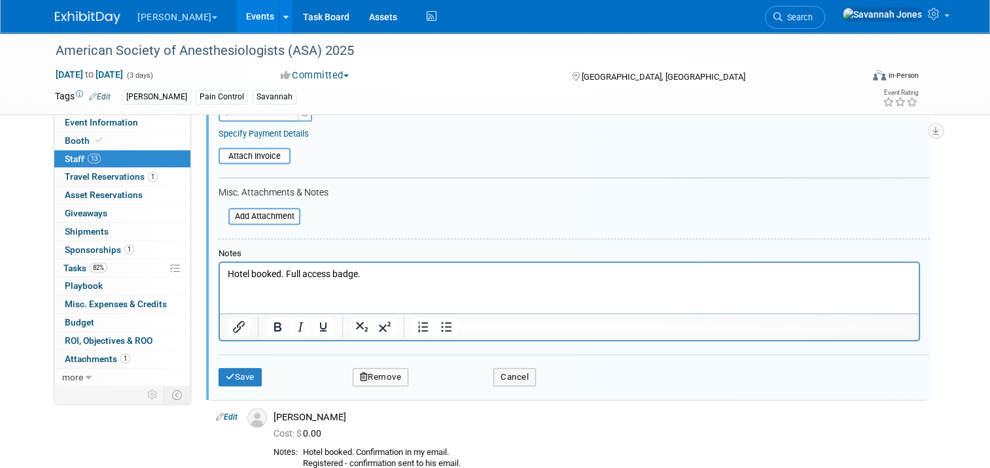
click at [455, 279] on p "Hotel booked. Full access badge." at bounding box center [569, 273] width 683 height 13
drag, startPoint x: 437, startPoint y: 273, endPoint x: 375, endPoint y: 277, distance: 61.6
click at [375, 277] on p "Hotel booked. Full access badge." at bounding box center [569, 273] width 683 height 13
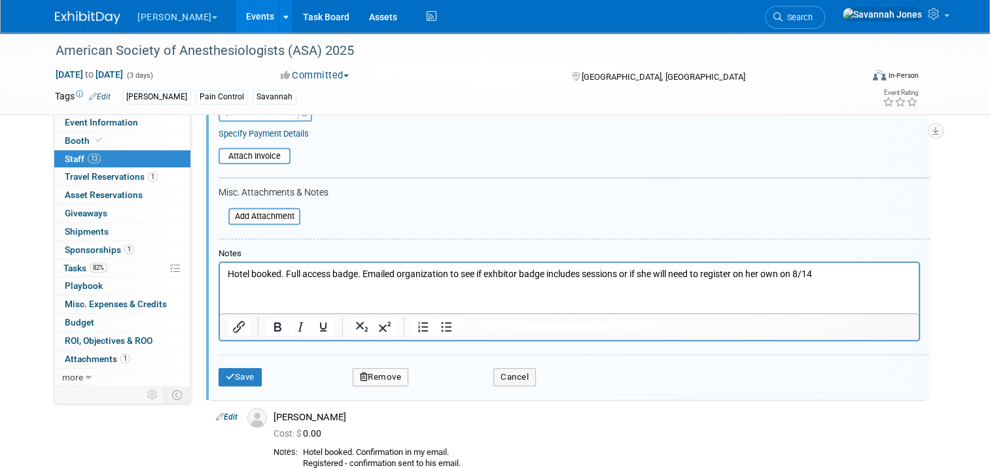
click at [230, 382] on div "Save Remove Cancel" at bounding box center [573, 375] width 711 height 42
click at [231, 377] on button "Save" at bounding box center [239, 377] width 43 height 18
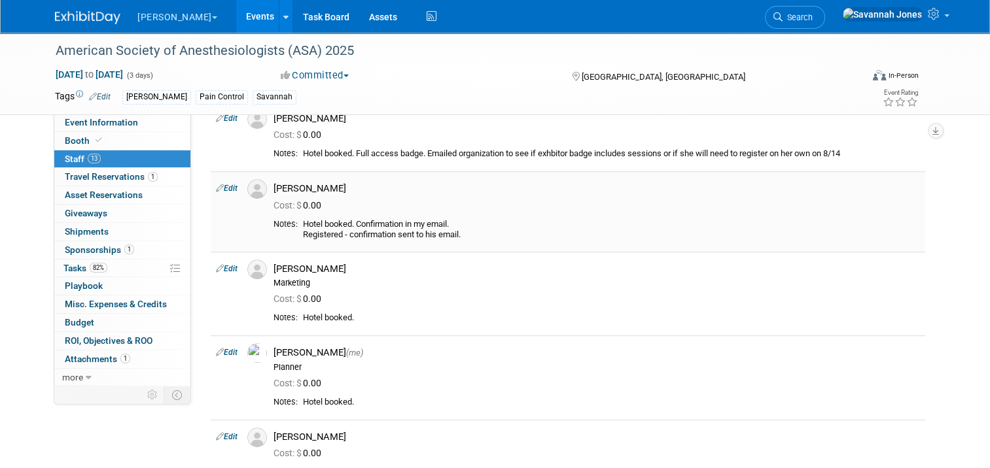
scroll to position [697, 0]
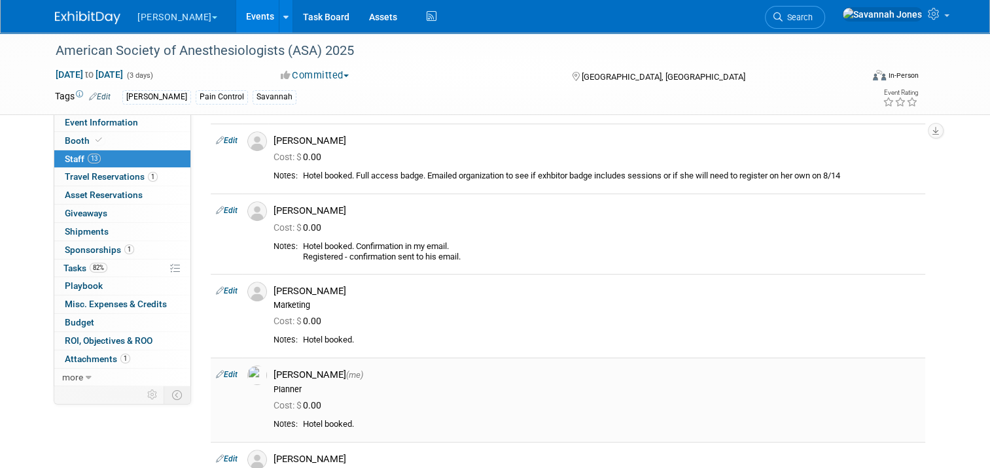
click at [224, 374] on link "Edit" at bounding box center [227, 374] width 22 height 9
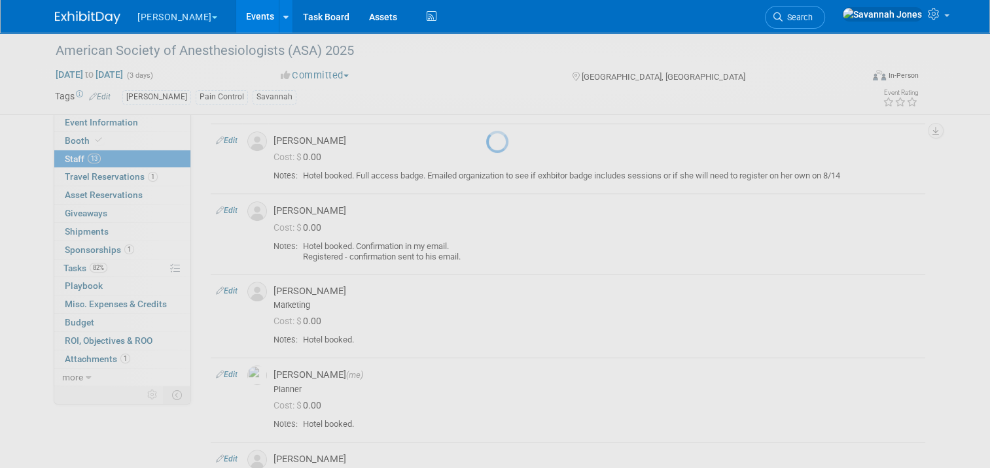
select select "17b955ad-fd28-4adb-8f65-c6f823633e6c"
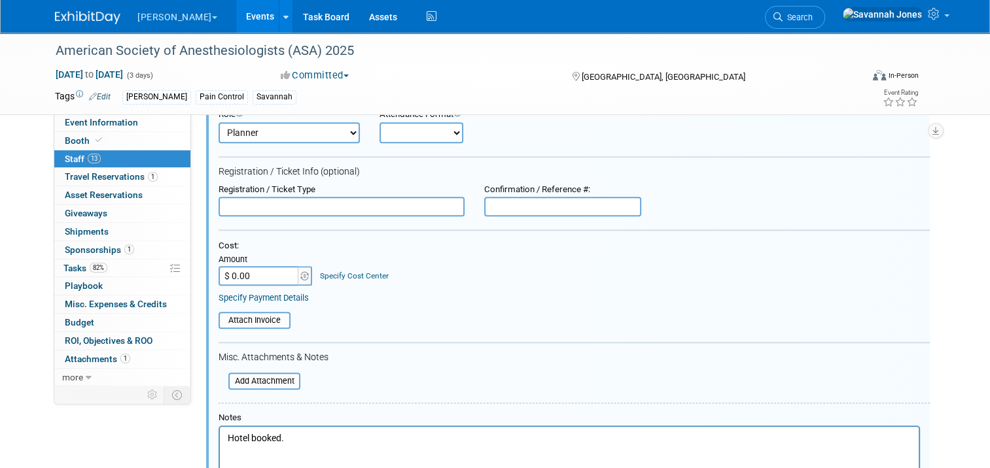
scroll to position [1290, 0]
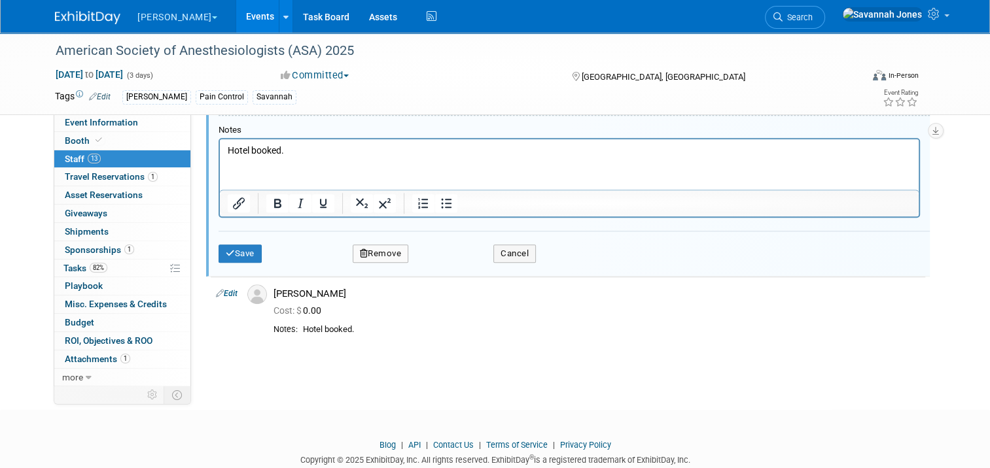
click at [330, 158] on html "Hotel booked." at bounding box center [569, 148] width 698 height 18
drag, startPoint x: 314, startPoint y: 150, endPoint x: 221, endPoint y: 149, distance: 92.9
click at [222, 149] on html "Hotel booked." at bounding box center [569, 148] width 698 height 18
paste body "Rich Text Area. Press ALT-0 for help."
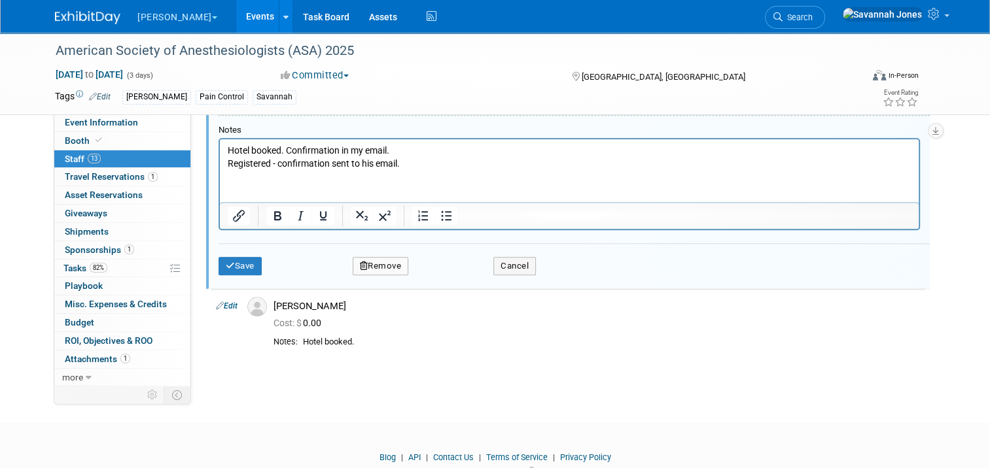
click at [235, 250] on div "Save Remove Cancel" at bounding box center [573, 264] width 711 height 42
click at [241, 257] on button "Save" at bounding box center [239, 266] width 43 height 18
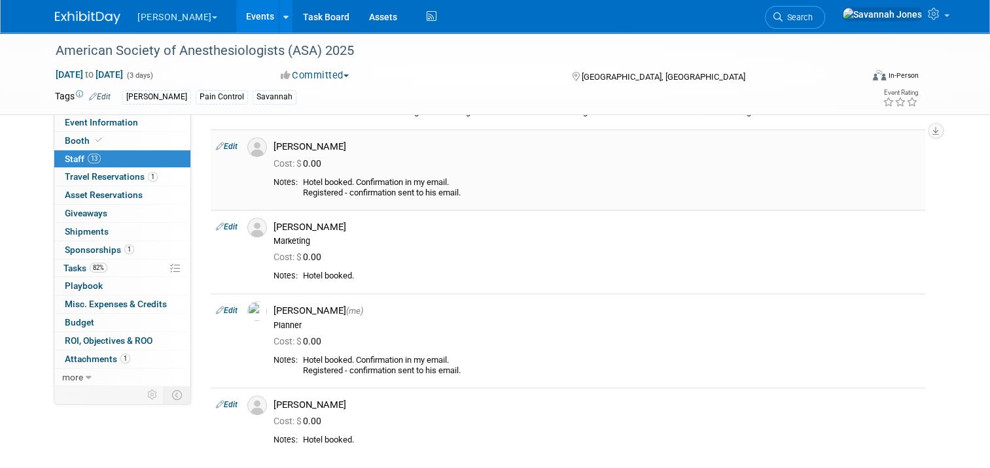
scroll to position [772, 0]
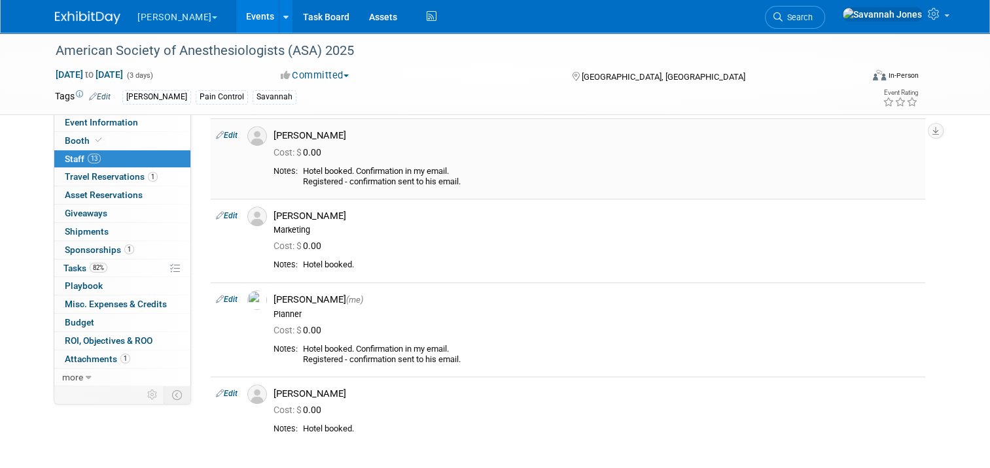
drag, startPoint x: 466, startPoint y: 183, endPoint x: 298, endPoint y: 169, distance: 168.7
click at [303, 169] on div "Hotel booked. Confirmation in my email. Registered - confirmation sent to his e…" at bounding box center [611, 177] width 617 height 22
click at [230, 216] on link "Edit" at bounding box center [227, 215] width 22 height 9
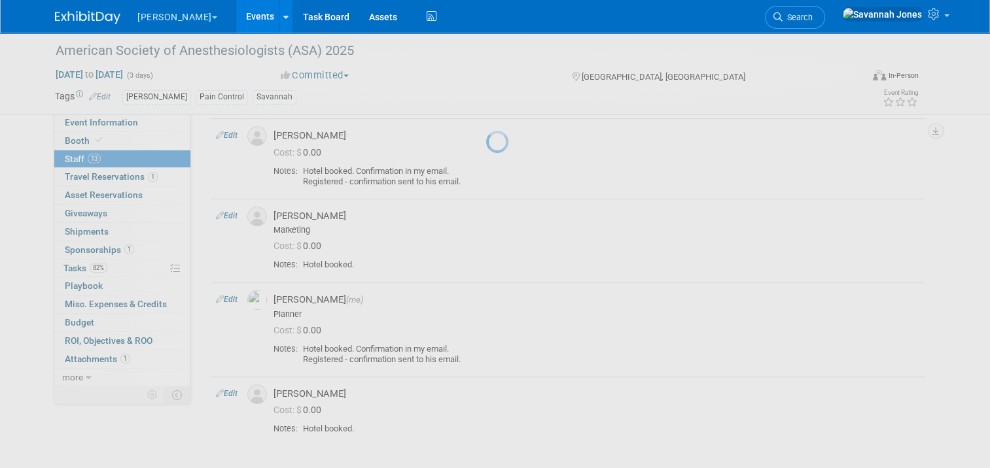
select select "d1c3db8f-4c04-4080-b662-623a6ab123a6"
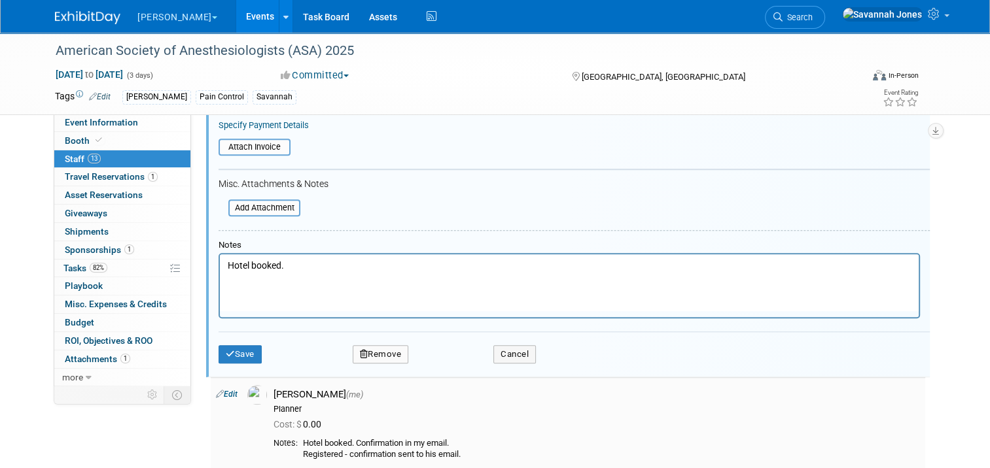
scroll to position [1194, 0]
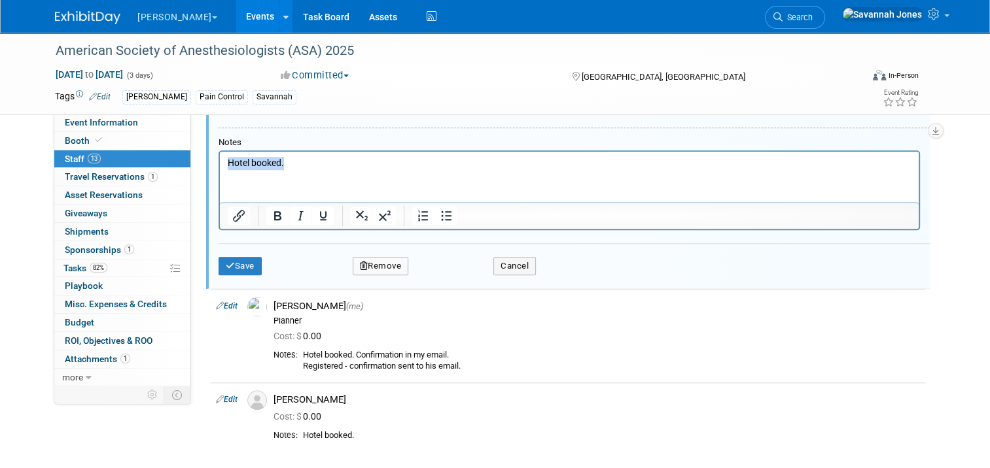
drag, startPoint x: 312, startPoint y: 166, endPoint x: 220, endPoint y: 158, distance: 92.0
click at [220, 158] on html "Hotel booked." at bounding box center [569, 160] width 698 height 18
paste body "Rich Text Area. Press ALT-0 for help."
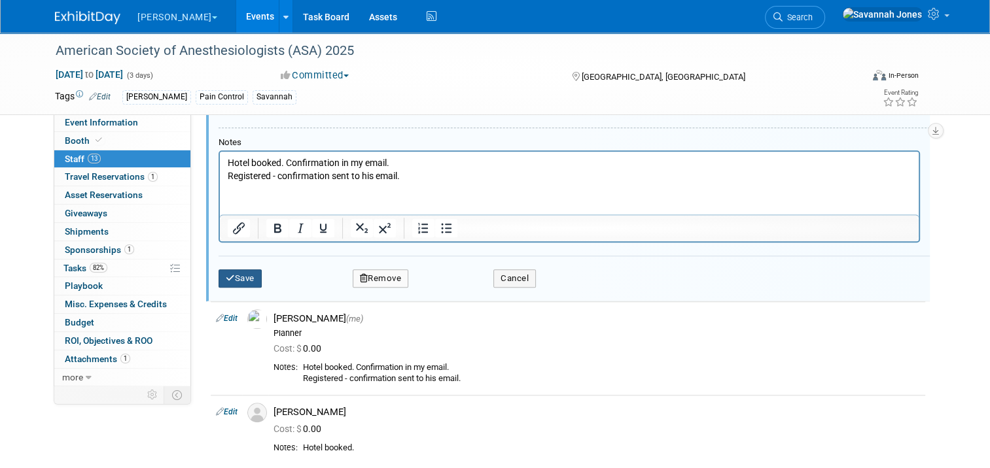
click at [241, 275] on button "Save" at bounding box center [239, 278] width 43 height 18
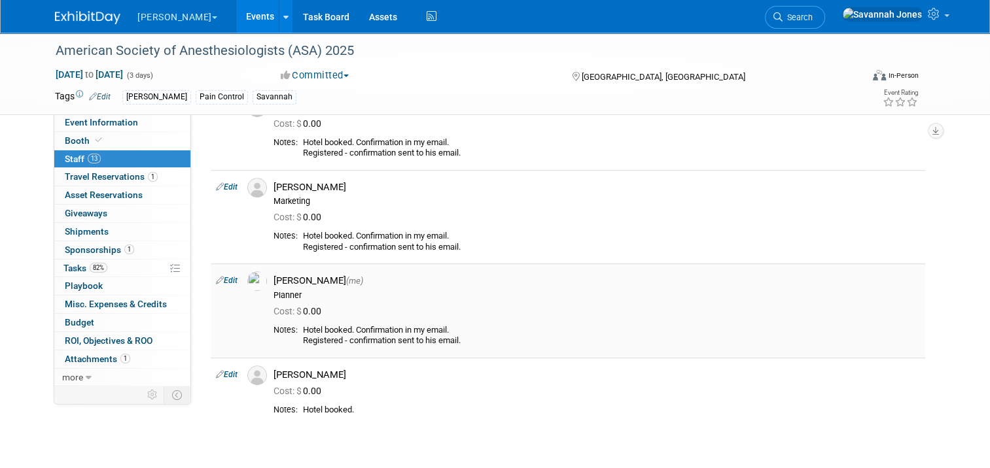
scroll to position [785, 0]
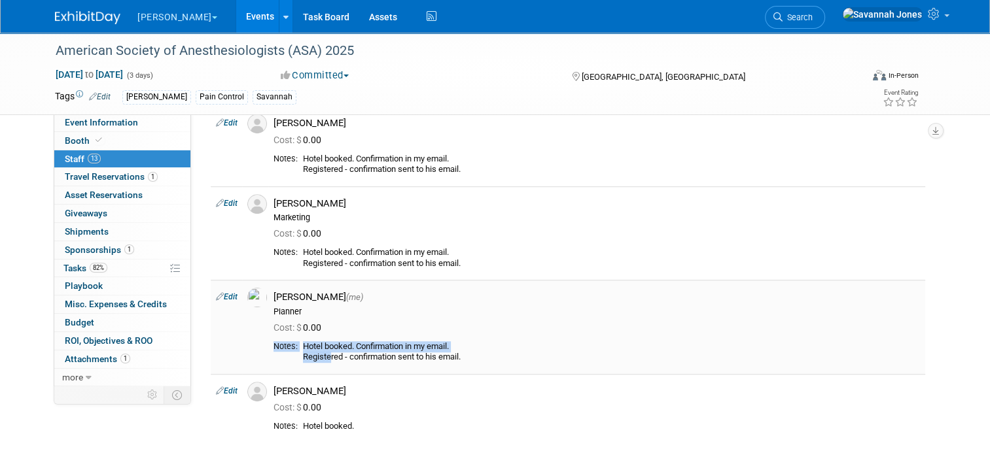
drag, startPoint x: 476, startPoint y: 361, endPoint x: 324, endPoint y: 354, distance: 152.6
click at [324, 354] on div "Notes: Hotel booked. Confirmation in my email. Registered - confirmation sent t…" at bounding box center [596, 354] width 646 height 26
click at [324, 354] on div "Hotel booked. Confirmation in my email. Registered - confirmation sent to his e…" at bounding box center [611, 352] width 617 height 22
click at [303, 354] on div "Hotel booked. Confirmation in my email. Registered - confirmation sent to his e…" at bounding box center [611, 352] width 617 height 22
drag, startPoint x: 296, startPoint y: 344, endPoint x: 477, endPoint y: 355, distance: 181.5
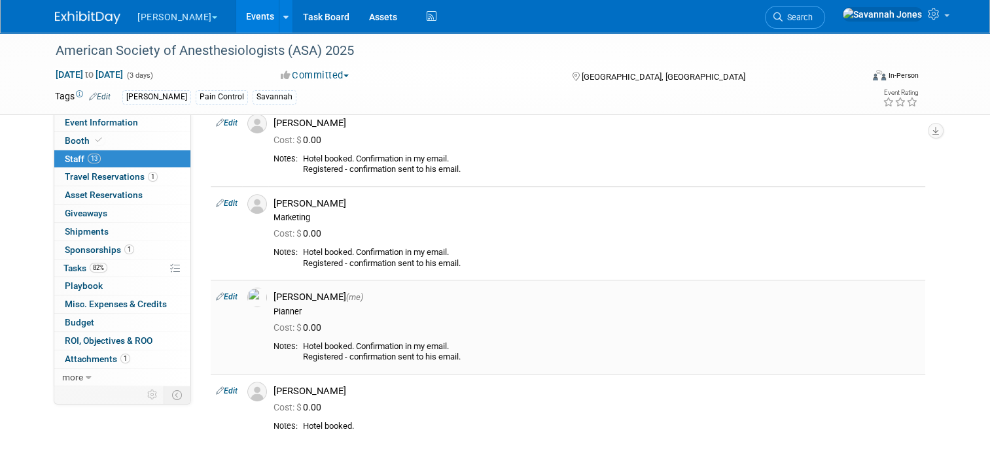
click at [477, 355] on div "Hotel booked. Confirmation in my email. Registered - confirmation sent to his e…" at bounding box center [611, 352] width 617 height 22
drag, startPoint x: 477, startPoint y: 355, endPoint x: 413, endPoint y: 355, distance: 64.7
click at [220, 392] on link "Edit" at bounding box center [227, 391] width 22 height 9
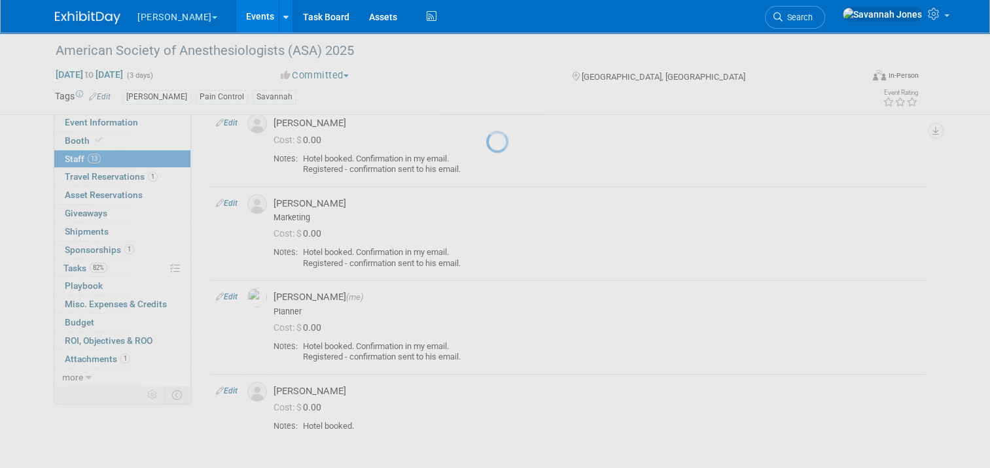
select select "ff811596-3605-43ec-9778-4f6ab86ae03f"
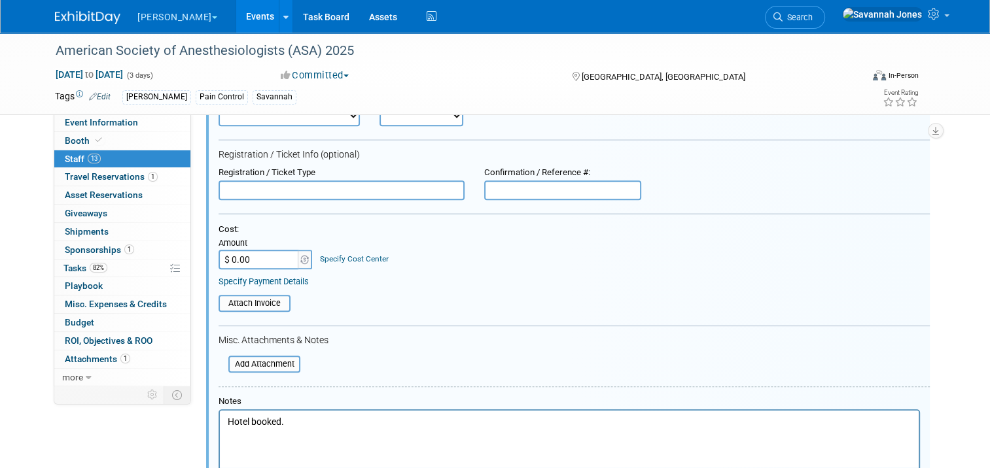
scroll to position [1336, 0]
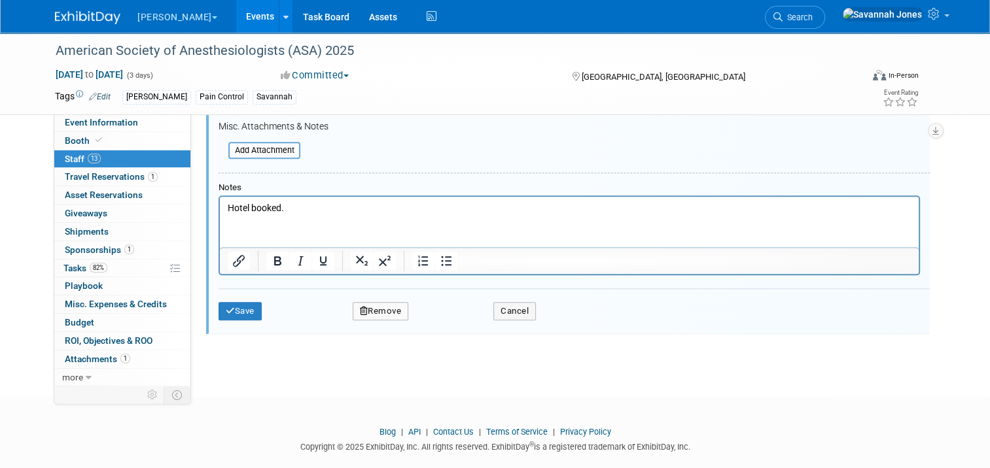
drag, startPoint x: 321, startPoint y: 216, endPoint x: 275, endPoint y: 215, distance: 45.8
click at [275, 215] on html "Hotel booked." at bounding box center [569, 205] width 698 height 18
click at [299, 209] on p "Hotel booked." at bounding box center [569, 207] width 683 height 13
drag, startPoint x: 304, startPoint y: 209, endPoint x: 226, endPoint y: 206, distance: 77.9
click at [227, 206] on body "Hotel booked." at bounding box center [569, 207] width 685 height 13
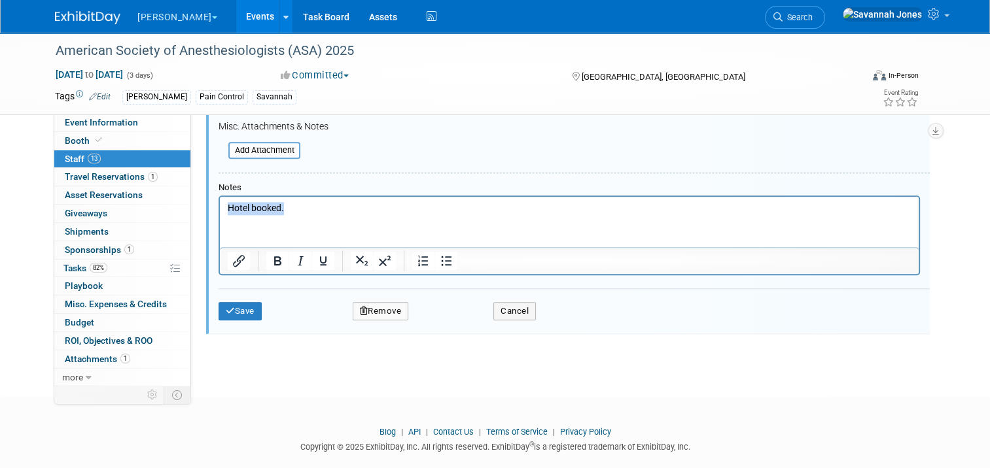
paste body "Rich Text Area. Press ALT-0 for help."
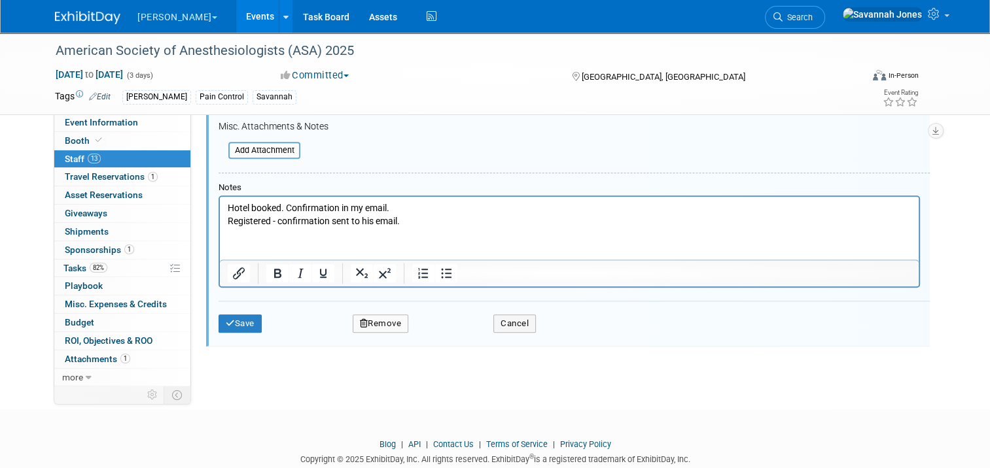
click at [233, 328] on div "Save Remove Cancel" at bounding box center [573, 322] width 711 height 42
click at [240, 315] on button "Save" at bounding box center [239, 324] width 43 height 18
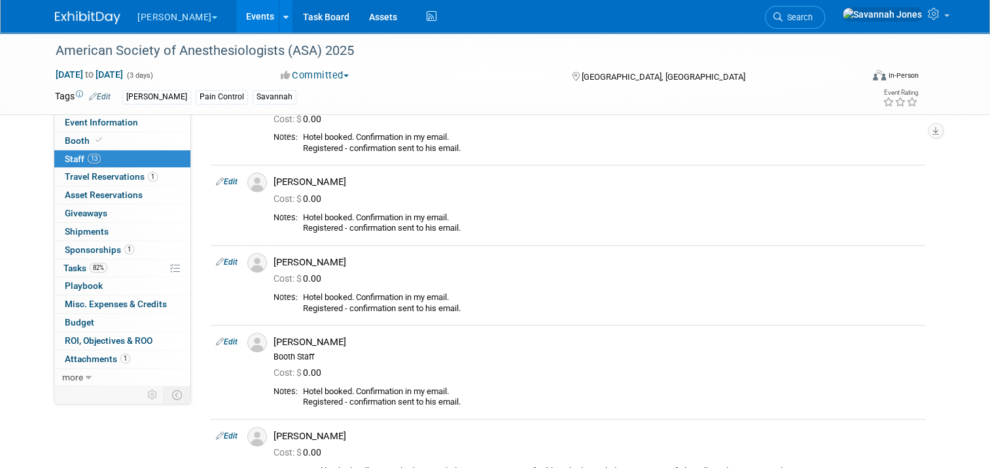
scroll to position [400, 0]
click at [138, 124] on link "Event Information" at bounding box center [122, 123] width 136 height 18
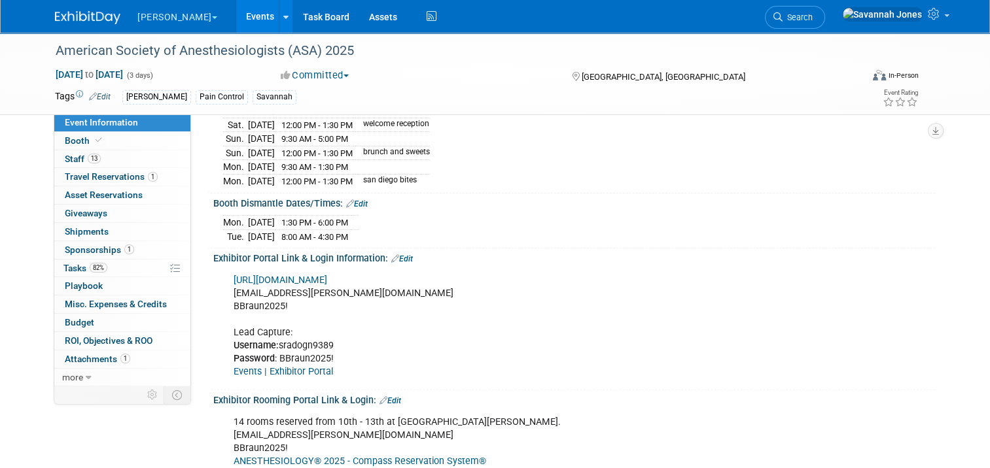
scroll to position [262, 0]
click at [327, 274] on link "https://ANES2025.exh.mapyourshow.com/" at bounding box center [280, 279] width 94 height 11
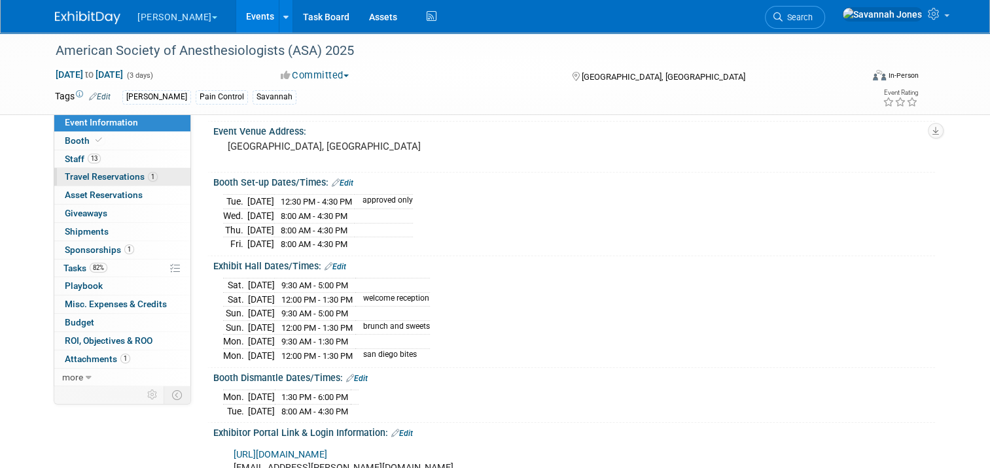
scroll to position [65, 0]
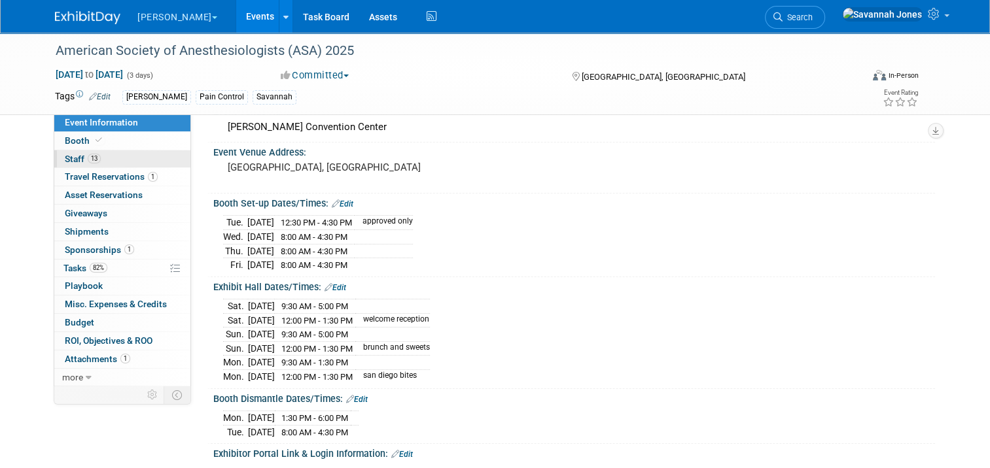
click at [123, 162] on link "13 Staff 13" at bounding box center [122, 159] width 136 height 18
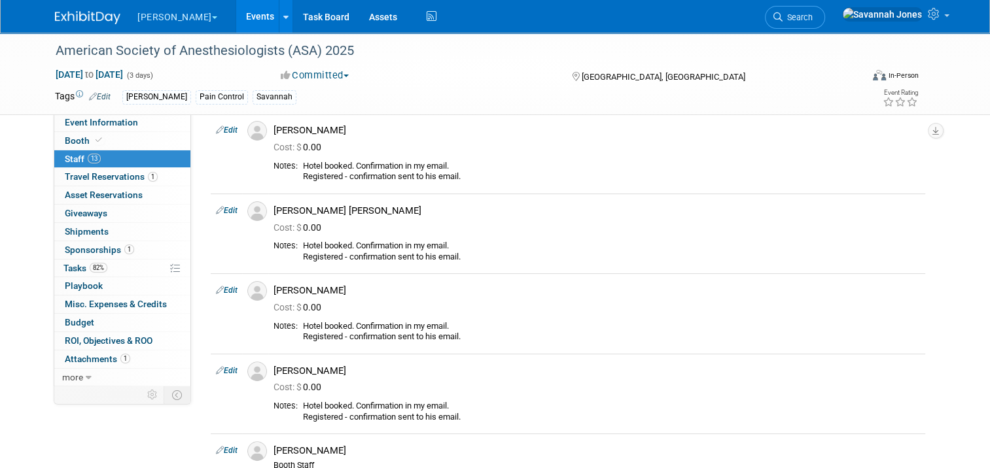
scroll to position [359, 0]
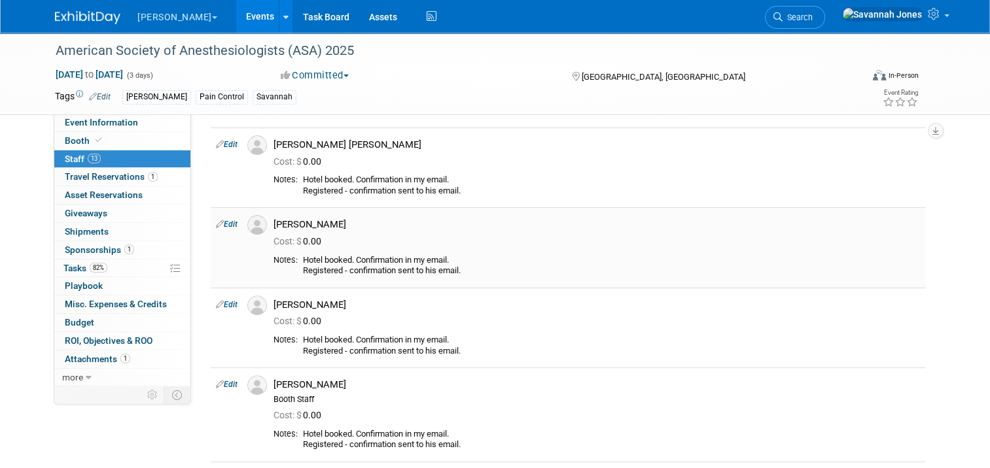
click at [219, 229] on td "Edit" at bounding box center [226, 247] width 31 height 80
click at [222, 221] on link "Edit" at bounding box center [227, 224] width 22 height 9
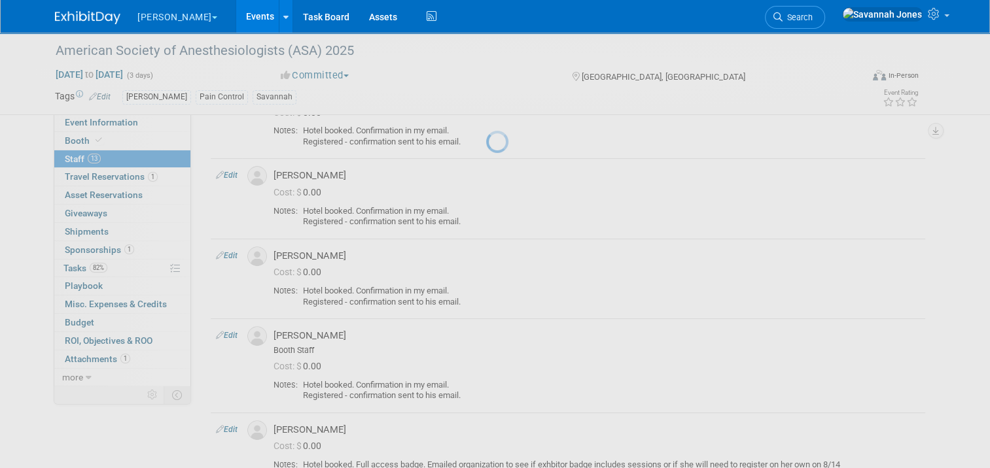
select select "61363319-ffd2-4768-890b-d195781e83fc"
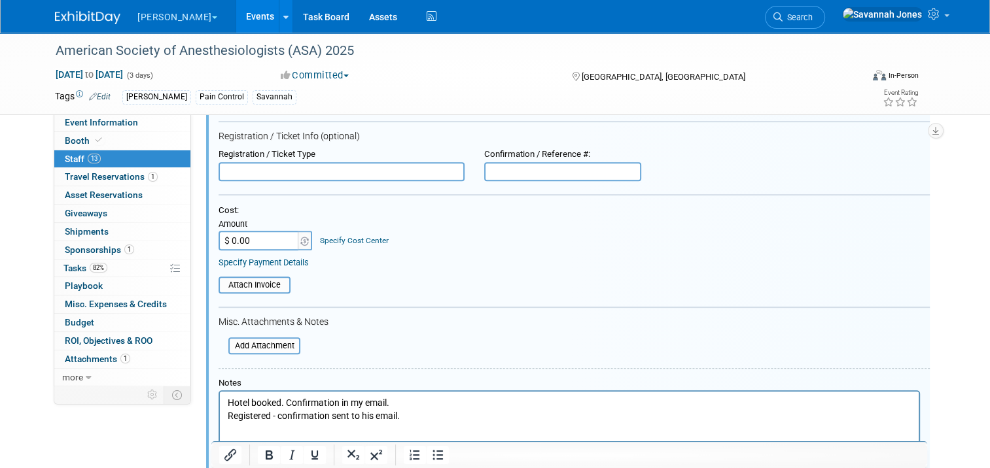
scroll to position [483, 0]
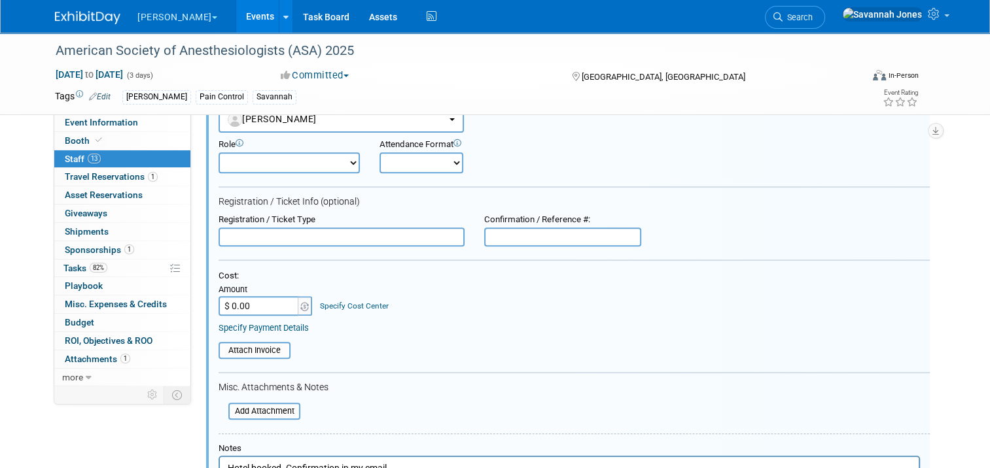
click at [254, 296] on input "$ 0.00" at bounding box center [259, 306] width 82 height 20
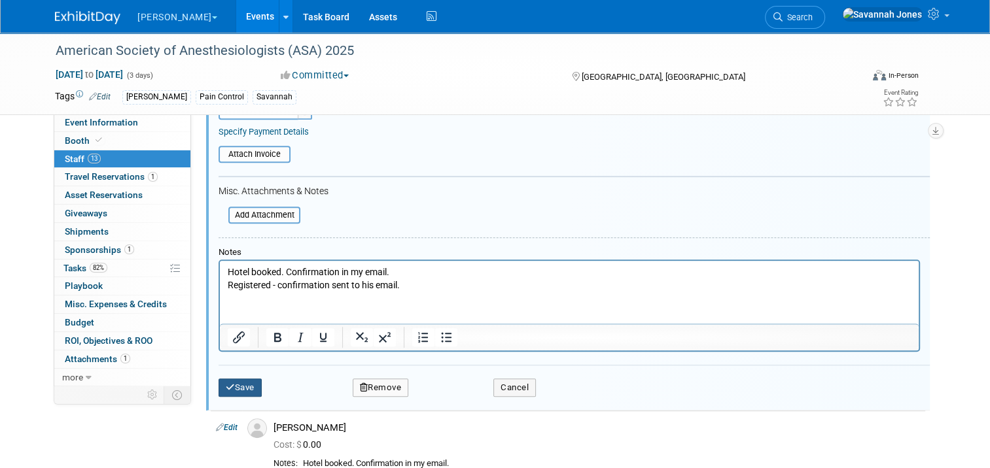
type input "$ 155.00"
click at [235, 387] on button "Save" at bounding box center [239, 388] width 43 height 18
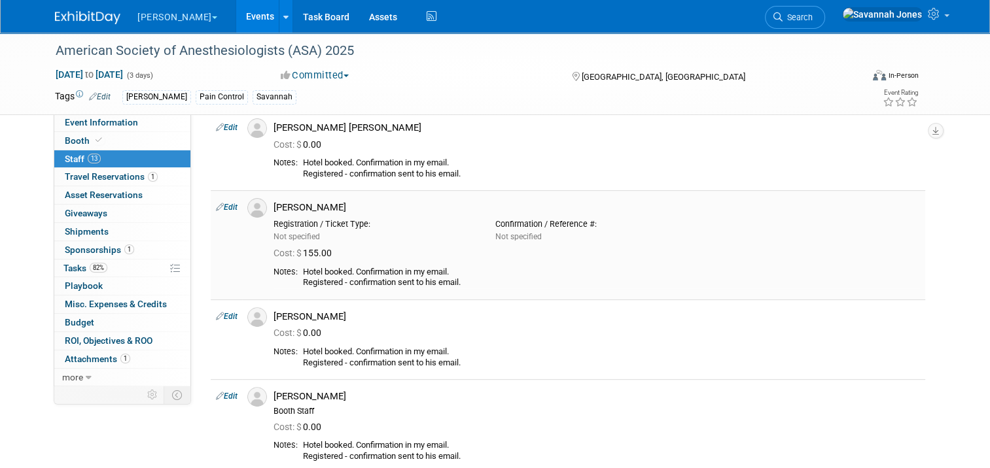
scroll to position [353, 0]
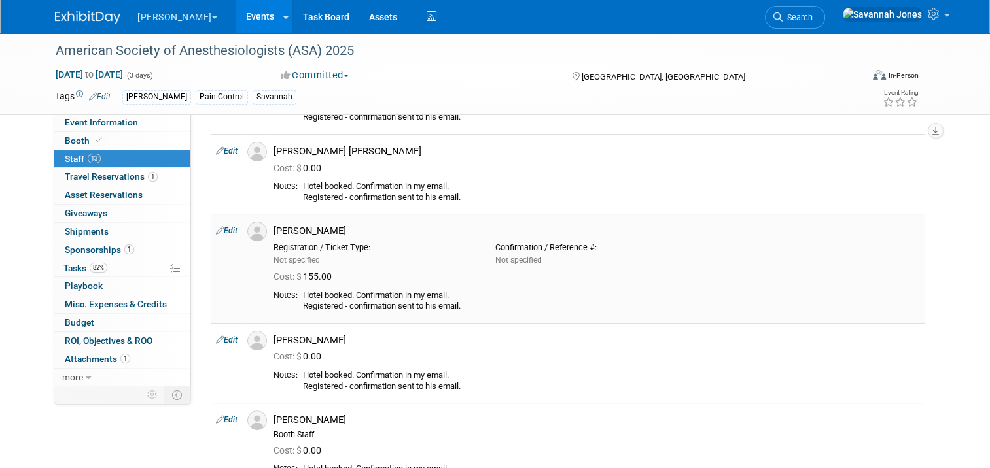
click at [214, 222] on td "Edit" at bounding box center [226, 268] width 31 height 109
click at [216, 224] on td "Edit" at bounding box center [226, 268] width 31 height 109
click at [229, 230] on link "Edit" at bounding box center [227, 230] width 22 height 9
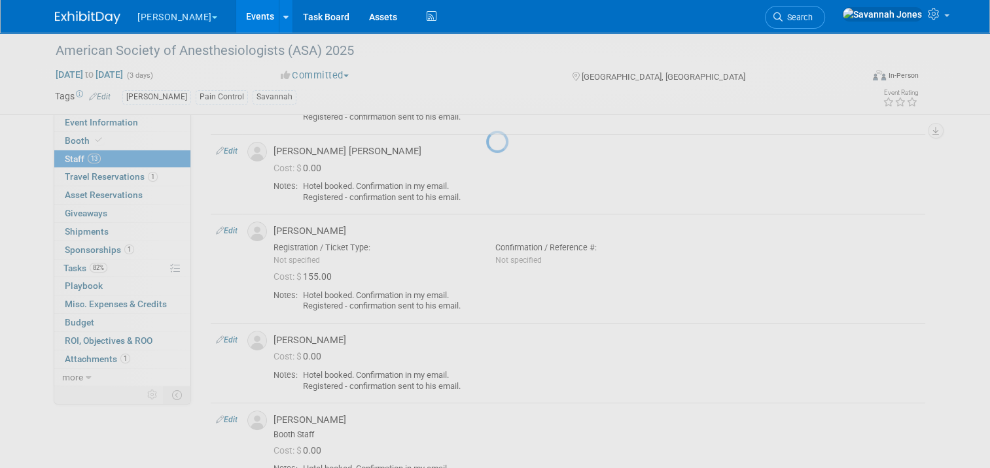
select select "61363319-ffd2-4768-890b-d195781e83fc"
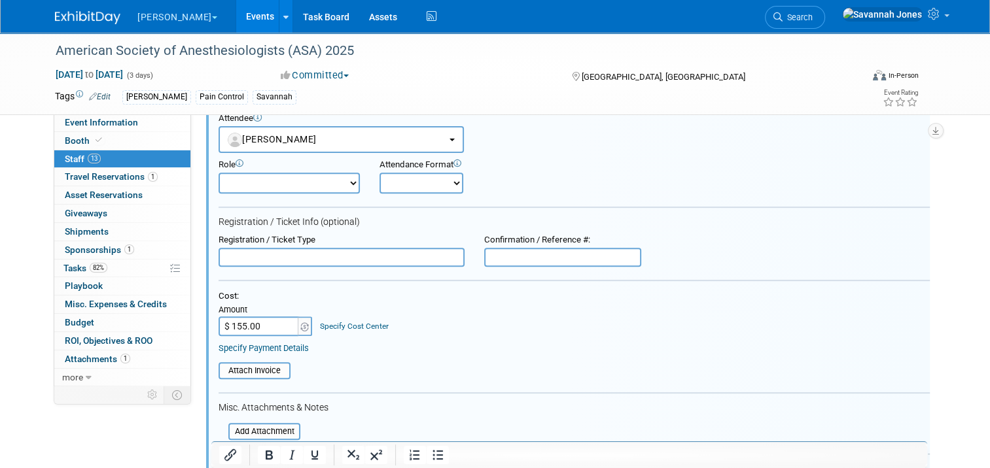
scroll to position [549, 0]
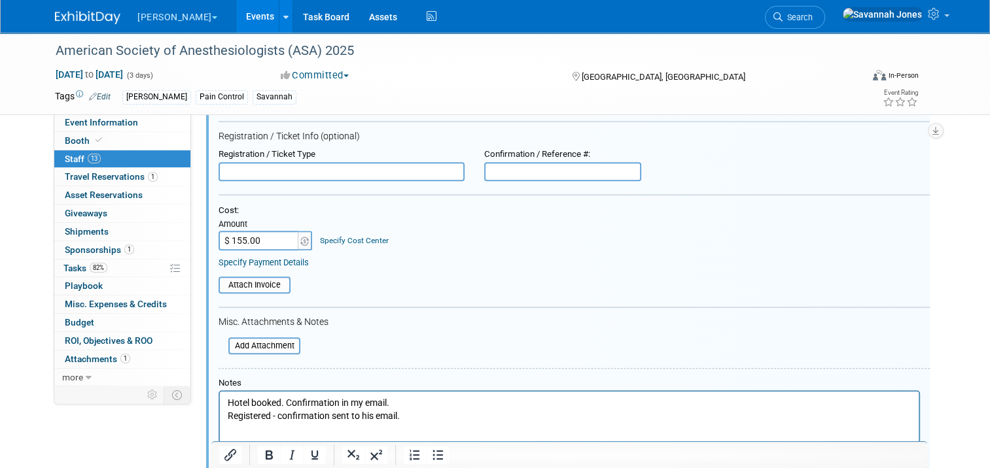
click at [360, 236] on link "Specify Cost Center" at bounding box center [354, 240] width 69 height 9
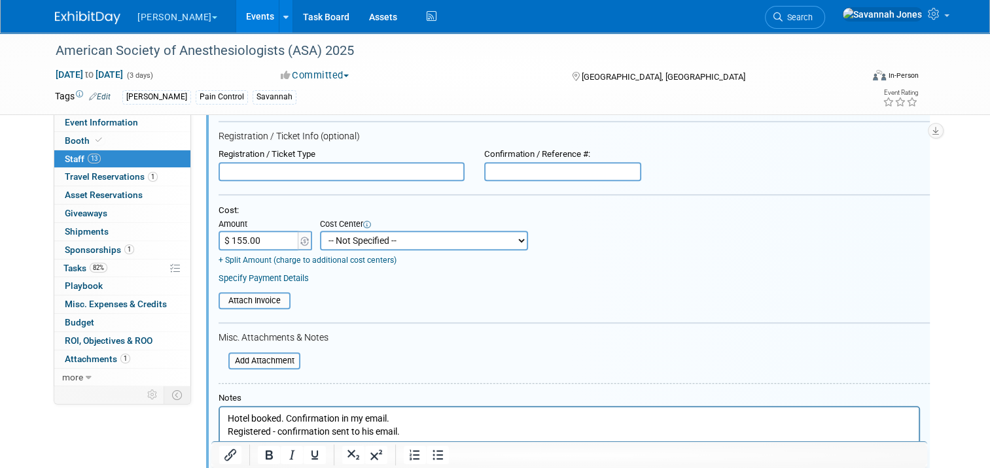
click at [392, 234] on select "-- Not Specified -- #3229006818 (Marketing Communications) #328006813 (BIS) #32…" at bounding box center [424, 241] width 208 height 20
select select "18965935"
click at [320, 231] on select "-- Not Specified -- #3229006818 (Marketing Communications) #328006813 (BIS) #32…" at bounding box center [424, 241] width 208 height 20
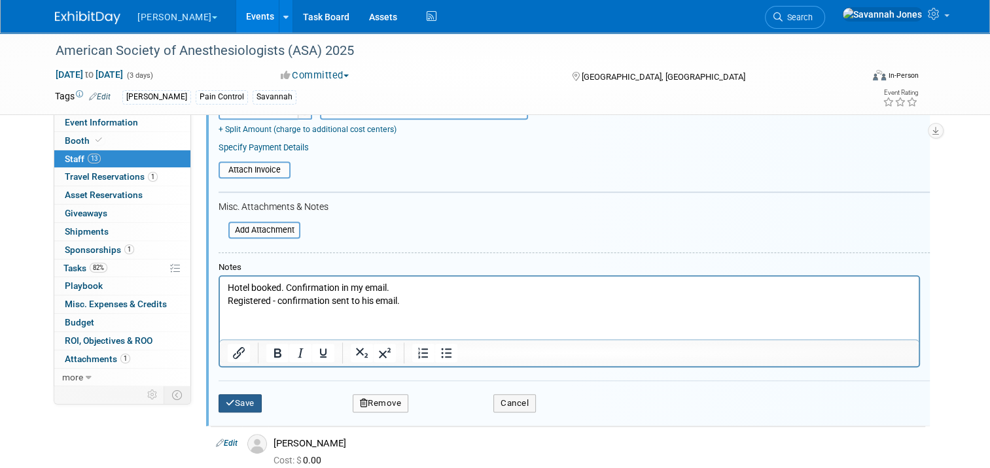
click at [226, 399] on icon "submit" at bounding box center [230, 403] width 9 height 9
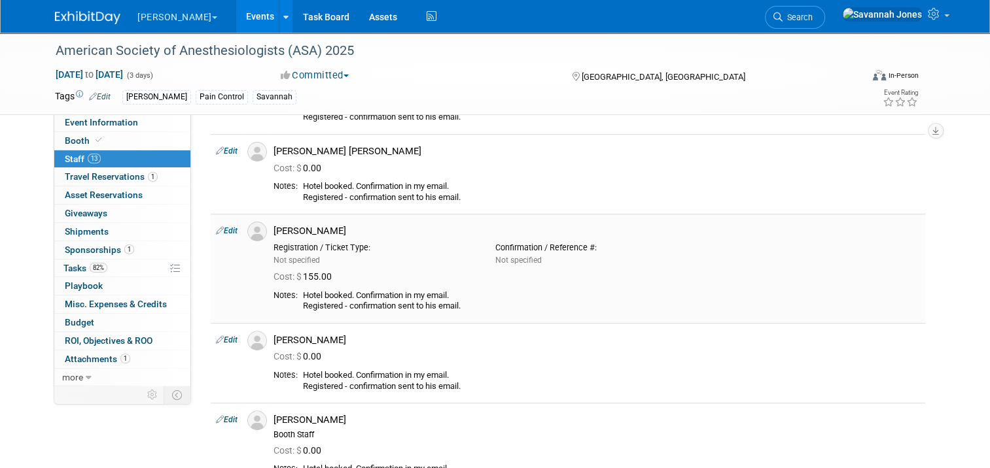
scroll to position [418, 0]
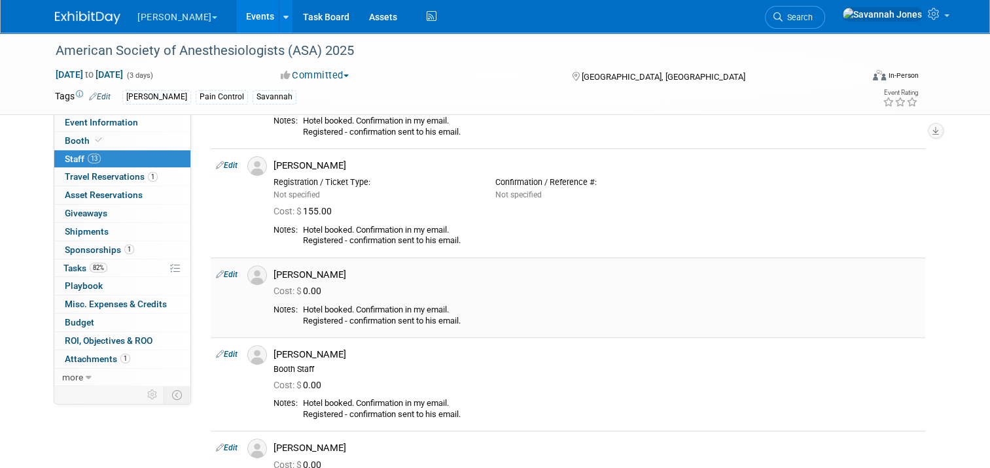
click at [220, 276] on link "Edit" at bounding box center [227, 274] width 22 height 9
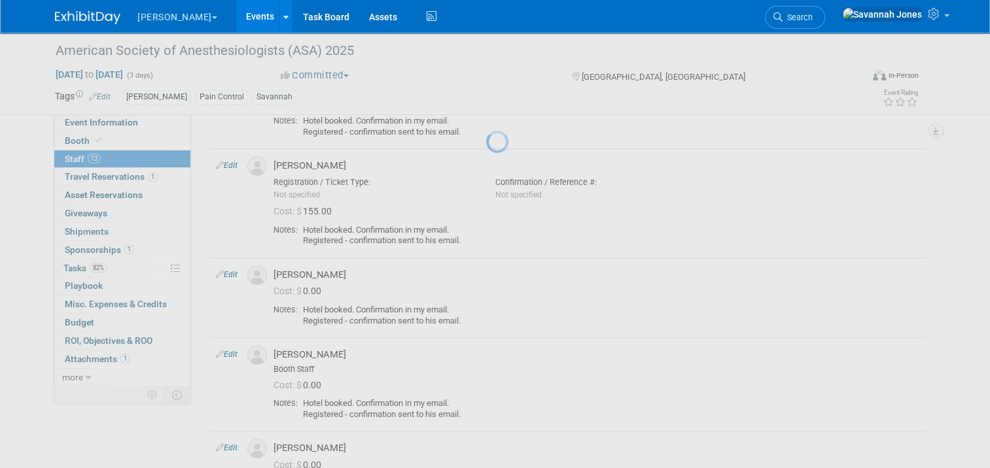
select select "c8783048-b34c-42b1-8575-b3e7944dc55f"
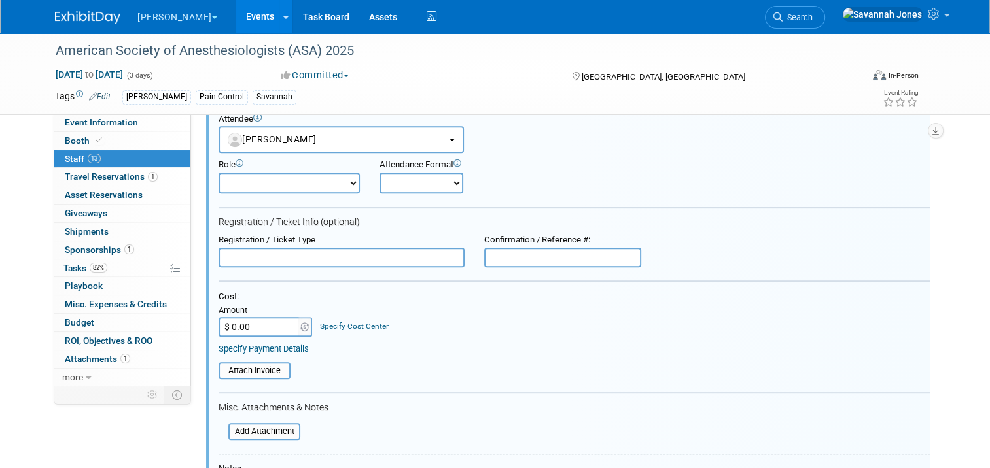
scroll to position [592, 0]
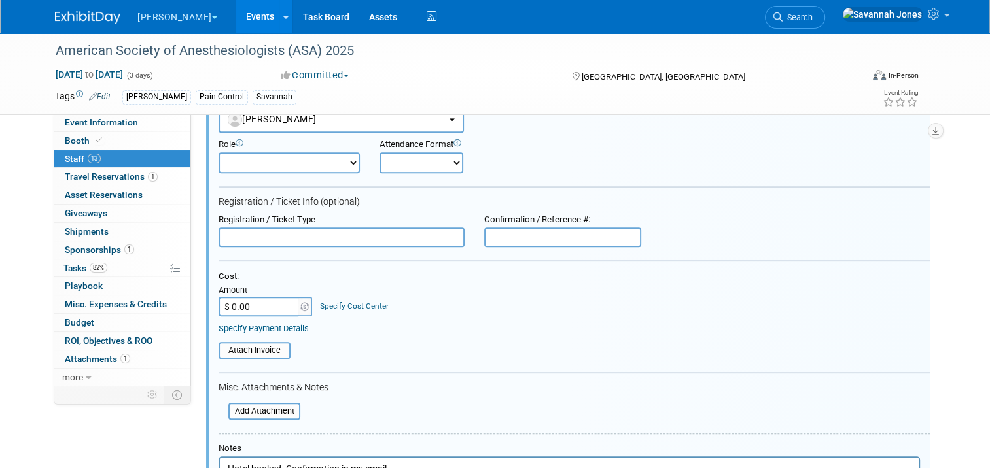
click at [261, 298] on input "$ 0.00" at bounding box center [259, 307] width 82 height 20
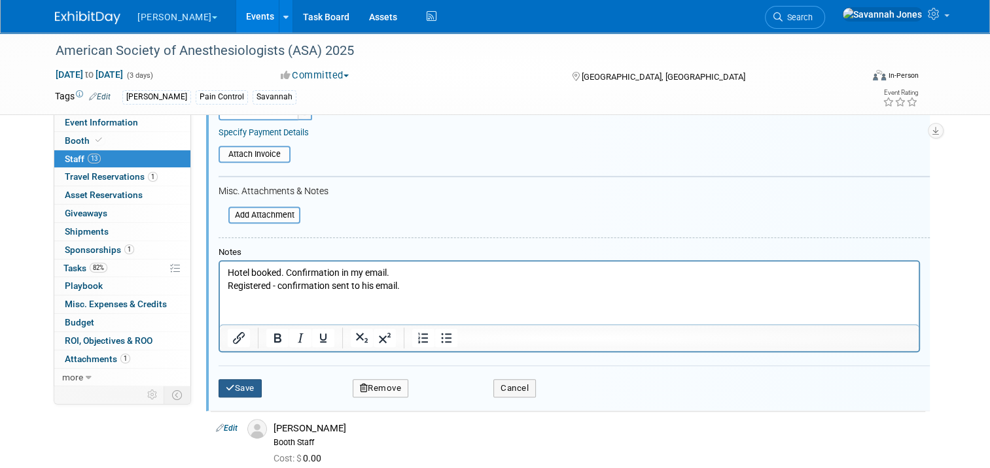
type input "$ 155.00"
click at [241, 379] on button "Save" at bounding box center [239, 388] width 43 height 18
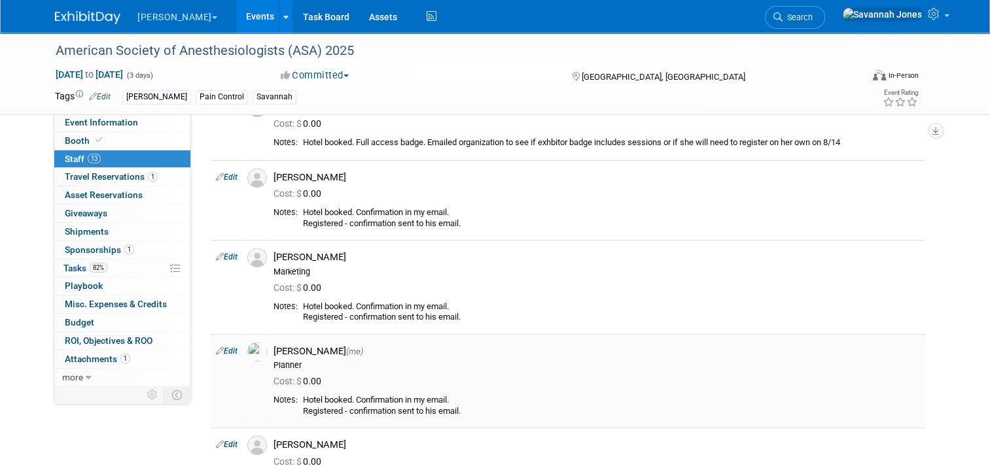
scroll to position [723, 0]
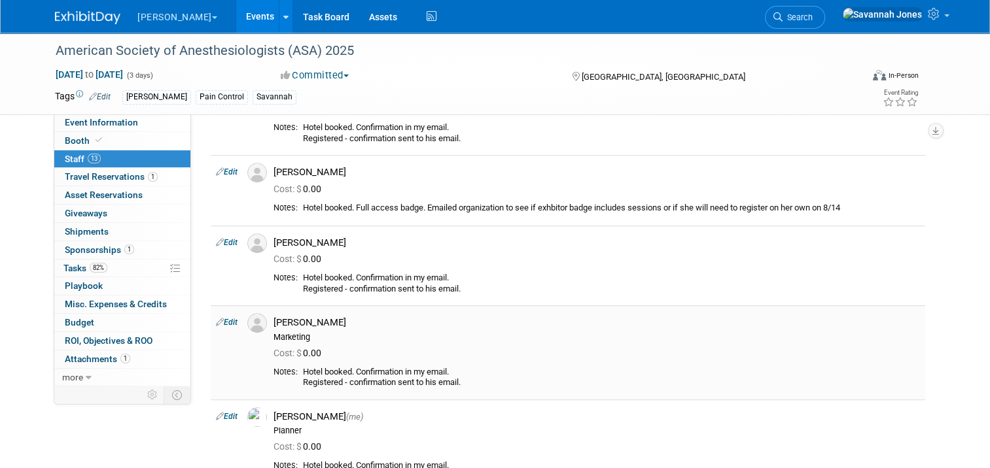
click at [216, 319] on icon at bounding box center [220, 322] width 8 height 14
select select "d1c3db8f-4c04-4080-b662-623a6ab123a6"
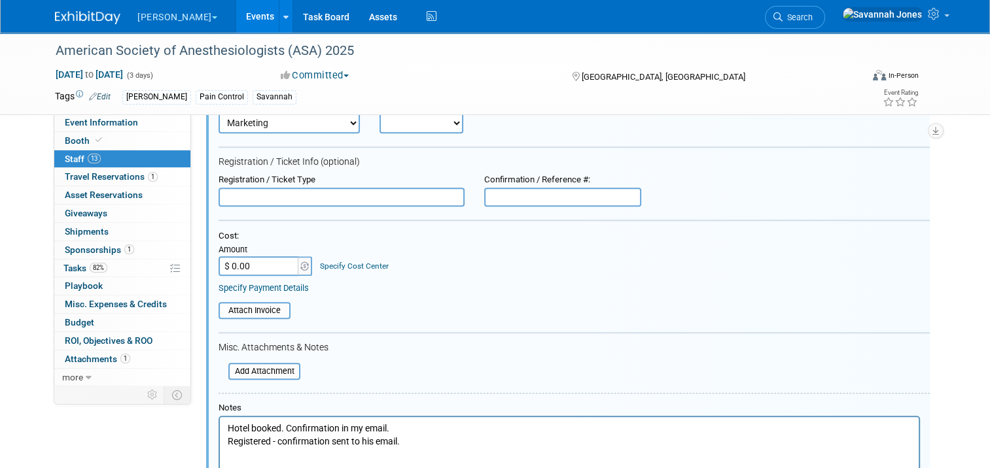
scroll to position [1075, 0]
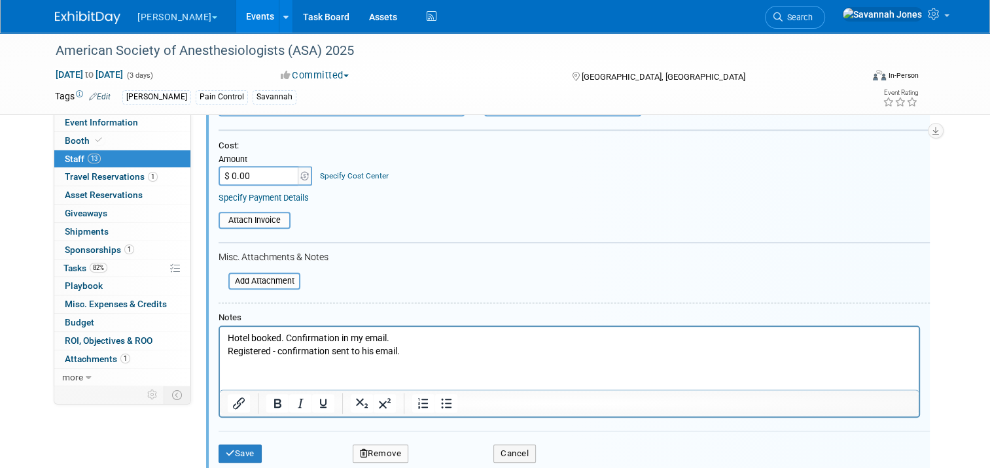
click at [258, 172] on input "$ 0.00" at bounding box center [259, 176] width 82 height 20
type input "$ 155"
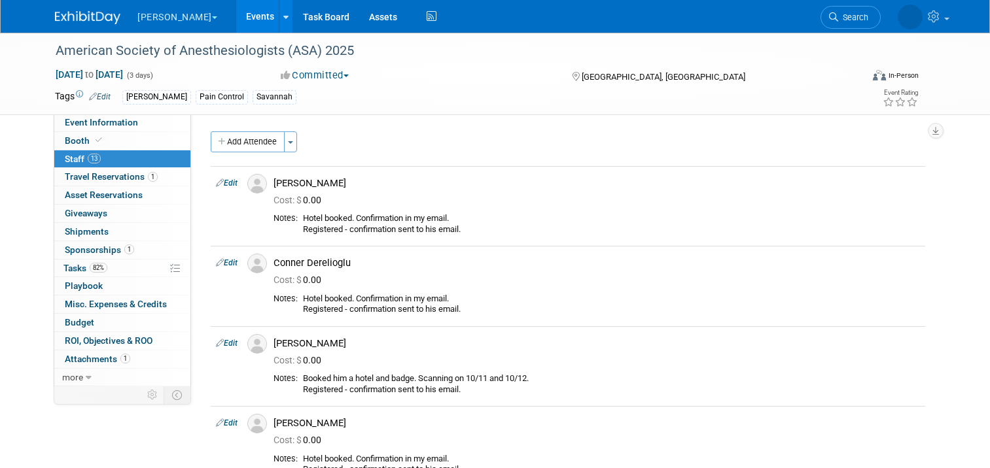
select select "d1c3db8f-4c04-4080-b662-623a6ab123a6"
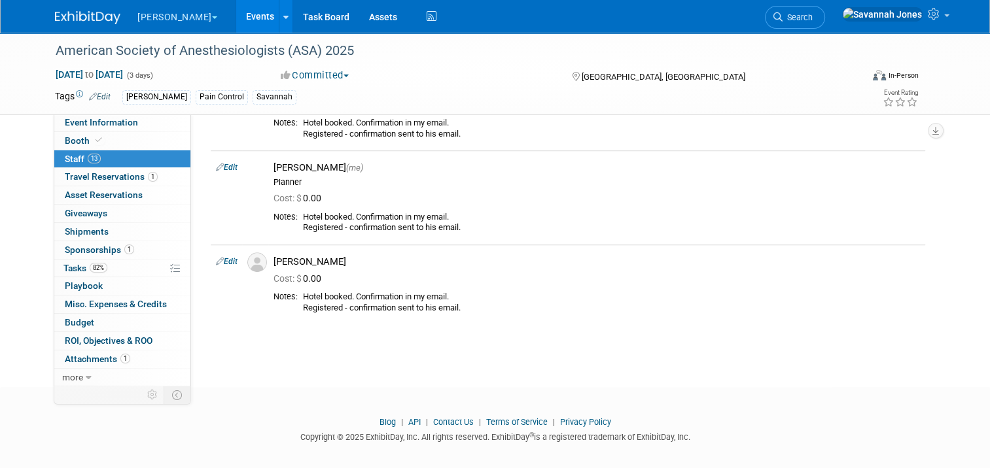
scroll to position [1009, 0]
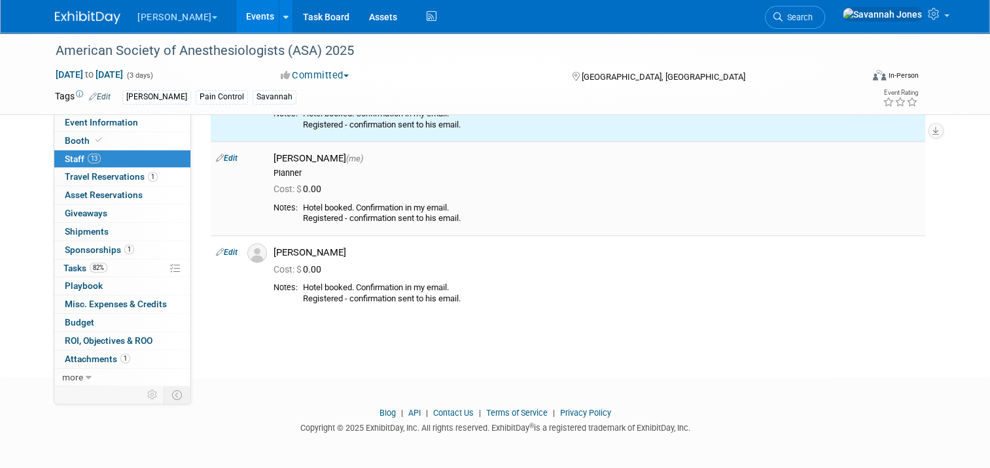
click at [224, 151] on td "Edit" at bounding box center [226, 188] width 31 height 94
click at [223, 152] on td "Edit" at bounding box center [226, 188] width 31 height 94
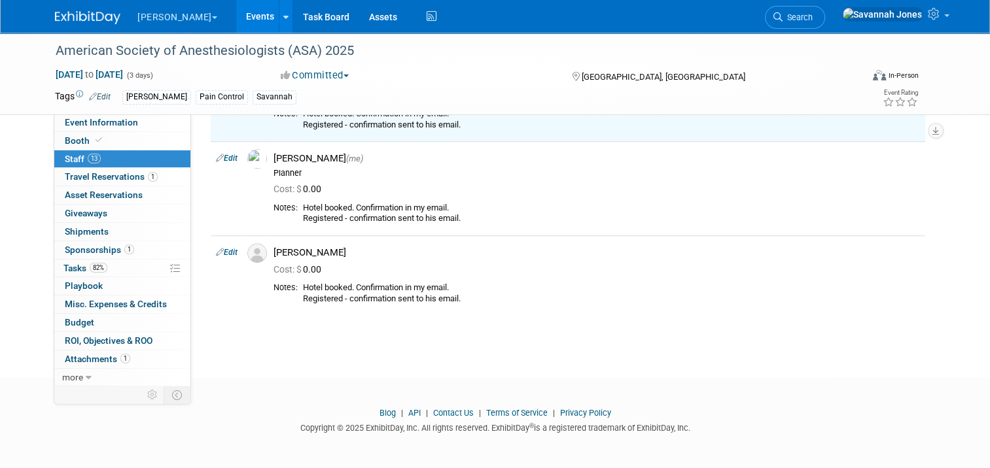
click at [224, 154] on link "Edit" at bounding box center [227, 158] width 22 height 9
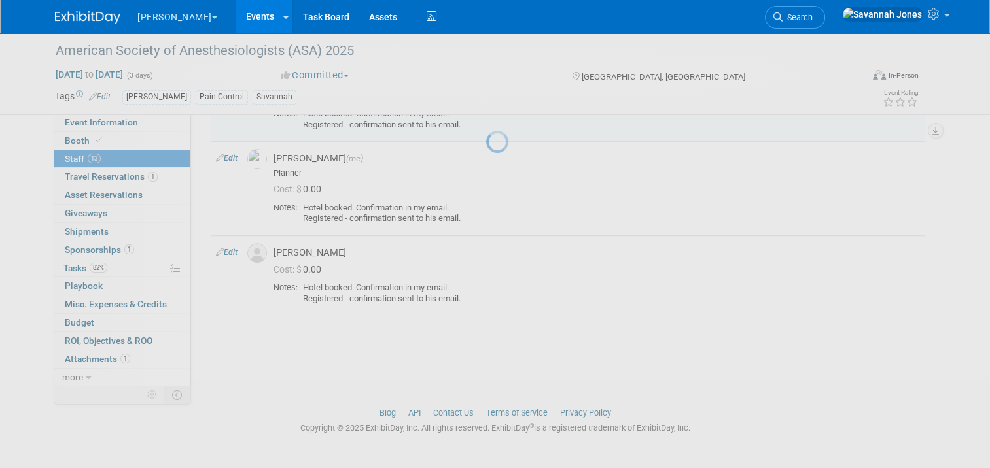
select select "17b955ad-fd28-4adb-8f65-c6f823633e6c"
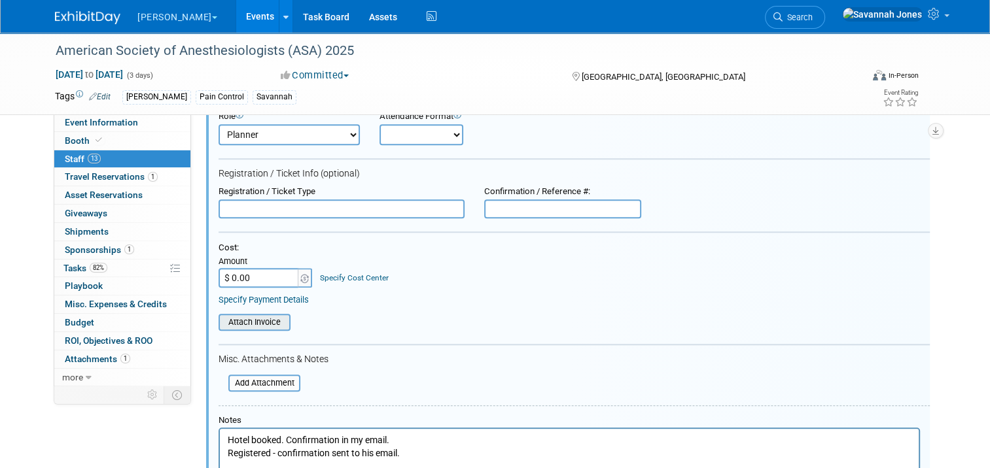
scroll to position [1132, 0]
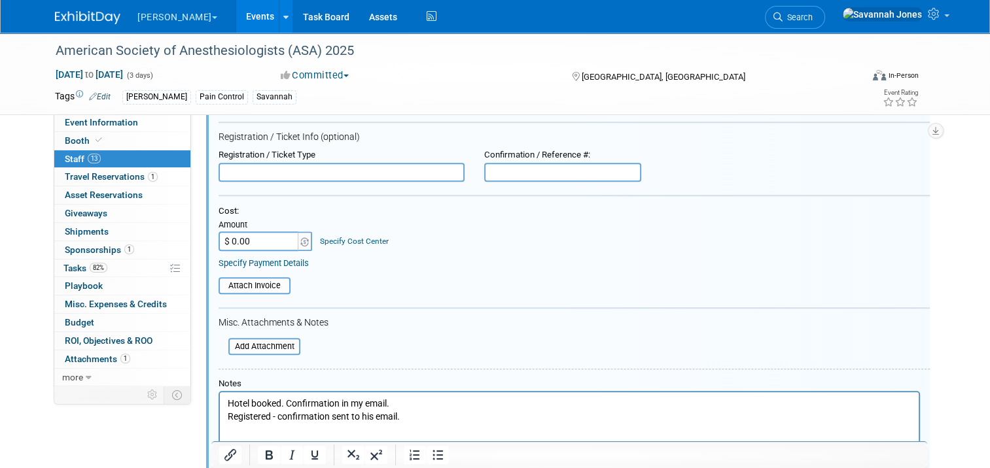
click at [266, 233] on input "$ 0.00" at bounding box center [259, 242] width 82 height 20
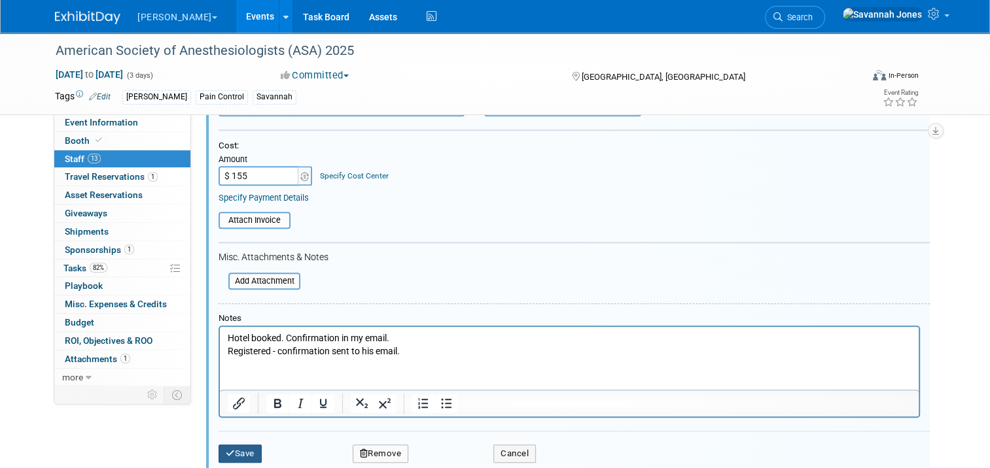
type input "$ 155.00"
click at [238, 447] on button "Save" at bounding box center [239, 454] width 43 height 18
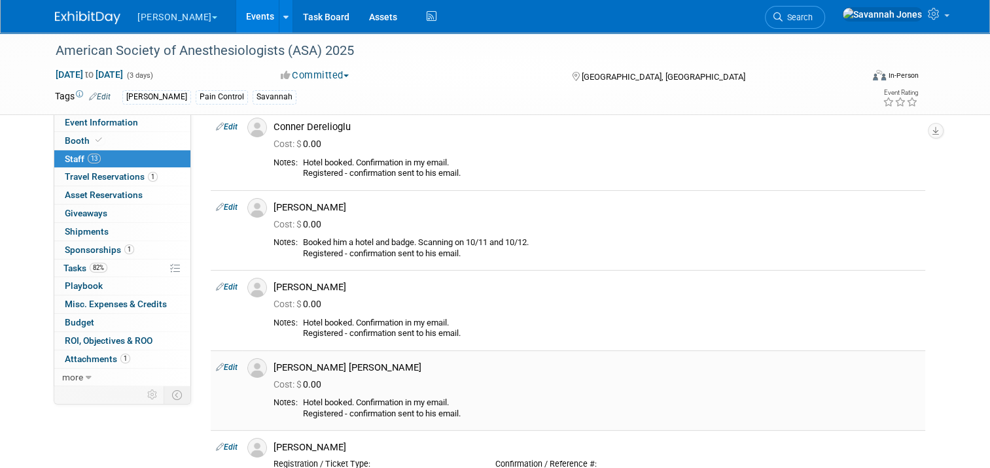
scroll to position [0, 0]
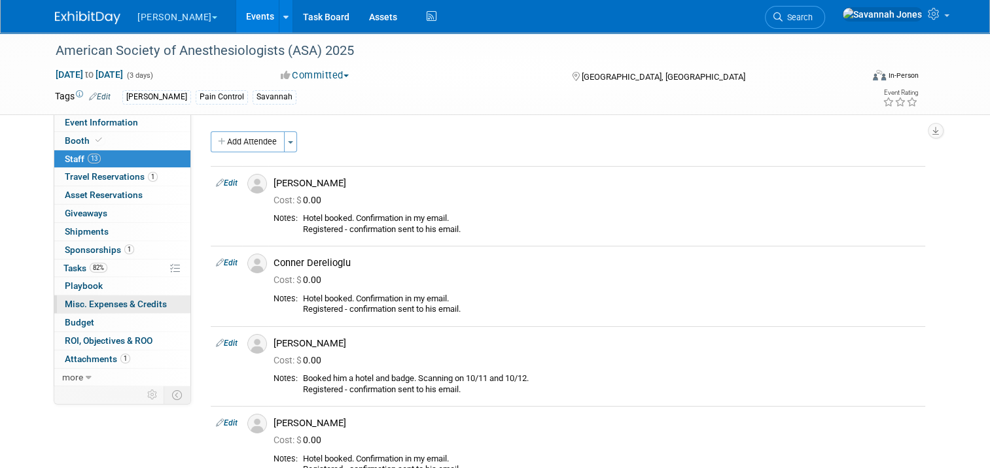
click at [128, 303] on span "Misc. Expenses & Credits 0" at bounding box center [116, 304] width 102 height 10
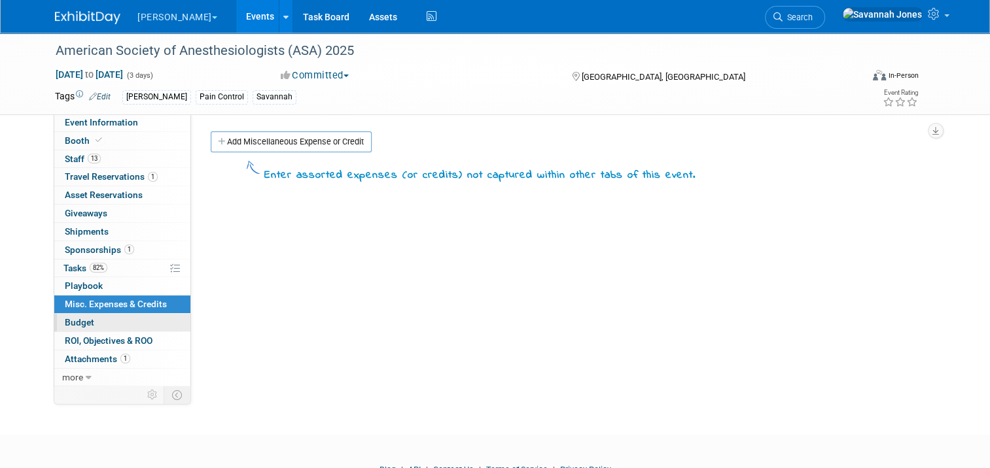
click at [133, 323] on link "Budget" at bounding box center [122, 323] width 136 height 18
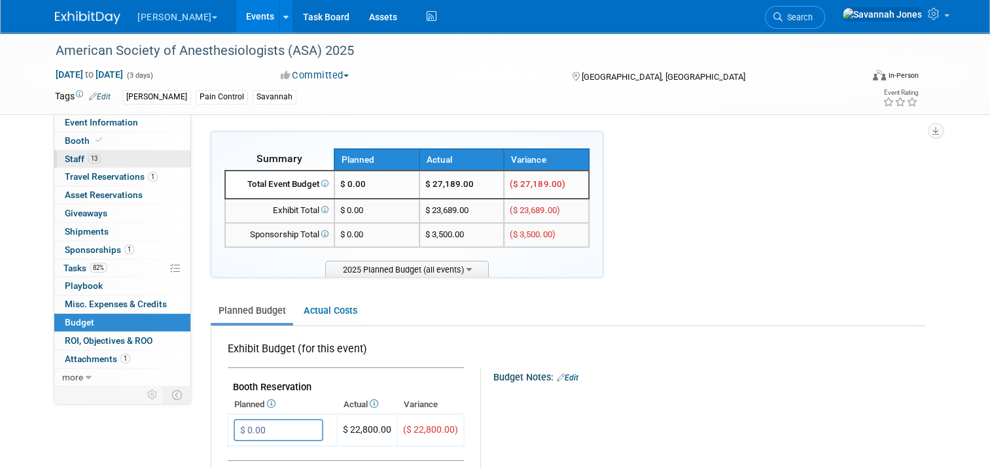
click at [115, 158] on link "13 Staff 13" at bounding box center [122, 159] width 136 height 18
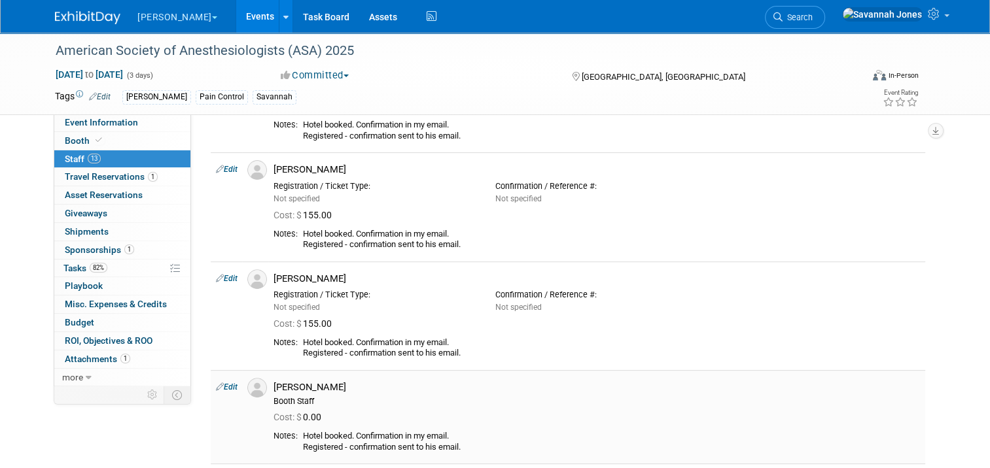
scroll to position [589, 0]
